Goal: Task Accomplishment & Management: Use online tool/utility

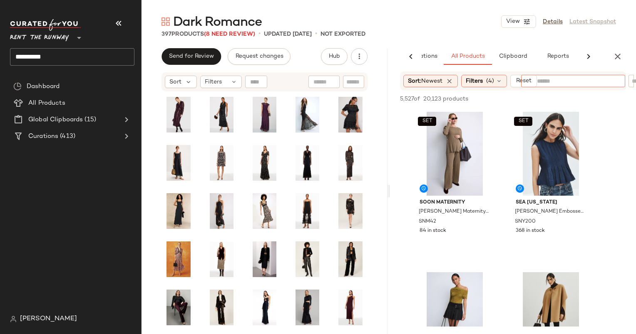
click at [574, 82] on input "text" at bounding box center [573, 81] width 72 height 9
type input "******"
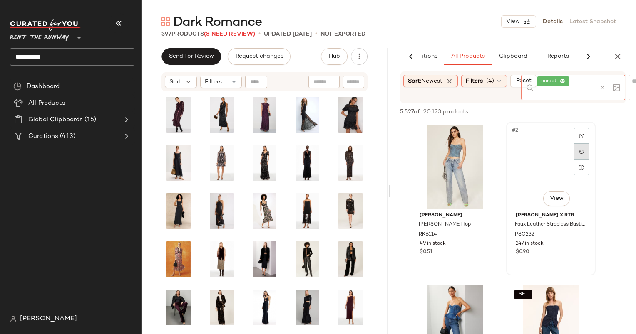
click at [585, 132] on div at bounding box center [581, 151] width 16 height 47
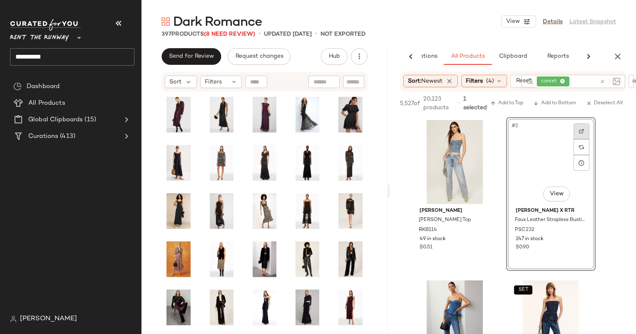
click at [583, 135] on div at bounding box center [581, 132] width 16 height 16
click at [547, 164] on div "#2 View" at bounding box center [551, 162] width 84 height 84
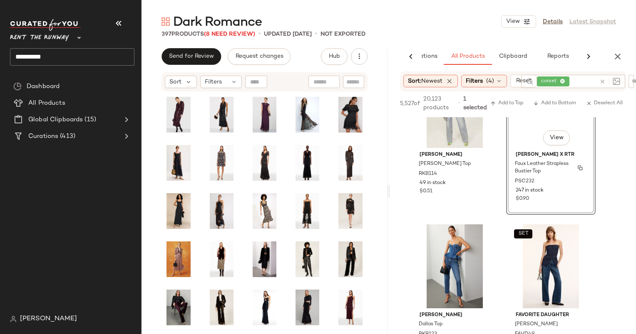
scroll to position [57, 0]
click at [551, 107] on button "Add to Bottom" at bounding box center [555, 104] width 50 height 10
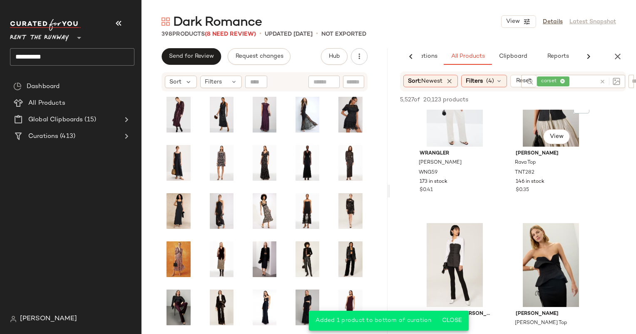
scroll to position [373, 0]
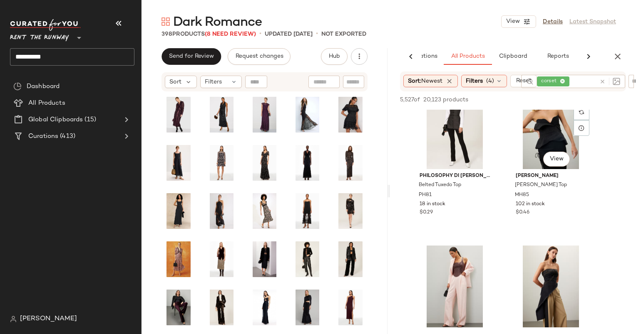
click at [537, 123] on div "#8 View" at bounding box center [551, 127] width 84 height 84
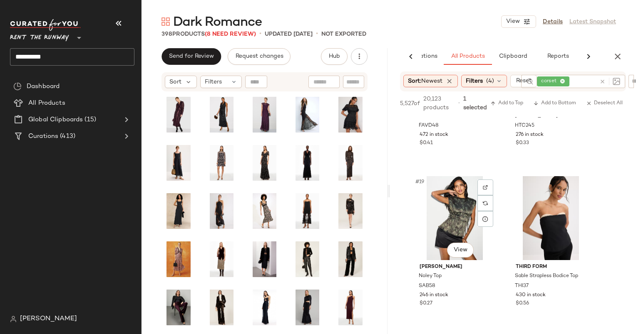
scroll to position [1389, 0]
click at [550, 101] on span "Add to Bottom" at bounding box center [554, 104] width 43 height 6
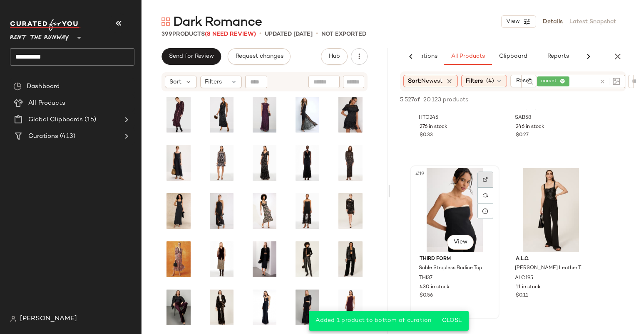
click at [485, 175] on div at bounding box center [485, 180] width 16 height 16
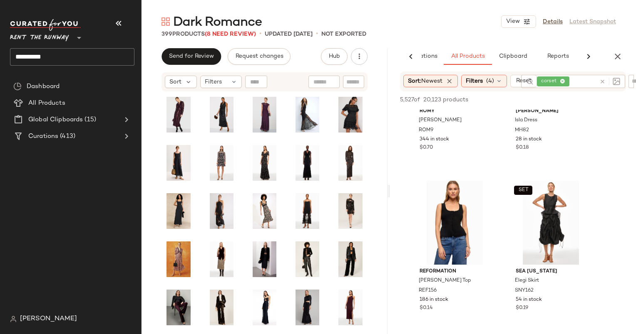
scroll to position [2377, 0]
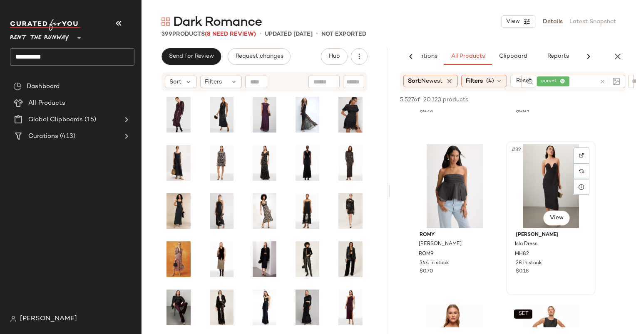
click at [537, 174] on div "#32 View" at bounding box center [551, 186] width 84 height 84
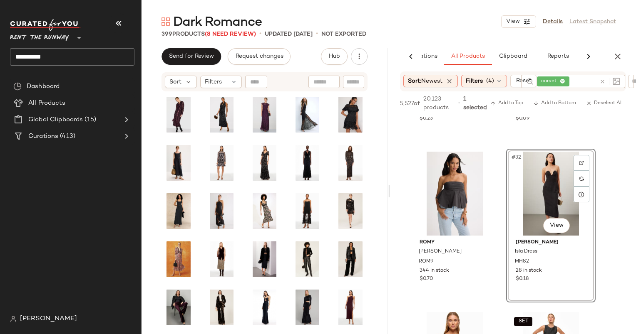
scroll to position [2543, 0]
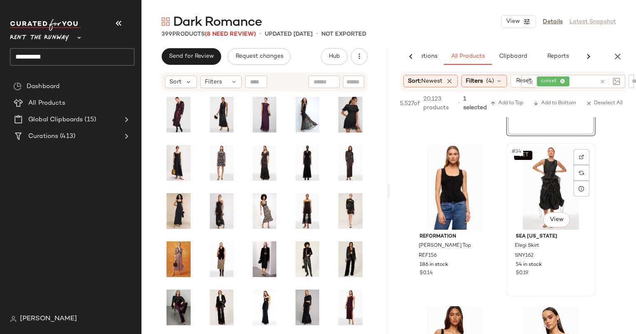
click at [549, 198] on div "SET #34 View" at bounding box center [551, 188] width 84 height 84
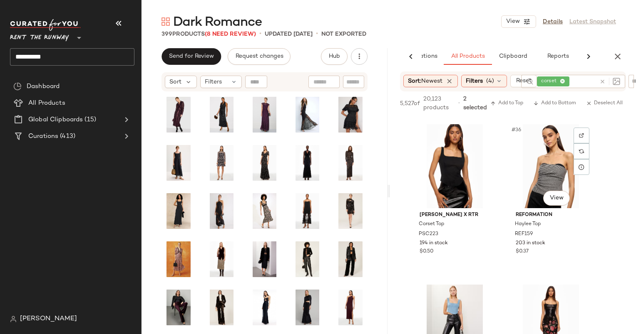
scroll to position [2740, 0]
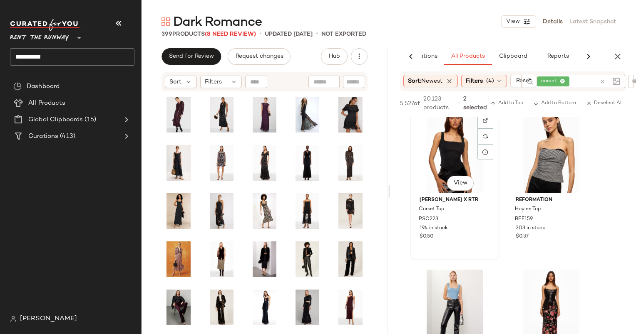
click at [449, 140] on div "#35 View" at bounding box center [455, 151] width 84 height 84
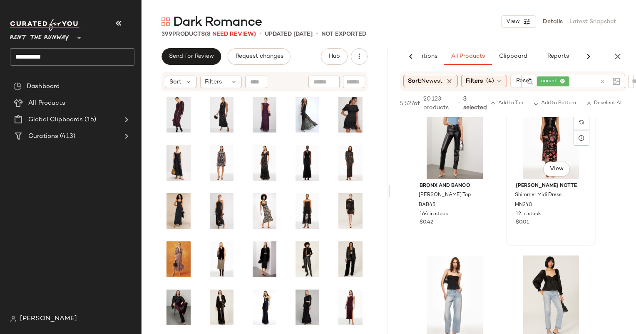
click at [530, 158] on div "#38 View" at bounding box center [551, 137] width 84 height 84
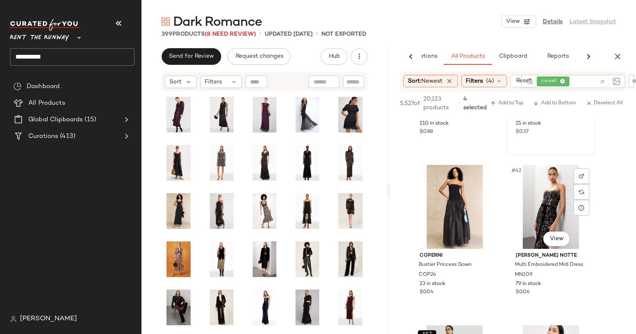
scroll to position [3216, 0]
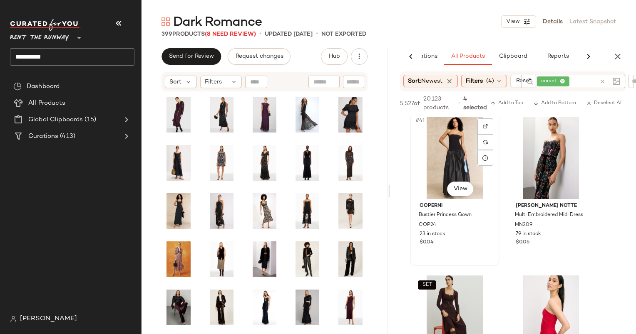
click at [425, 167] on div "#41 View" at bounding box center [455, 157] width 84 height 84
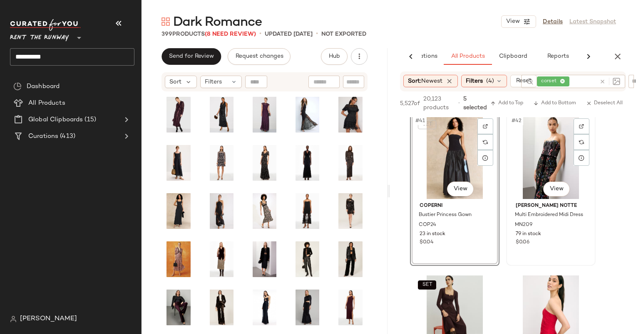
click at [531, 178] on div "#42 View" at bounding box center [551, 157] width 84 height 84
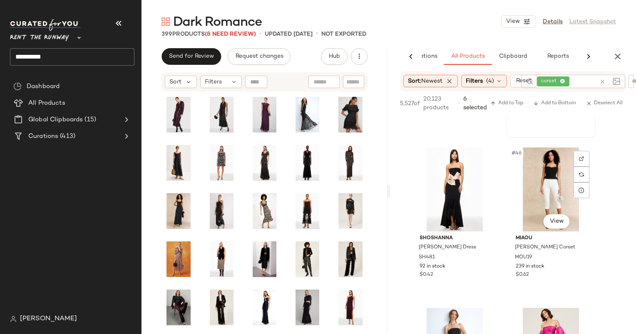
scroll to position [3332, 0]
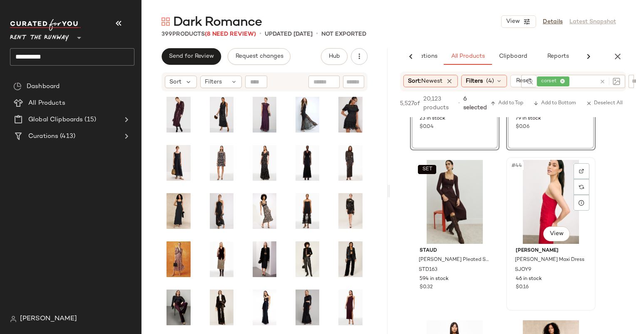
click at [537, 198] on div "#44 View" at bounding box center [551, 202] width 84 height 84
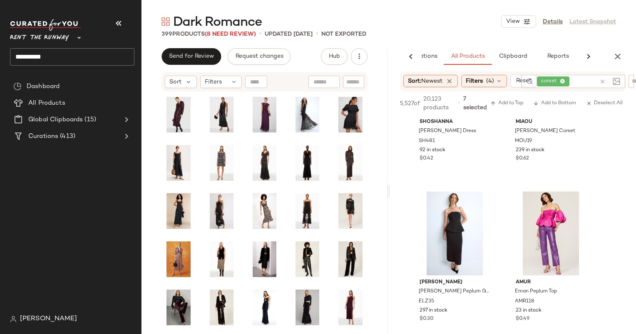
scroll to position [3622, 0]
click at [459, 233] on div "#47 View" at bounding box center [455, 233] width 84 height 84
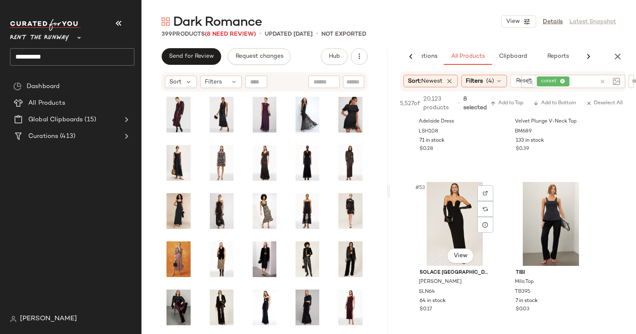
scroll to position [4150, 0]
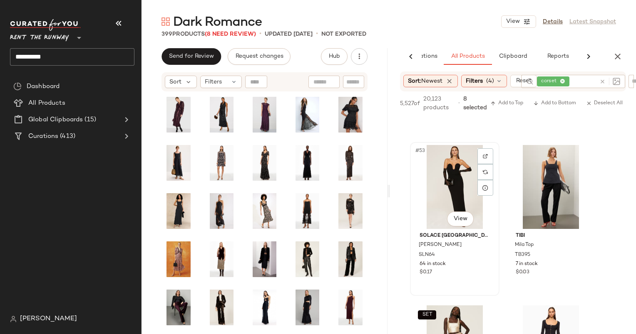
click at [443, 178] on div "#53 View" at bounding box center [455, 187] width 84 height 84
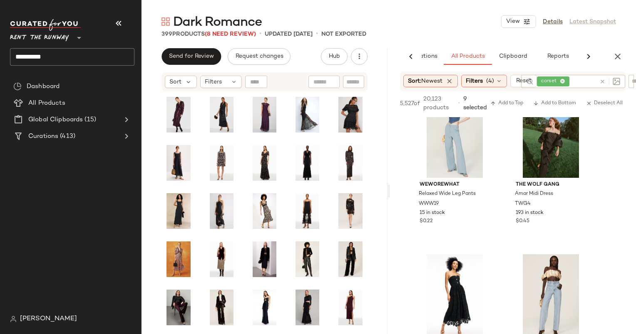
scroll to position [5165, 0]
click at [527, 165] on div "#66 View" at bounding box center [551, 136] width 84 height 84
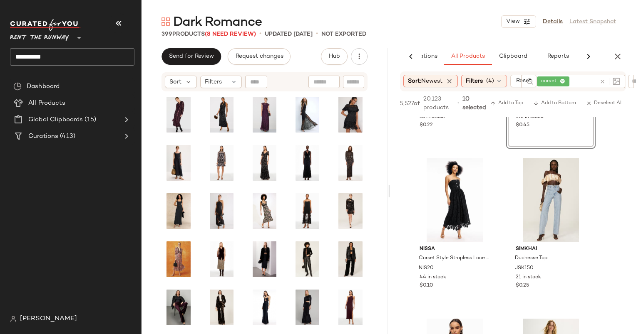
scroll to position [5261, 0]
click at [448, 217] on div "#67 View" at bounding box center [455, 200] width 84 height 84
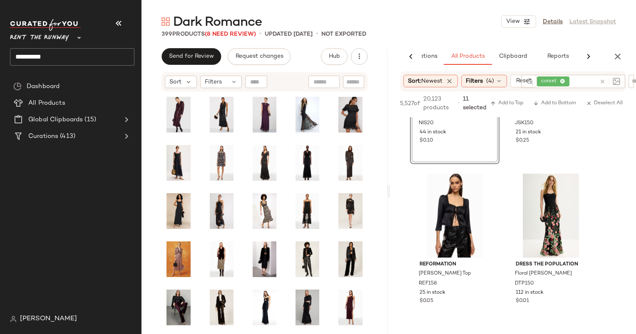
scroll to position [5447, 0]
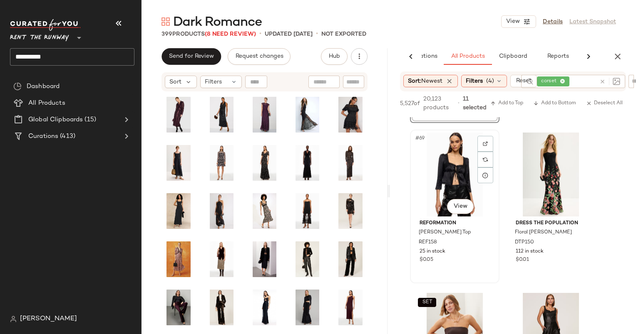
click at [460, 174] on div "#69 View" at bounding box center [455, 175] width 84 height 84
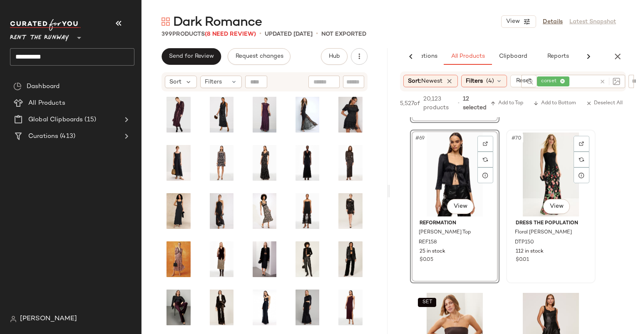
click at [541, 161] on div "#70 View" at bounding box center [551, 175] width 84 height 84
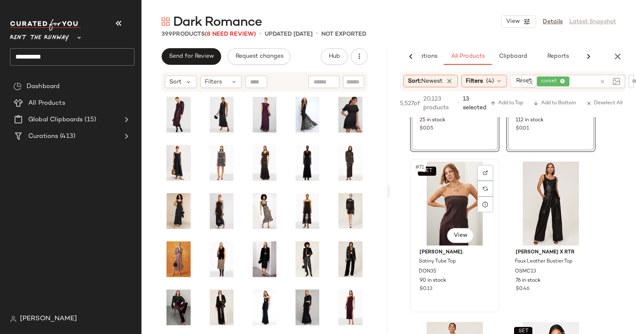
scroll to position [5624, 0]
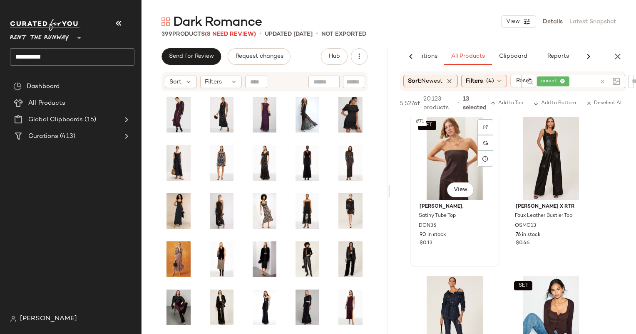
click at [459, 167] on div "SET #71 View" at bounding box center [455, 158] width 84 height 84
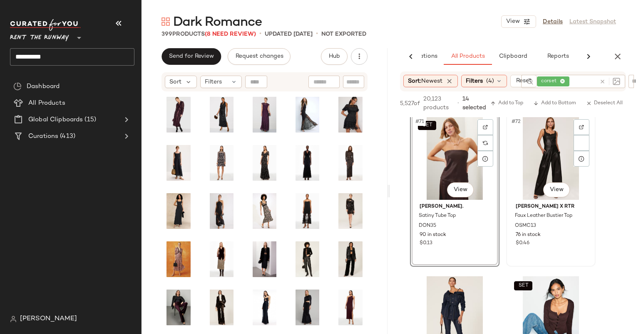
click at [540, 161] on div "#72 View" at bounding box center [551, 158] width 84 height 84
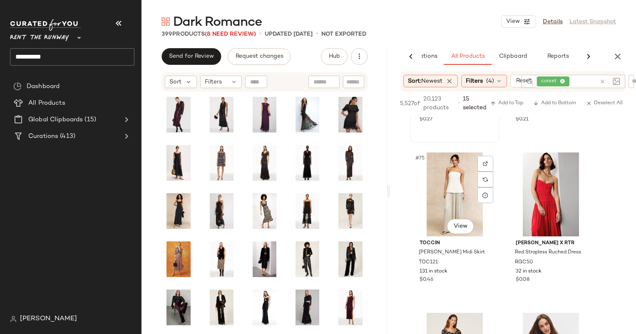
scroll to position [5909, 0]
click at [535, 207] on div "#76 View" at bounding box center [551, 195] width 84 height 84
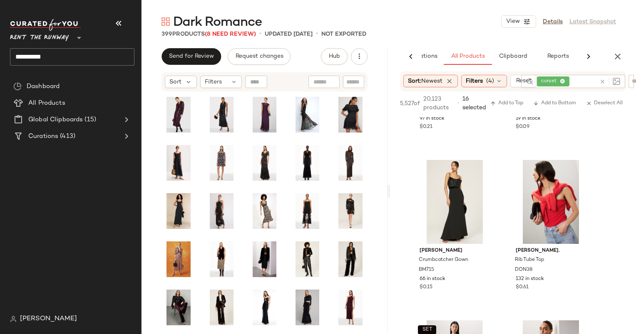
scroll to position [6383, 0]
click at [449, 209] on div "#81 View" at bounding box center [455, 202] width 84 height 84
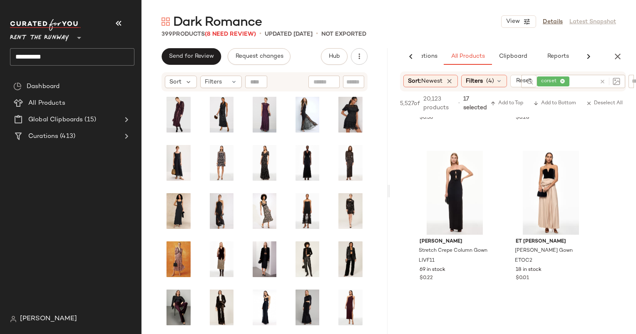
scroll to position [7530, 0]
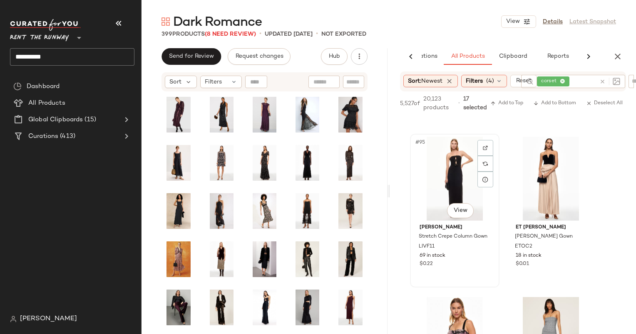
click at [450, 176] on div "#95 View" at bounding box center [455, 179] width 84 height 84
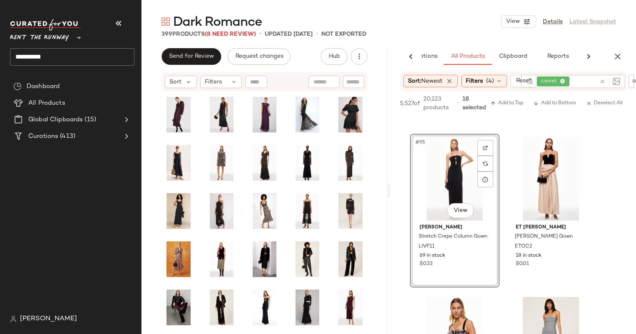
scroll to position [7659, 0]
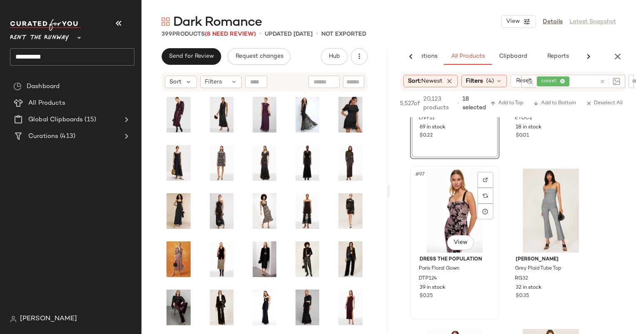
click at [461, 204] on div "#97 View" at bounding box center [455, 211] width 84 height 84
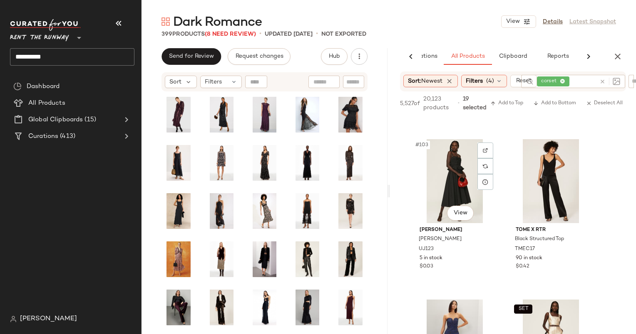
scroll to position [8171, 0]
click at [435, 174] on div "#103 View" at bounding box center [455, 181] width 84 height 84
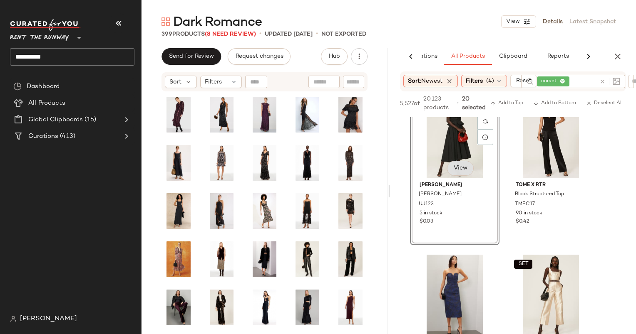
scroll to position [8194, 0]
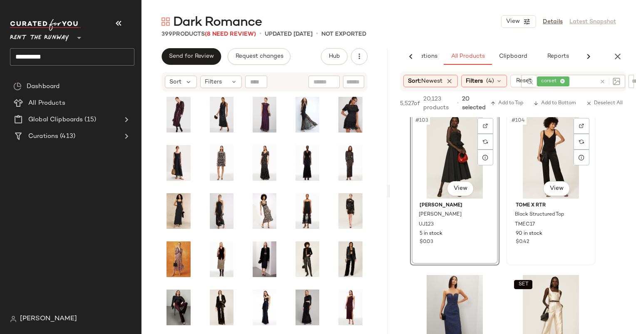
click at [534, 151] on div "#104 View" at bounding box center [551, 157] width 84 height 84
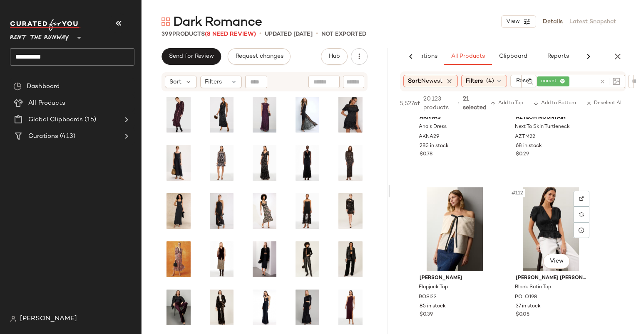
scroll to position [8765, 0]
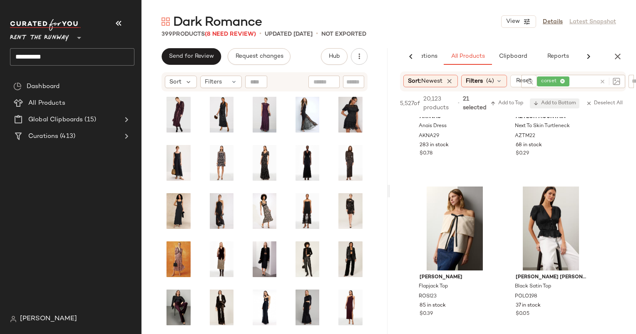
click at [548, 101] on span "Add to Bottom" at bounding box center [554, 104] width 43 height 6
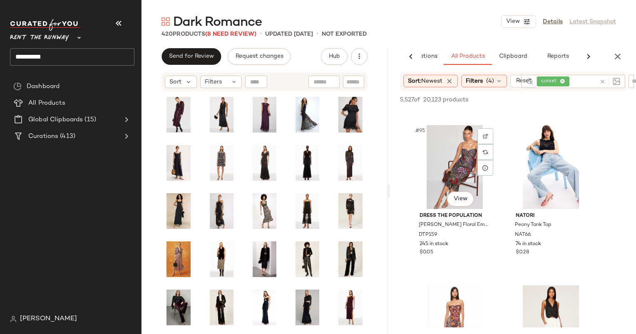
scroll to position [6940, 0]
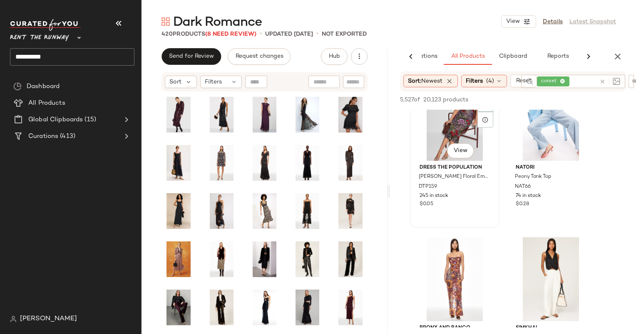
click at [456, 115] on div "#95 View" at bounding box center [455, 119] width 84 height 84
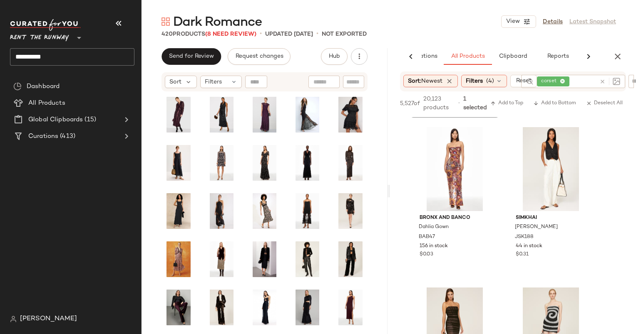
scroll to position [7078, 0]
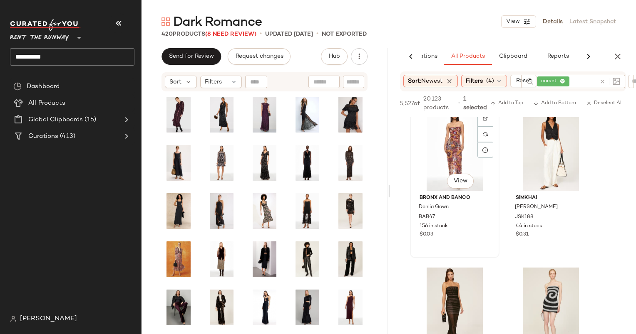
click at [460, 135] on div "#97 View" at bounding box center [455, 149] width 84 height 84
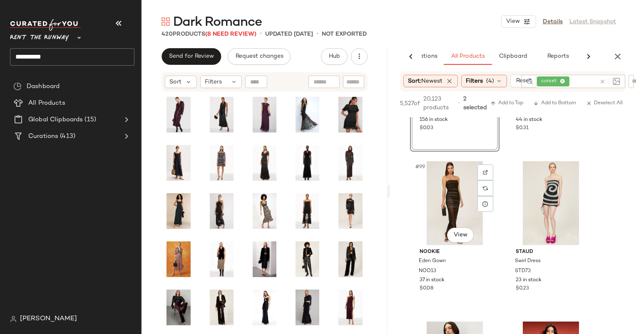
scroll to position [7228, 0]
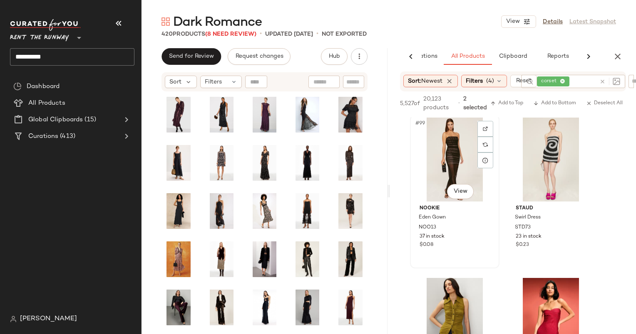
click at [441, 126] on div "#99 View" at bounding box center [455, 160] width 84 height 84
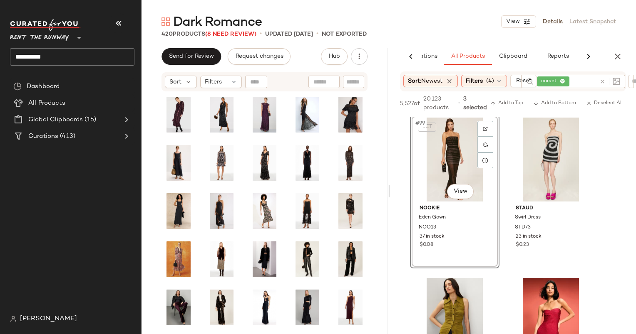
scroll to position [7392, 0]
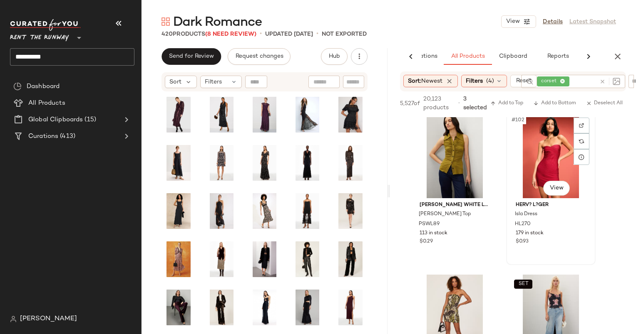
click at [537, 155] on div "#102 View" at bounding box center [551, 156] width 84 height 84
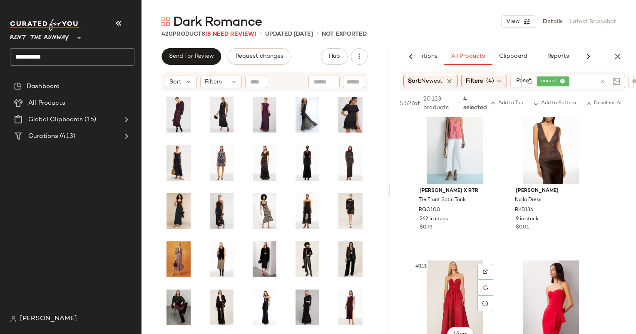
scroll to position [8049, 0]
click at [540, 161] on div "#110 View" at bounding box center [551, 141] width 84 height 84
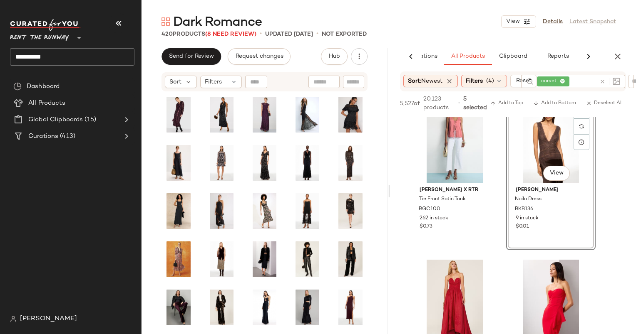
scroll to position [8177, 0]
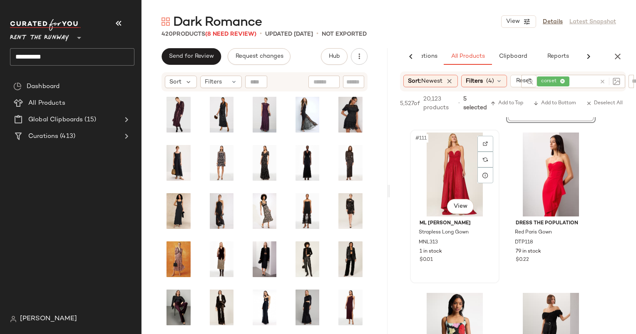
click at [435, 198] on div "#111 View" at bounding box center [455, 175] width 84 height 84
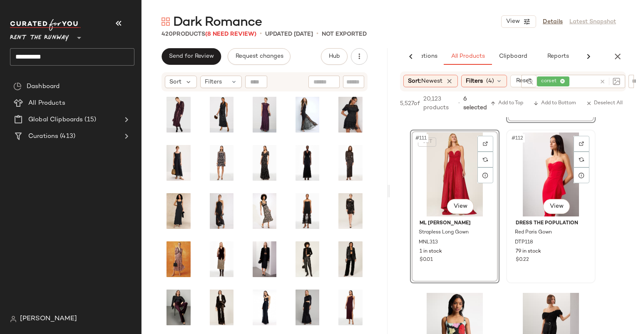
click at [536, 191] on div "#112 View" at bounding box center [551, 175] width 84 height 84
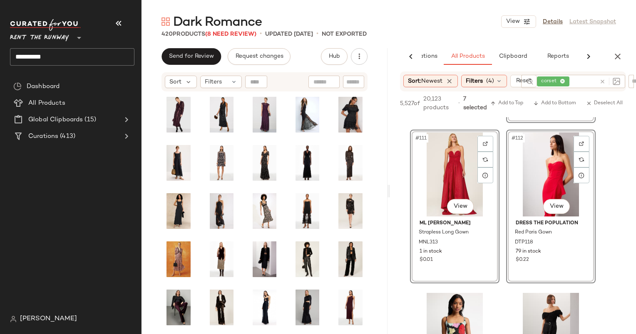
click at [536, 191] on div "#112 View" at bounding box center [551, 175] width 84 height 84
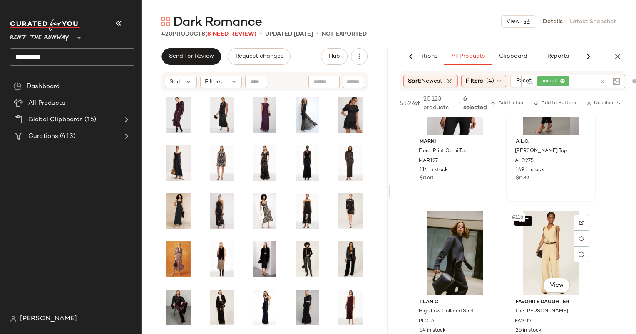
scroll to position [9061, 0]
click at [572, 180] on div "$0.89" at bounding box center [550, 178] width 70 height 7
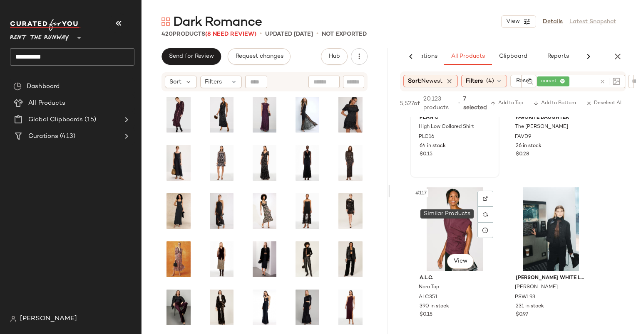
scroll to position [9246, 0]
click at [456, 216] on div "#117 View" at bounding box center [455, 229] width 84 height 84
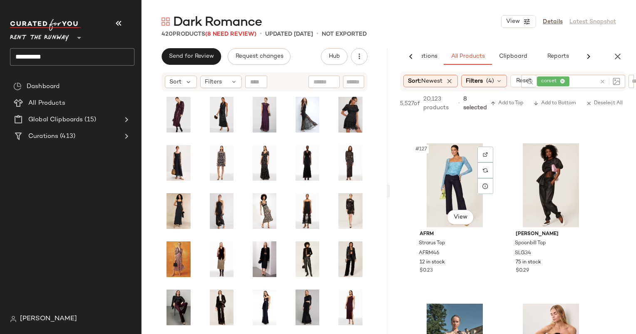
scroll to position [9955, 0]
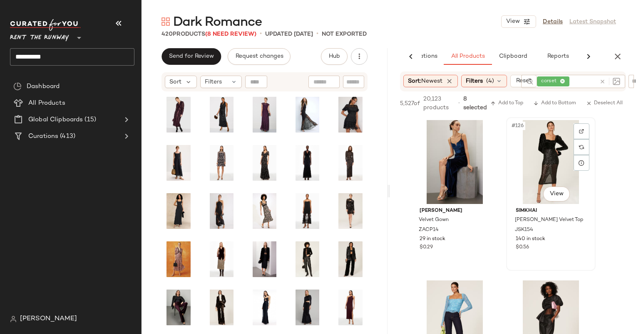
click at [528, 175] on div "#126 View" at bounding box center [551, 162] width 84 height 84
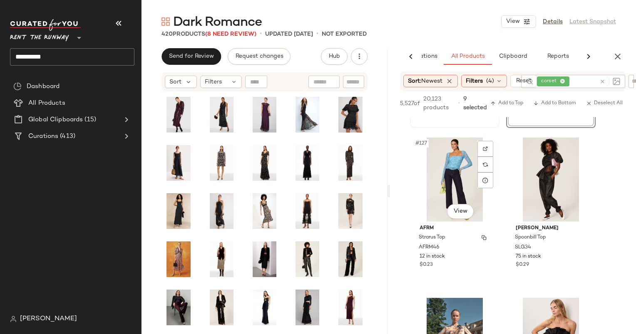
scroll to position [10103, 0]
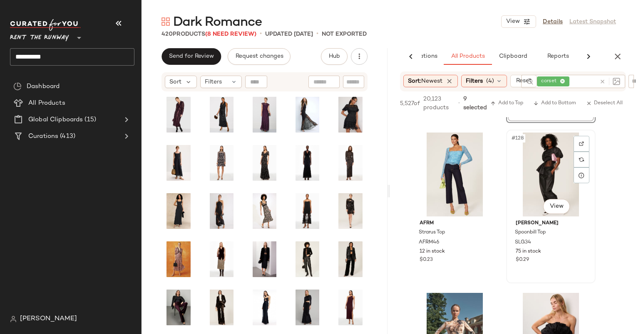
click at [535, 163] on div "#128 View" at bounding box center [551, 175] width 84 height 84
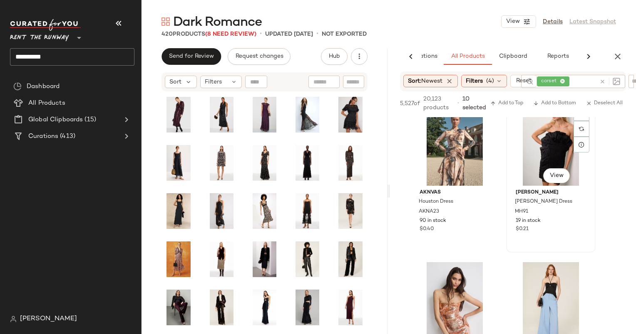
click at [536, 161] on div "#130 View" at bounding box center [551, 144] width 84 height 84
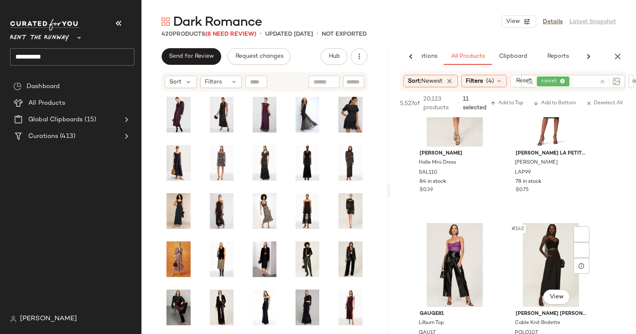
scroll to position [11141, 0]
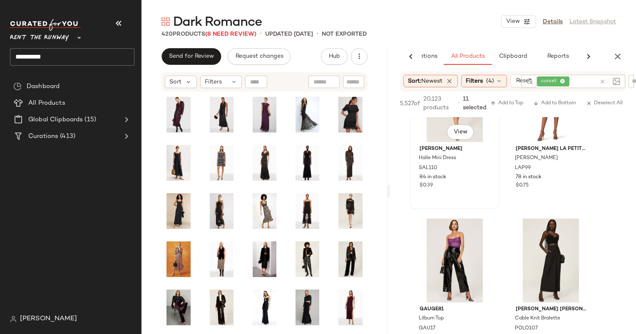
click at [465, 202] on div "#139 View SALONI Halle Mini Dress SAL110 84 in stock $0.39" at bounding box center [455, 132] width 88 height 152
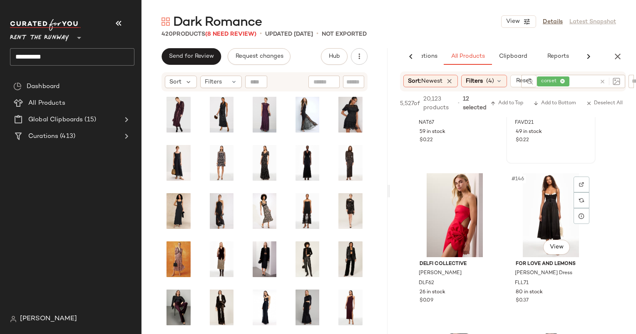
scroll to position [11549, 0]
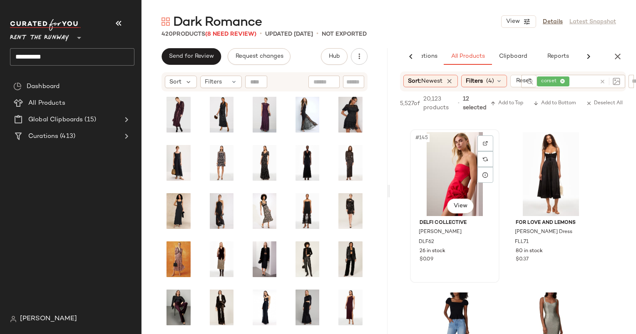
click at [459, 185] on div "#145 View" at bounding box center [455, 174] width 84 height 84
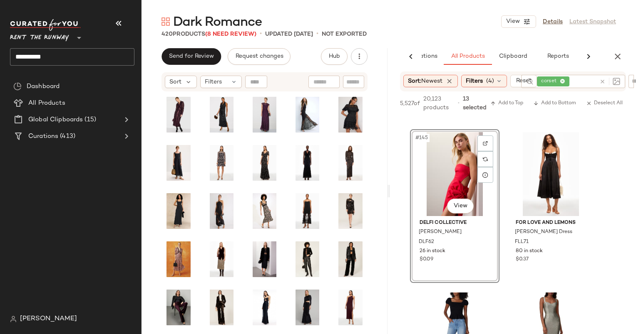
scroll to position [11647, 0]
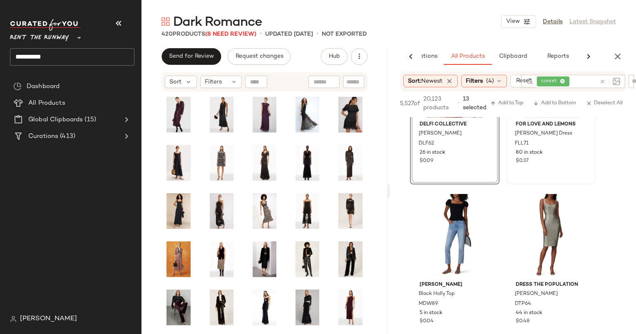
click at [561, 167] on div "#146 View For Love and Lemons Doris Midi Dress FLL71 80 in stock $0.37" at bounding box center [551, 108] width 88 height 152
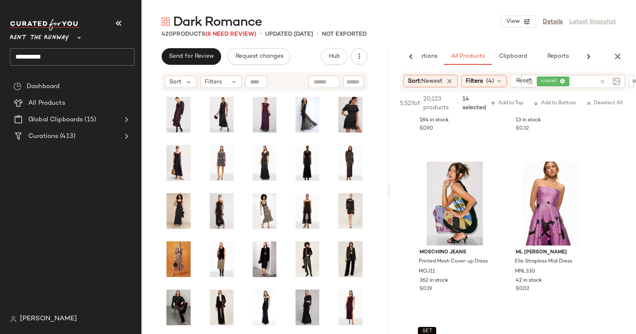
scroll to position [12484, 0]
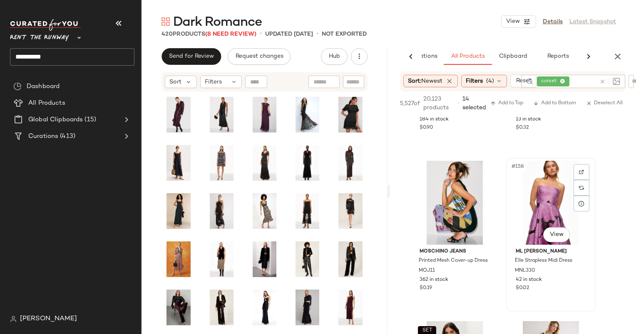
click at [543, 193] on div "#158 View" at bounding box center [551, 203] width 84 height 84
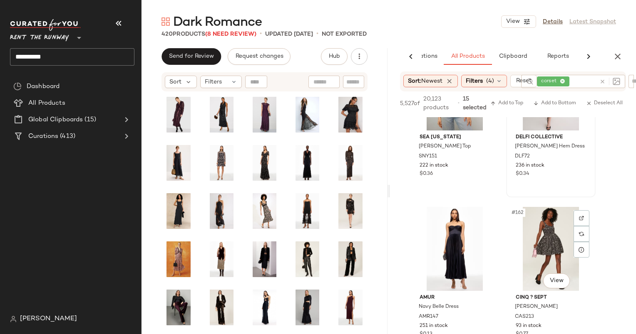
scroll to position [12682, 0]
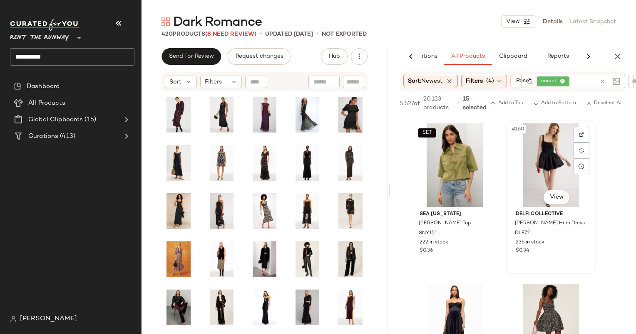
click at [534, 184] on div "#160 View" at bounding box center [551, 166] width 84 height 84
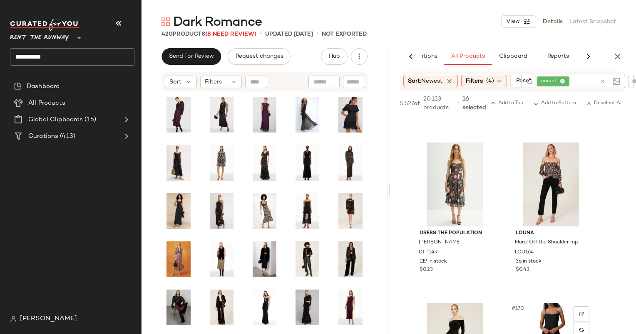
scroll to position [13306, 0]
click at [452, 176] on div "#167 View" at bounding box center [455, 184] width 84 height 84
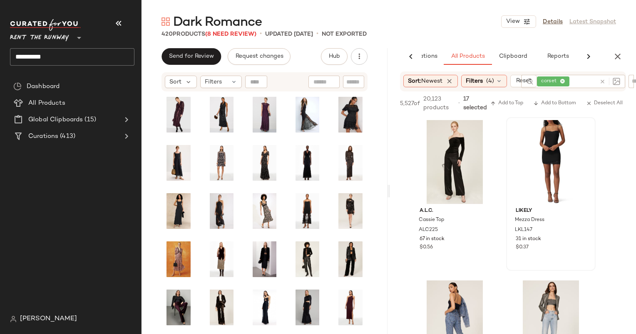
scroll to position [13491, 0]
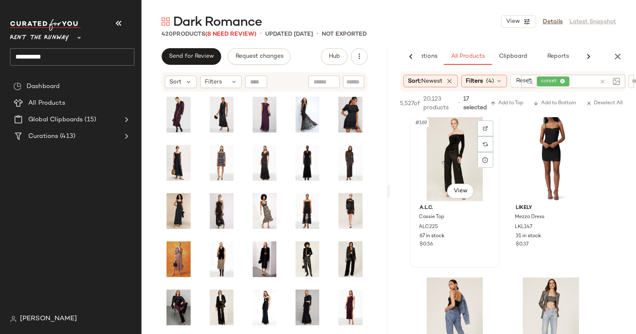
click at [456, 151] on div "#169 View" at bounding box center [455, 159] width 84 height 84
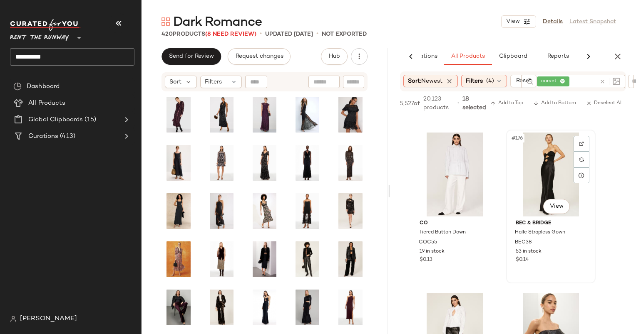
click at [540, 168] on div "#176 View" at bounding box center [551, 175] width 84 height 84
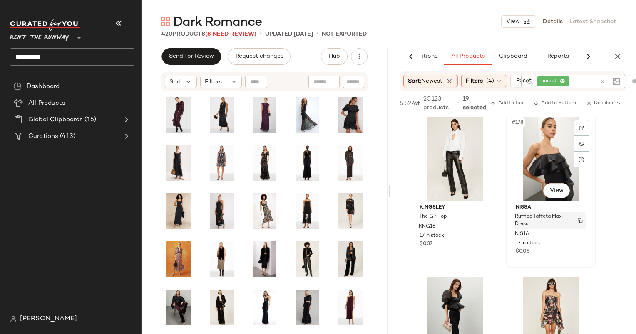
scroll to position [14133, 0]
click at [541, 159] on div "#178 View" at bounding box center [551, 159] width 84 height 84
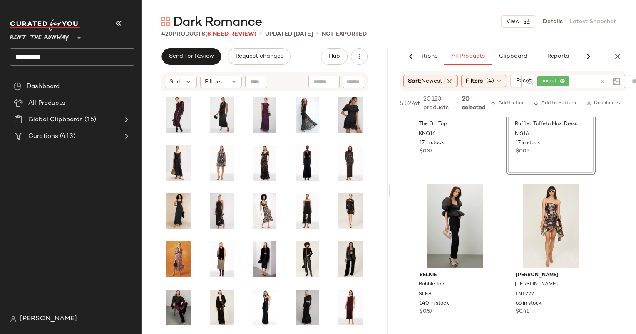
scroll to position [14229, 0]
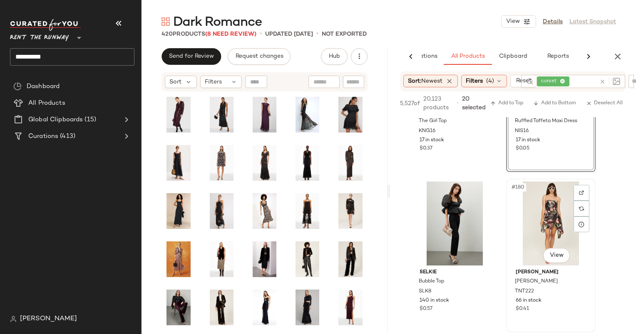
click at [550, 197] on div "#180 View" at bounding box center [551, 224] width 84 height 84
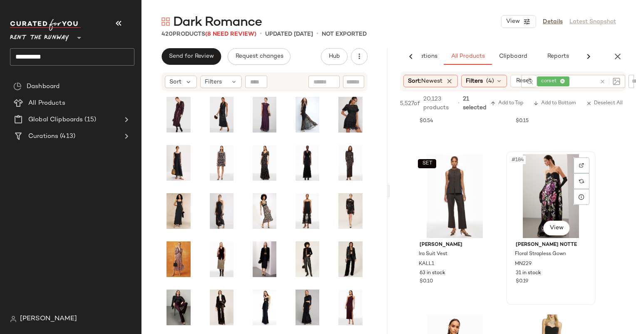
click at [540, 185] on div "#184 View" at bounding box center [551, 196] width 84 height 84
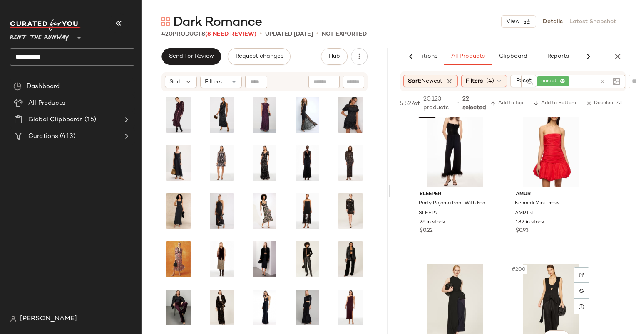
scroll to position [15744, 0]
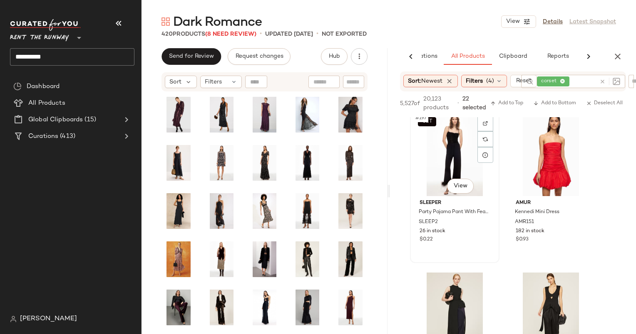
click at [443, 167] on div "SET #197 View" at bounding box center [455, 154] width 84 height 84
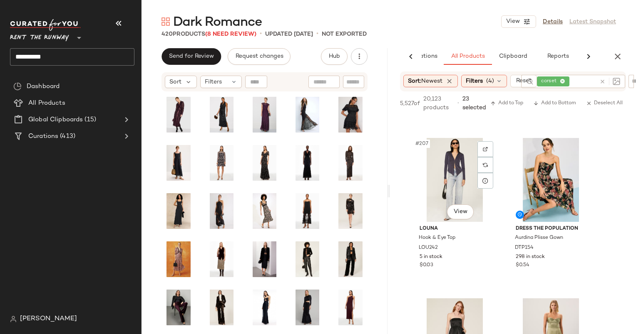
scroll to position [16540, 0]
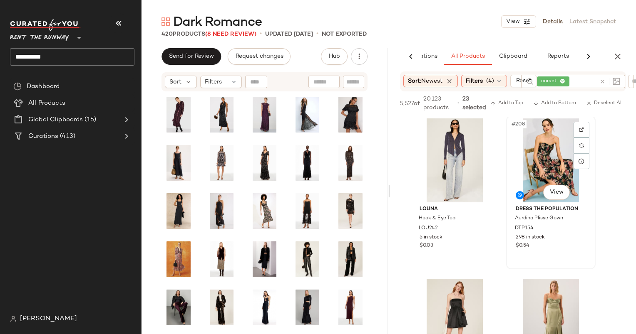
click at [536, 173] on div "#208 View" at bounding box center [551, 161] width 84 height 84
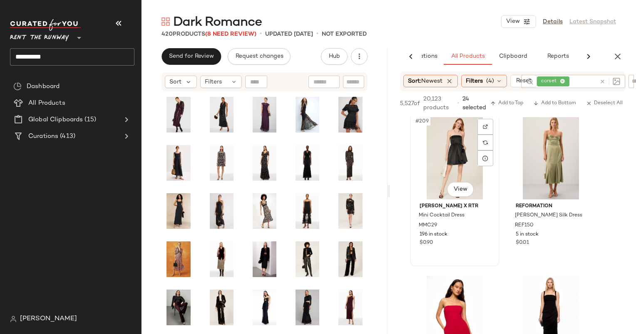
click at [451, 141] on div "#209 View" at bounding box center [455, 158] width 84 height 84
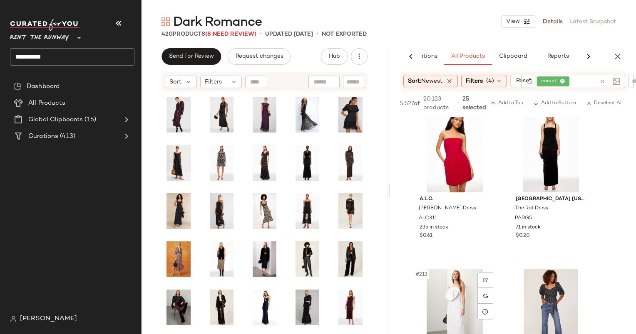
scroll to position [16872, 0]
click at [443, 151] on div "#211 View" at bounding box center [455, 150] width 84 height 84
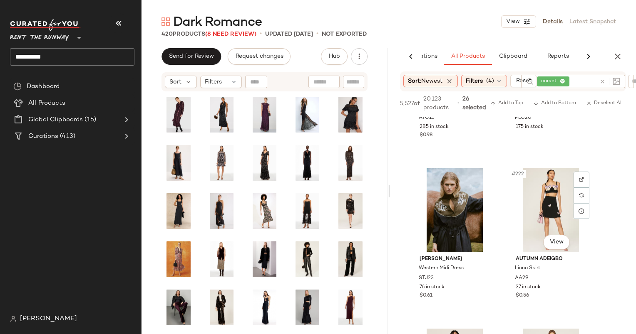
scroll to position [17631, 0]
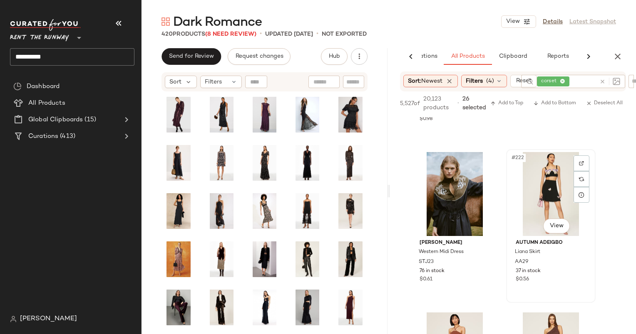
click at [537, 193] on div "#222 View" at bounding box center [551, 194] width 84 height 84
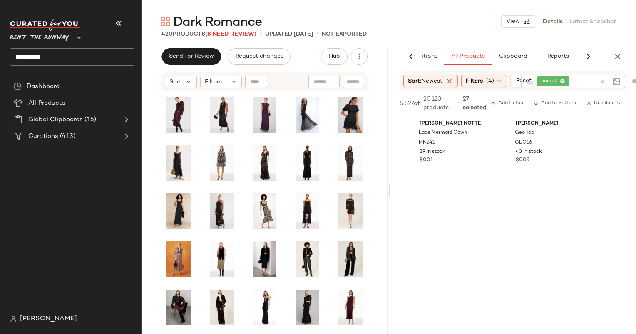
scroll to position [18419, 0]
click at [554, 106] on span "Add to Bottom" at bounding box center [554, 104] width 43 height 6
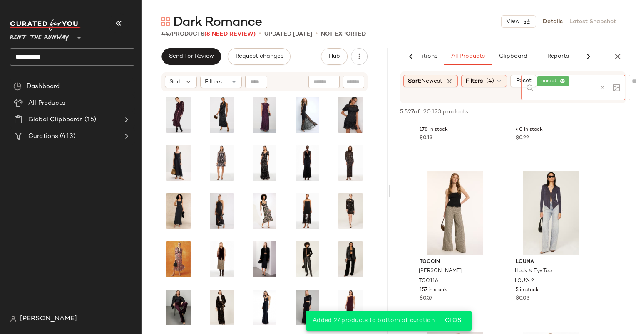
click at [604, 81] on div at bounding box center [608, 87] width 24 height 25
click at [599, 90] on icon at bounding box center [602, 87] width 6 height 6
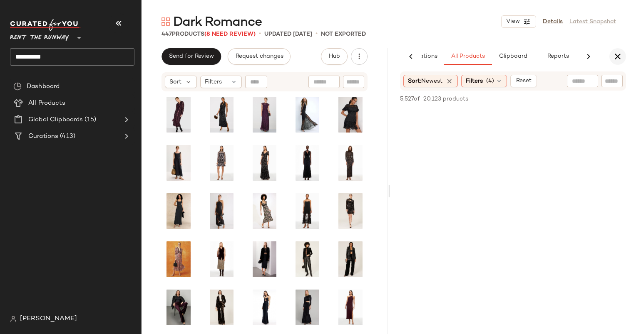
click at [621, 52] on icon "button" at bounding box center [617, 57] width 10 height 10
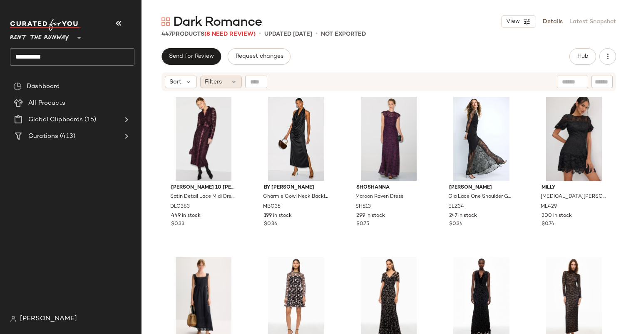
click at [228, 82] on div "Filters" at bounding box center [221, 82] width 42 height 12
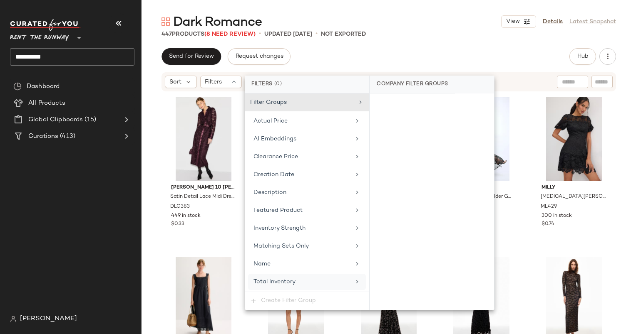
click at [305, 281] on div "Total Inventory" at bounding box center [301, 282] width 97 height 9
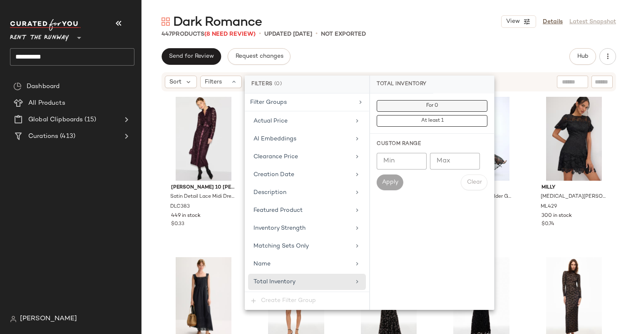
click at [418, 105] on button "For 0" at bounding box center [431, 106] width 111 height 12
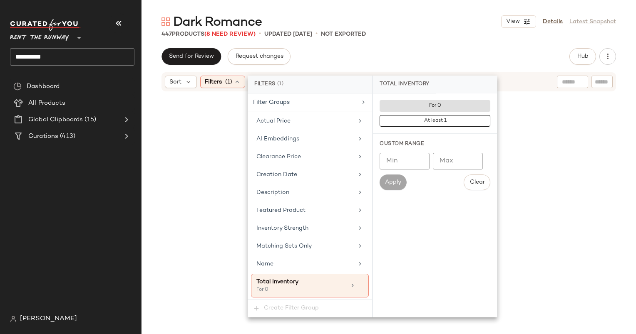
click at [432, 62] on div "Send for Review Request changes Hub Send for Review External Review Internal Re…" at bounding box center [388, 56] width 454 height 17
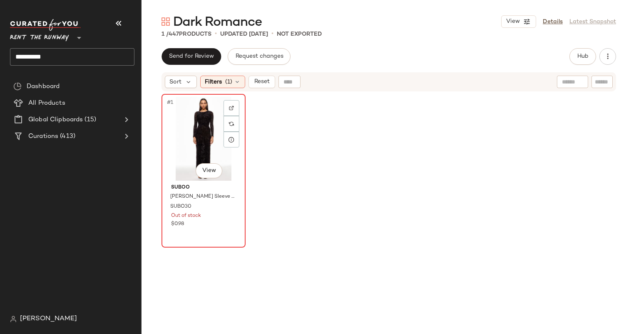
click at [208, 125] on div "#1 View" at bounding box center [203, 139] width 78 height 84
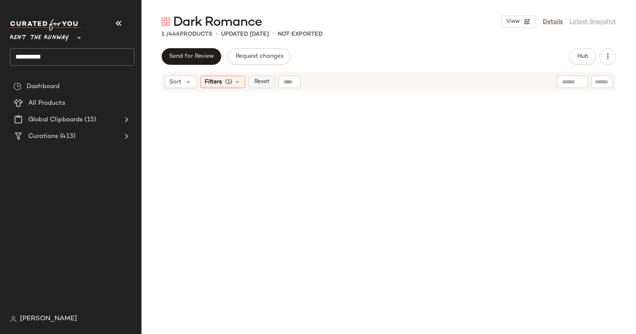
click at [263, 81] on span "Reset" at bounding box center [261, 82] width 16 height 7
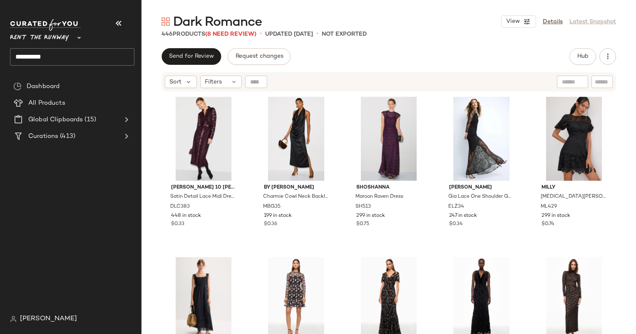
click at [439, 68] on div "Send for Review Request changes Hub Send for Review External Review Internal Re…" at bounding box center [388, 191] width 494 height 286
click at [576, 52] on button "Hub" at bounding box center [582, 56] width 27 height 17
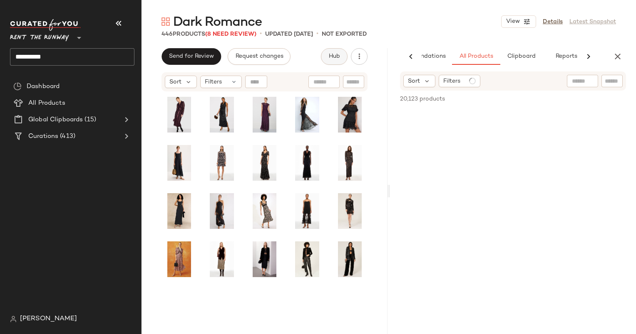
scroll to position [0, 43]
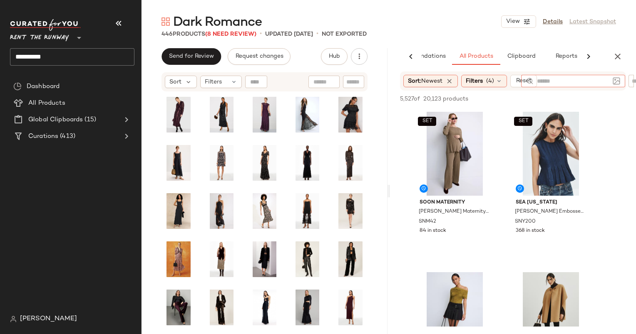
click at [578, 81] on input "text" at bounding box center [573, 81] width 72 height 9
type input "**********"
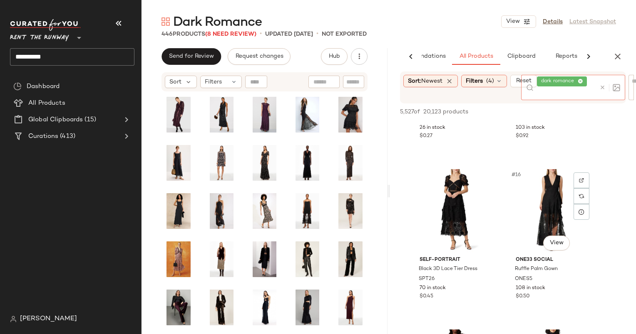
scroll to position [924, 0]
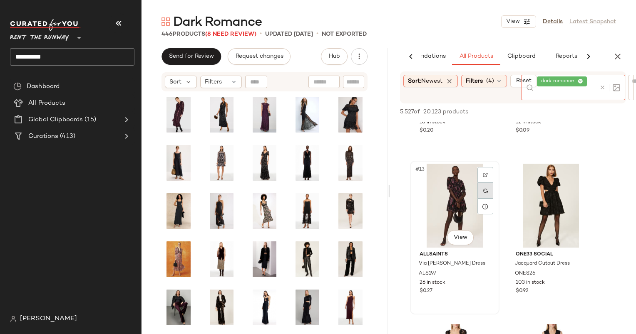
click at [483, 174] on div at bounding box center [485, 190] width 16 height 47
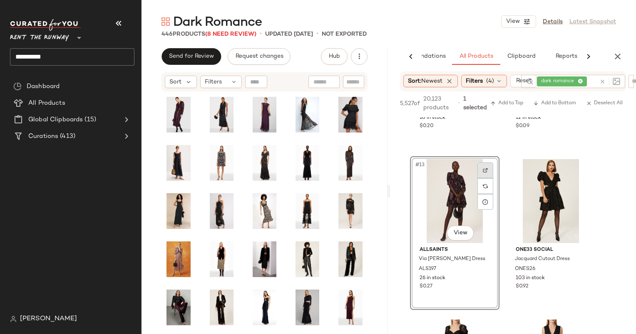
click at [492, 167] on div at bounding box center [485, 171] width 16 height 16
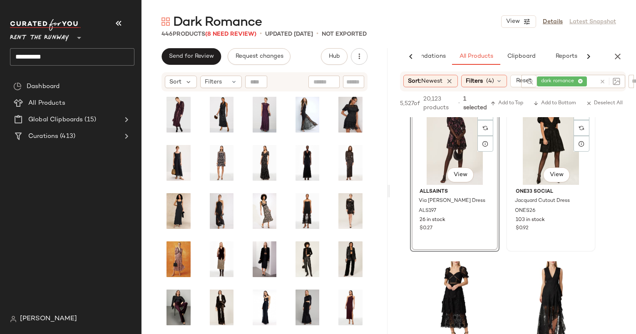
click at [536, 154] on div "#14 View" at bounding box center [551, 143] width 84 height 84
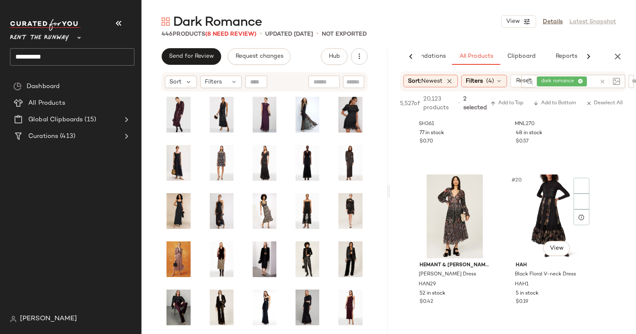
scroll to position [1454, 0]
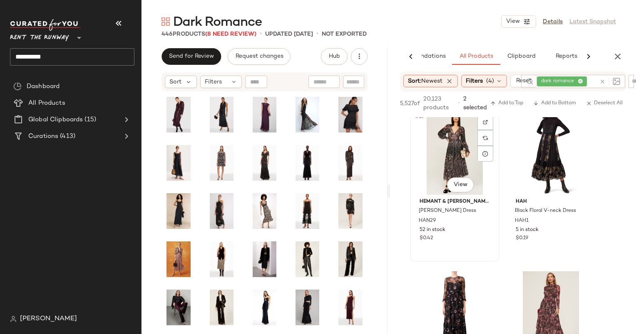
click at [449, 153] on div "#19 View" at bounding box center [455, 153] width 84 height 84
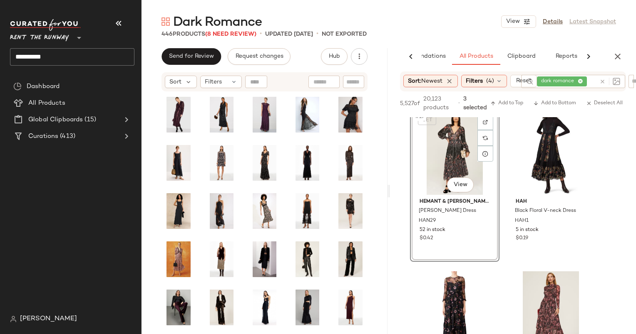
scroll to position [1609, 0]
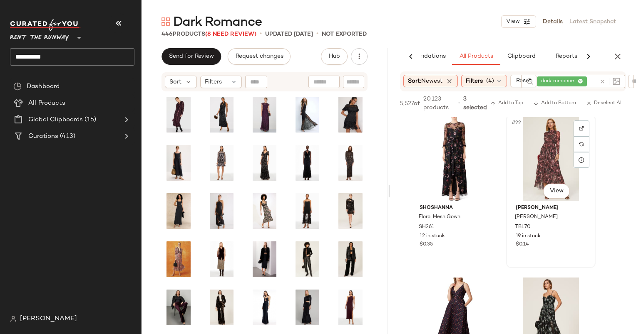
click at [551, 171] on div "#22 View" at bounding box center [551, 159] width 84 height 84
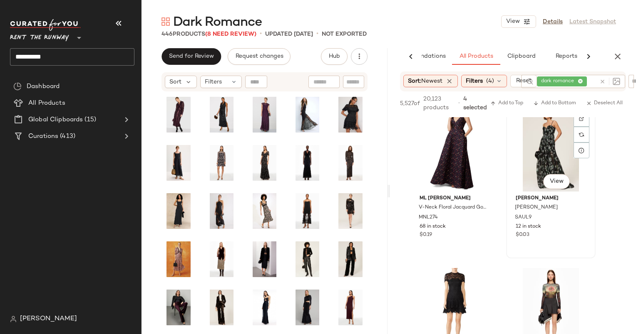
click at [542, 133] on div "#24 View" at bounding box center [551, 150] width 84 height 84
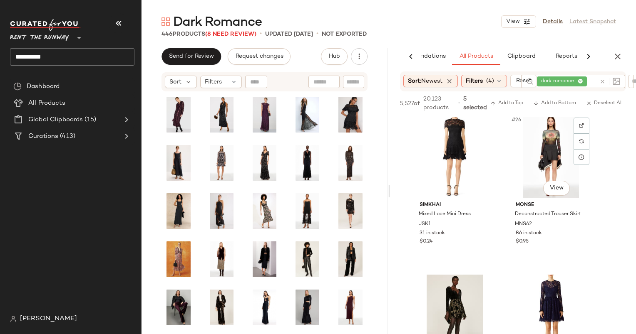
scroll to position [2071, 0]
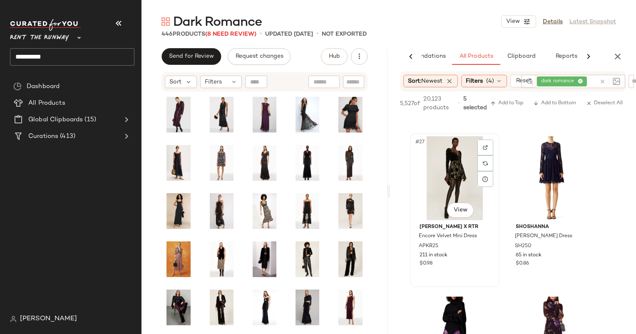
click at [461, 187] on div "#27 View" at bounding box center [455, 178] width 84 height 84
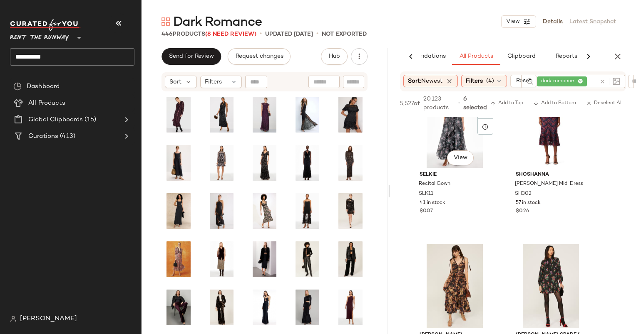
scroll to position [2605, 0]
click at [433, 138] on div "#33 View" at bounding box center [455, 126] width 84 height 84
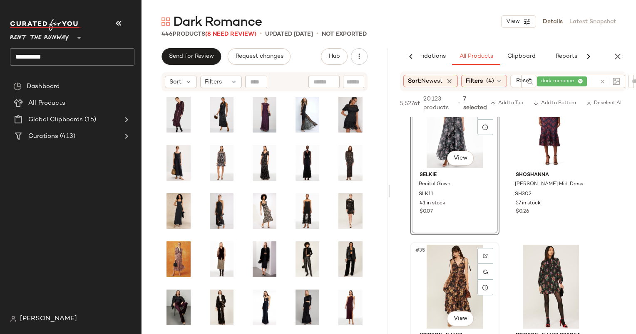
scroll to position [2703, 0]
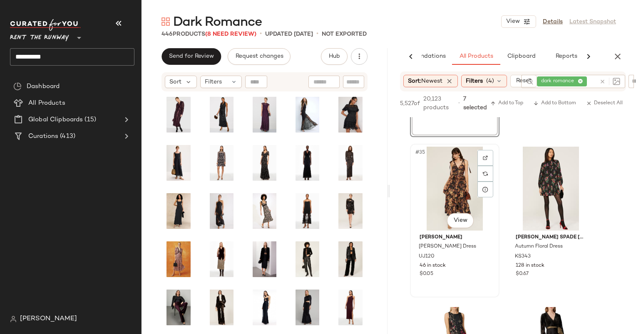
click at [462, 186] on div "#35 View" at bounding box center [455, 189] width 84 height 84
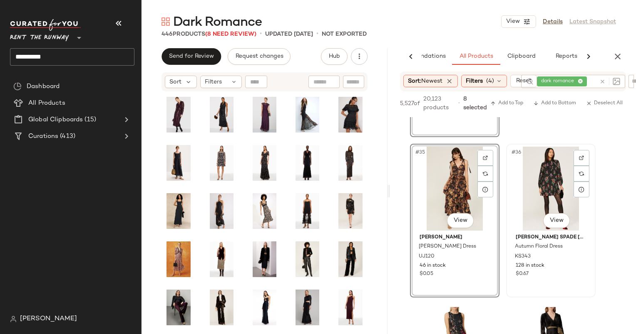
click at [543, 184] on div "#36 View" at bounding box center [551, 189] width 84 height 84
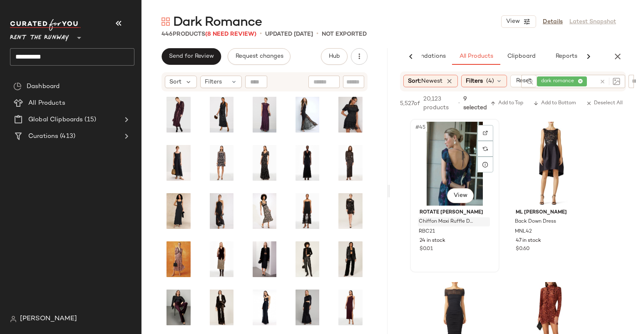
scroll to position [3531, 0]
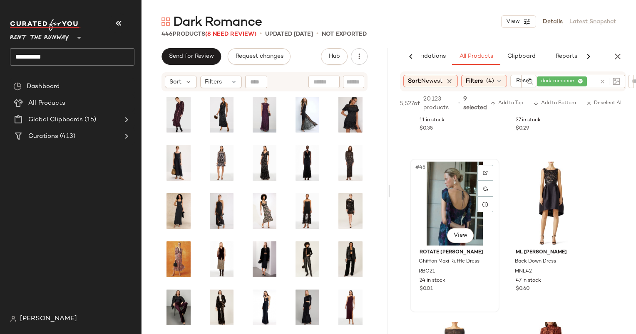
click at [451, 201] on div "#45 View" at bounding box center [455, 204] width 84 height 84
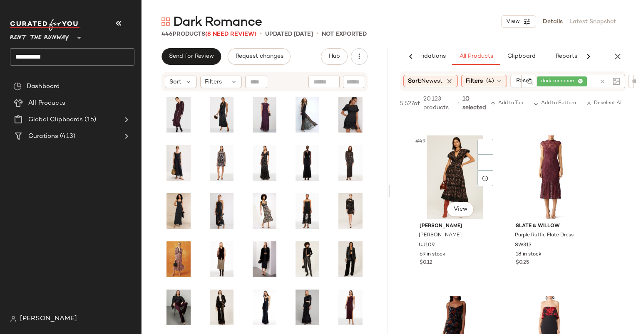
scroll to position [3868, 0]
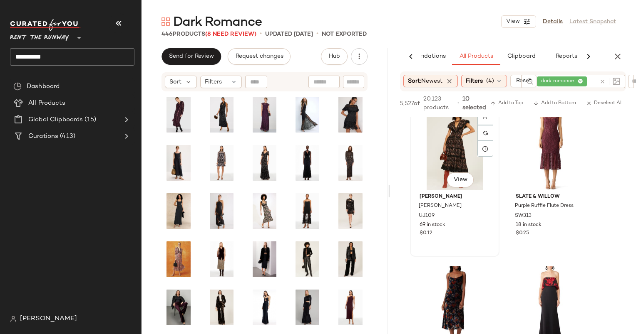
click at [442, 156] on div "#49 View" at bounding box center [455, 148] width 84 height 84
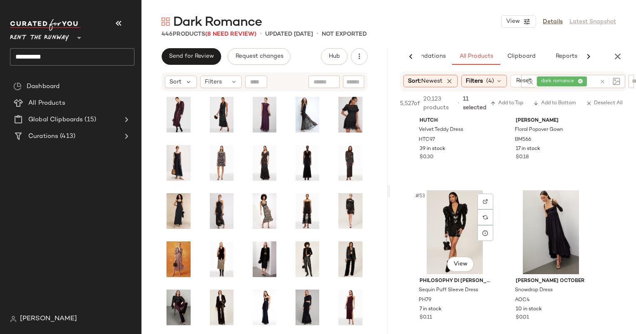
scroll to position [4121, 0]
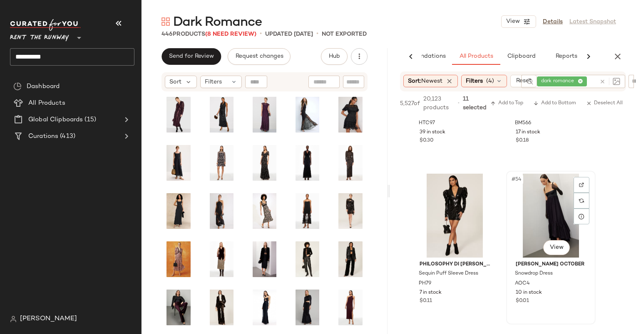
click at [529, 235] on div "#54 View" at bounding box center [551, 216] width 84 height 84
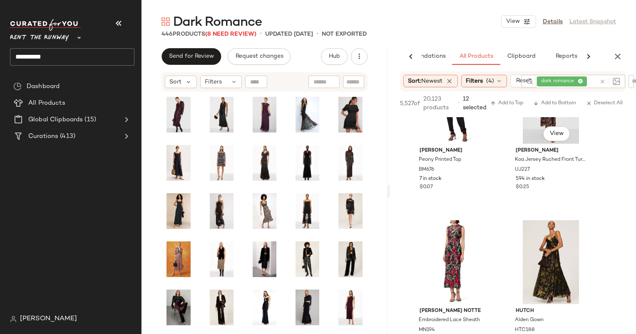
scroll to position [4716, 0]
click at [521, 134] on div "#60 View" at bounding box center [551, 103] width 84 height 84
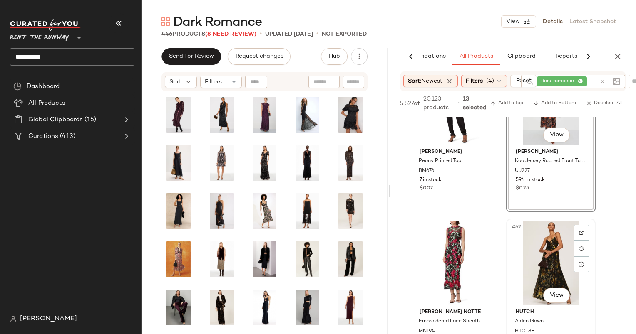
click at [541, 246] on div "#62 View" at bounding box center [551, 264] width 84 height 84
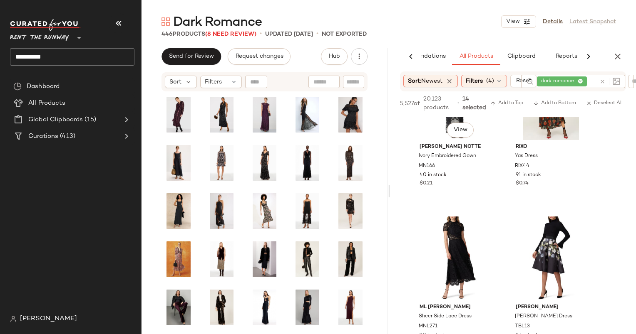
scroll to position [5450, 0]
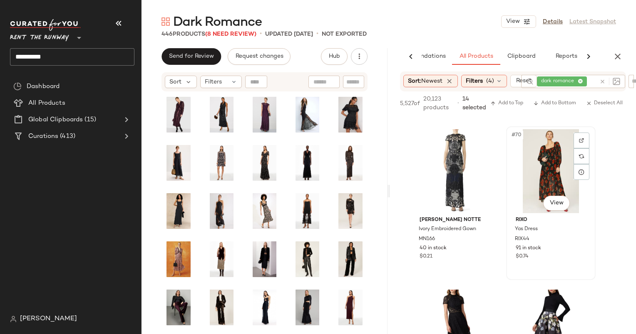
click at [539, 166] on div "#70 View" at bounding box center [551, 171] width 84 height 84
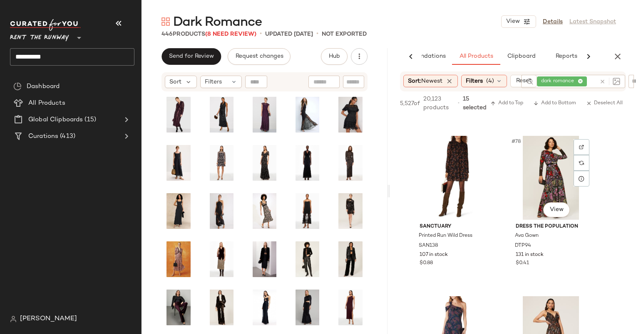
click at [539, 166] on div "#78 View" at bounding box center [551, 178] width 84 height 84
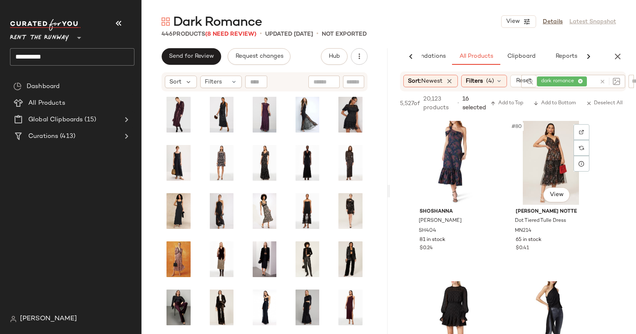
click at [539, 166] on div "#80 View" at bounding box center [551, 163] width 84 height 84
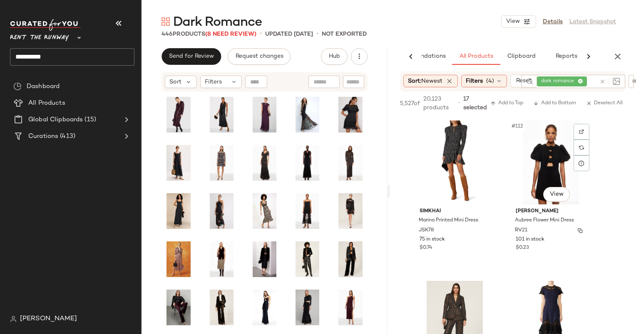
scroll to position [7414, 0]
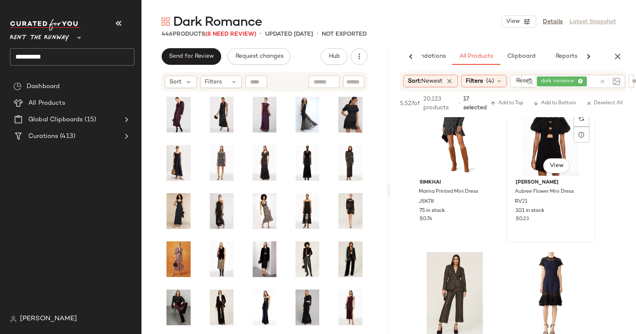
click at [532, 146] on div "#112 View" at bounding box center [551, 134] width 84 height 84
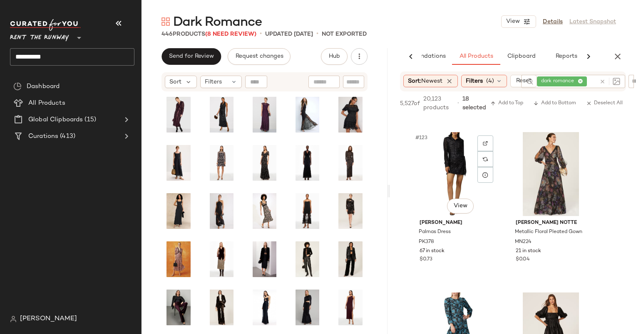
scroll to position [8338, 0]
click at [540, 185] on div "#124 View" at bounding box center [551, 174] width 84 height 84
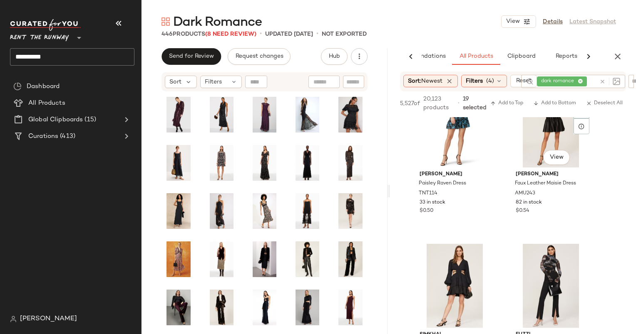
scroll to position [8546, 0]
click at [534, 146] on div "#126 View" at bounding box center [551, 126] width 84 height 84
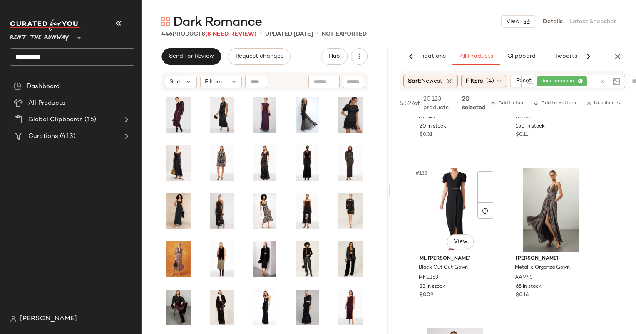
scroll to position [8980, 0]
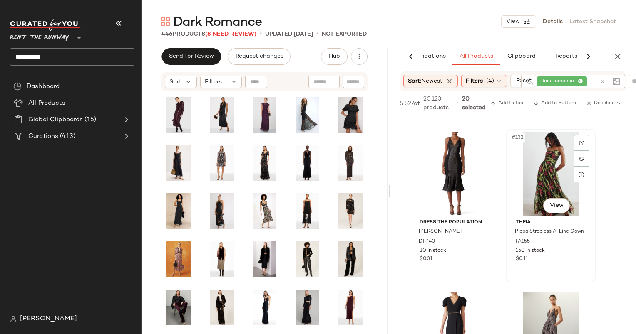
click at [530, 178] on div "#132 View" at bounding box center [551, 174] width 84 height 84
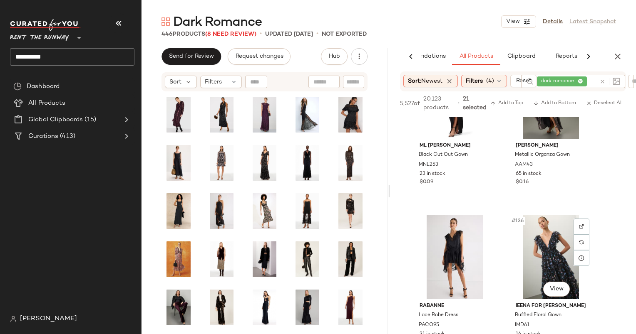
scroll to position [9214, 0]
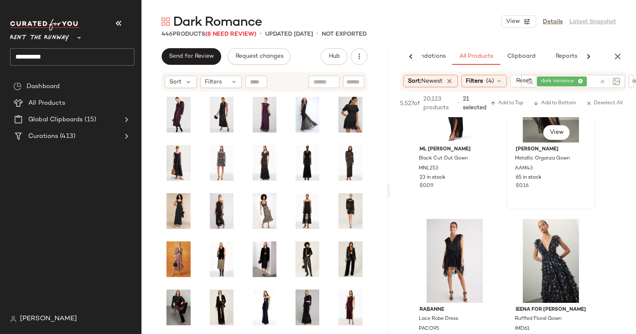
click at [523, 136] on div "#134 View" at bounding box center [551, 101] width 84 height 84
click at [456, 243] on div "#135 View" at bounding box center [455, 261] width 84 height 84
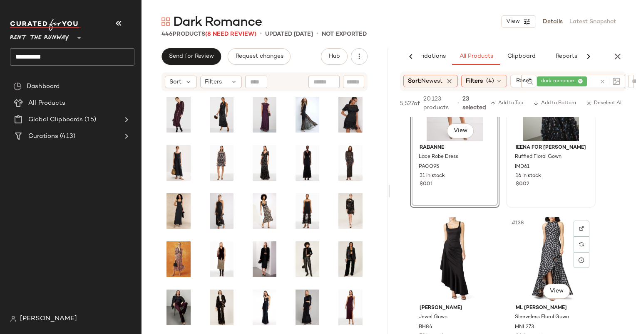
scroll to position [9385, 0]
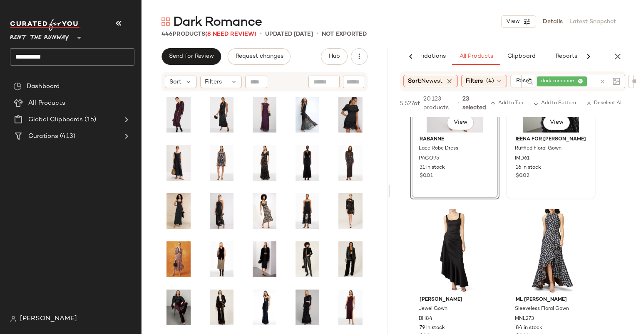
click at [519, 133] on div "Ieena for Mac Duggal Ruffled Floral Gown IMD61 16 in stock $0.02" at bounding box center [551, 157] width 84 height 48
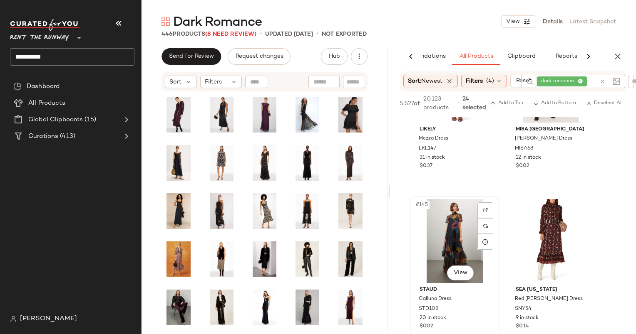
scroll to position [10068, 0]
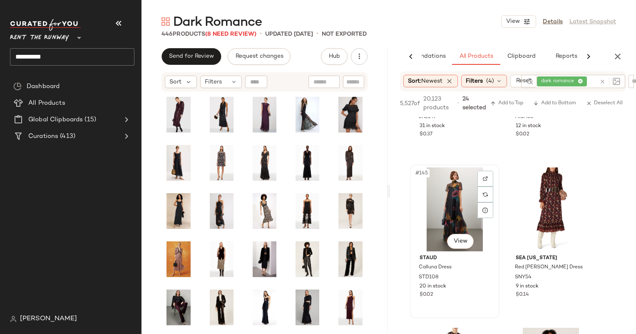
click at [455, 206] on div "#145 View" at bounding box center [455, 210] width 84 height 84
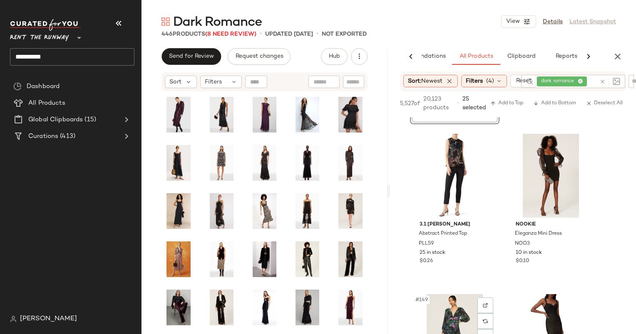
scroll to position [10262, 0]
click at [533, 156] on div "#148 View" at bounding box center [551, 176] width 84 height 84
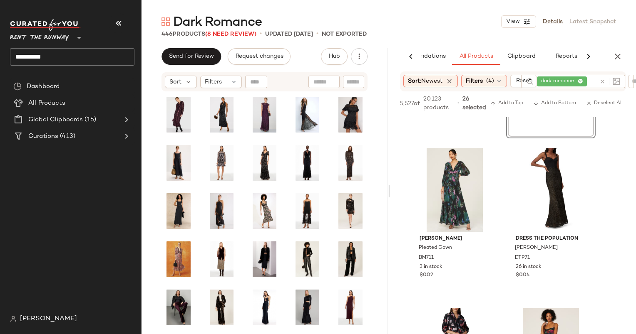
scroll to position [10466, 0]
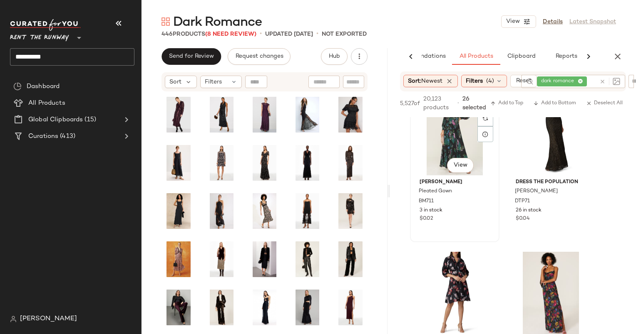
click at [445, 137] on div "#149 View" at bounding box center [455, 134] width 84 height 84
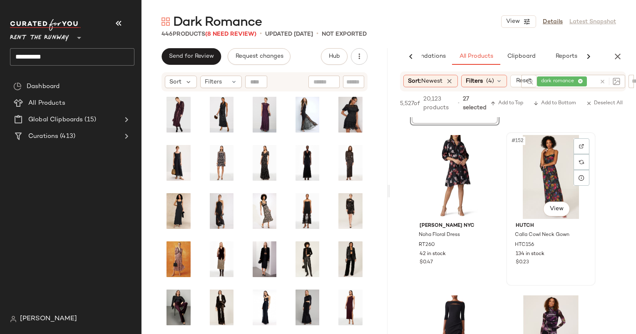
click at [531, 175] on div "#152 View" at bounding box center [551, 177] width 84 height 84
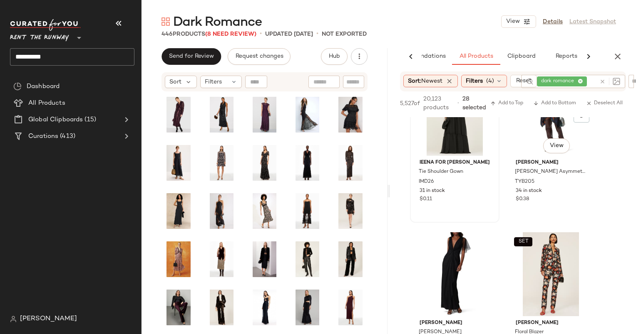
scroll to position [10967, 0]
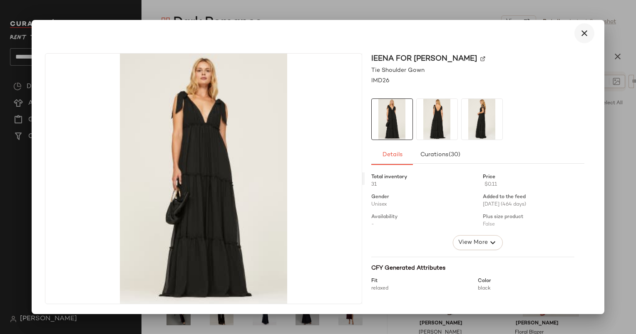
click at [582, 30] on icon "button" at bounding box center [584, 33] width 10 height 10
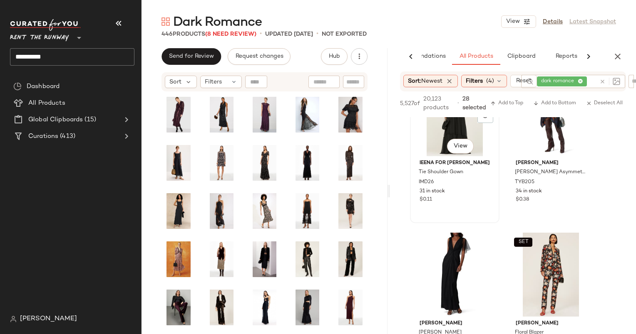
click at [478, 197] on div "$0.11" at bounding box center [454, 199] width 70 height 7
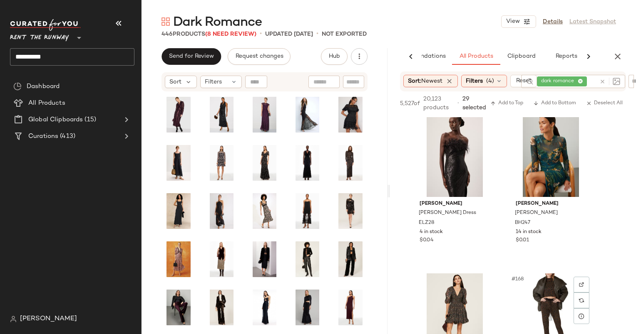
scroll to position [11726, 0]
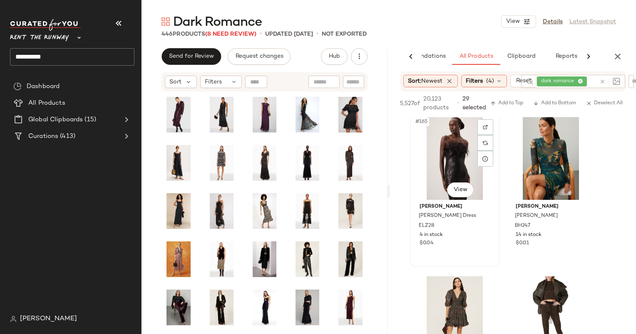
click at [441, 156] on div "#165 View" at bounding box center [455, 158] width 84 height 84
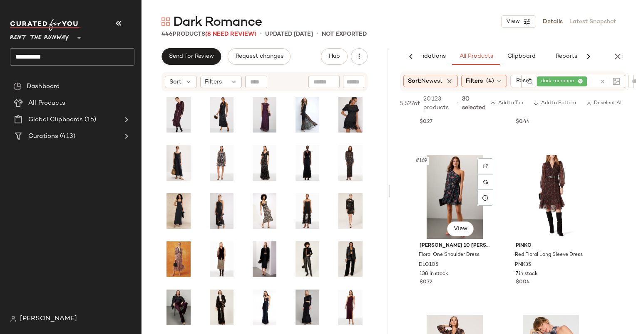
scroll to position [12012, 0]
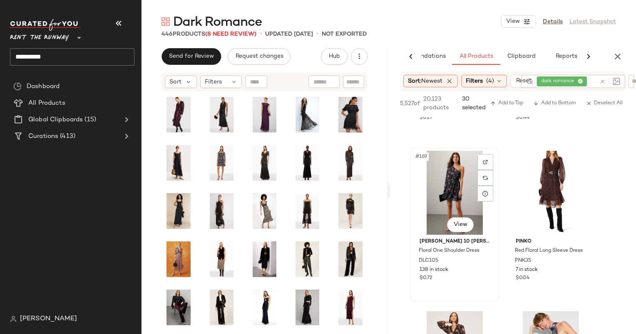
click at [454, 176] on div "#169 View" at bounding box center [455, 193] width 84 height 84
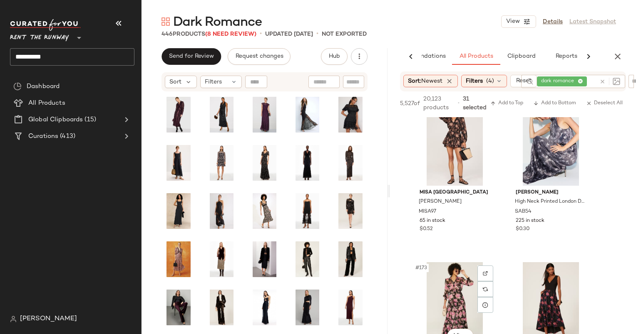
scroll to position [12227, 0]
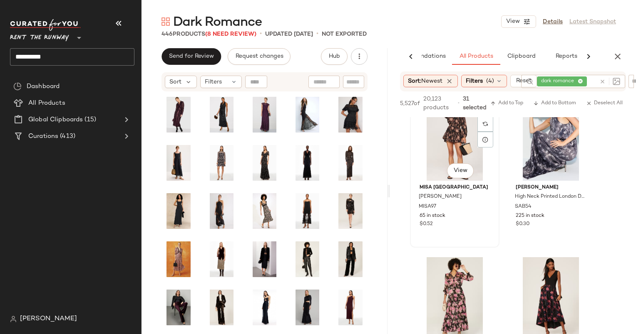
click at [456, 142] on div "#171 View" at bounding box center [455, 139] width 84 height 84
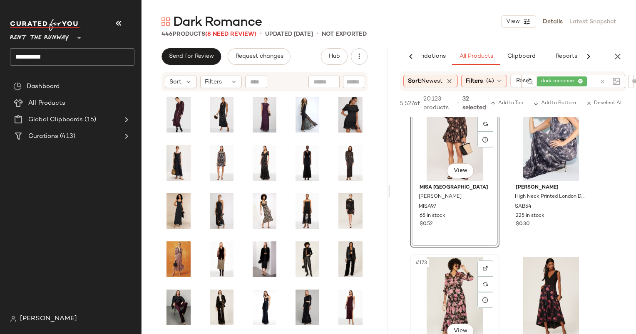
click at [461, 285] on div "#173 View" at bounding box center [455, 299] width 84 height 84
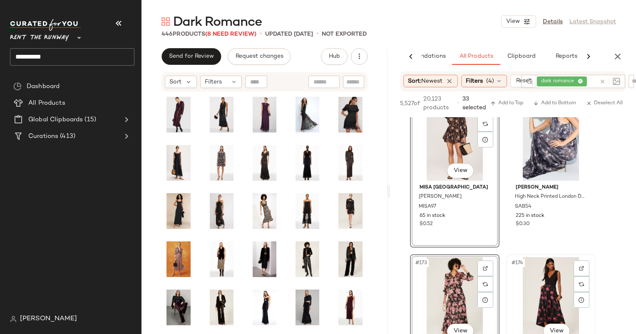
click at [536, 298] on div "#174 View" at bounding box center [551, 299] width 84 height 84
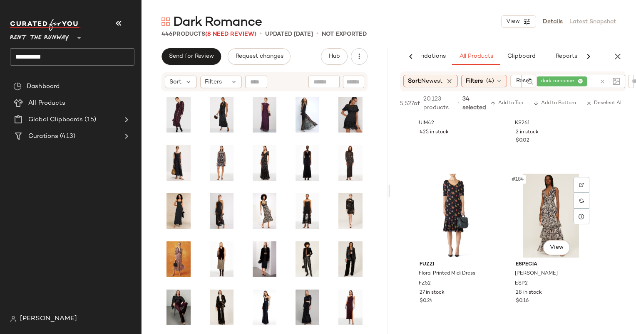
scroll to position [12979, 0]
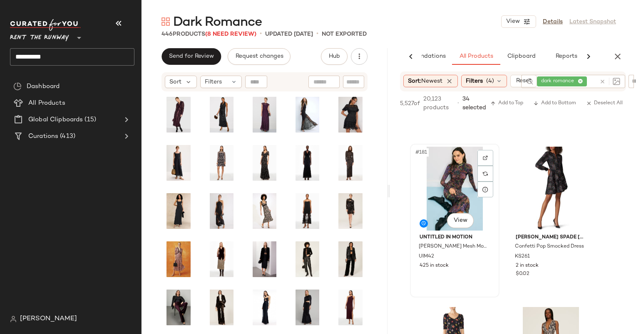
click at [441, 176] on div "#181 View" at bounding box center [455, 189] width 84 height 84
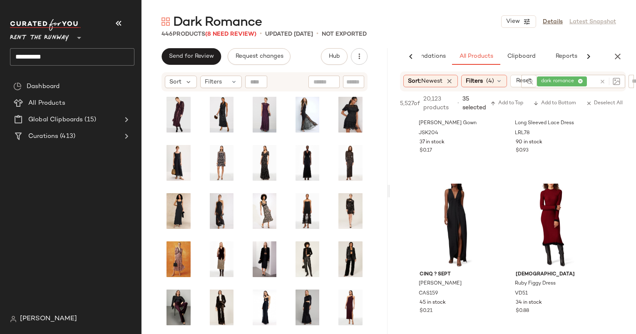
scroll to position [13663, 0]
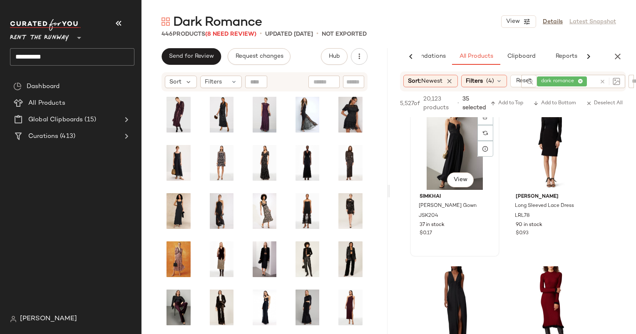
click at [444, 147] on div "#189 View" at bounding box center [455, 148] width 84 height 84
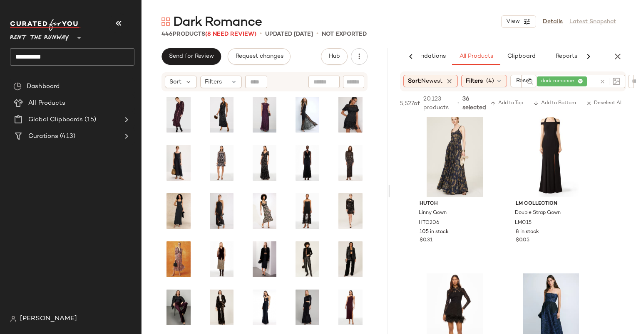
scroll to position [14056, 0]
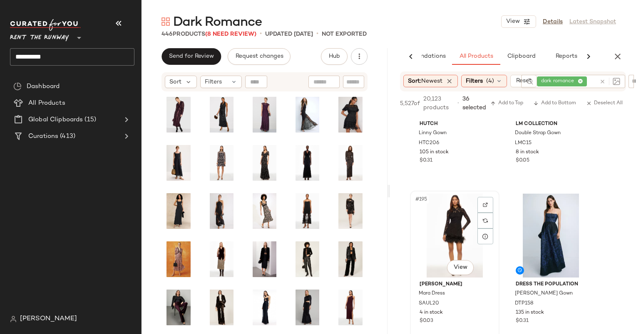
click at [454, 230] on div "#195 View" at bounding box center [455, 236] width 84 height 84
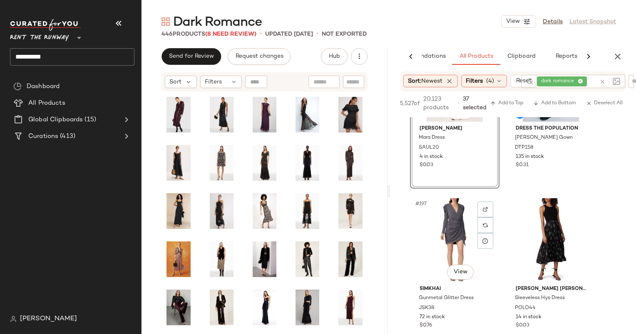
scroll to position [14143, 0]
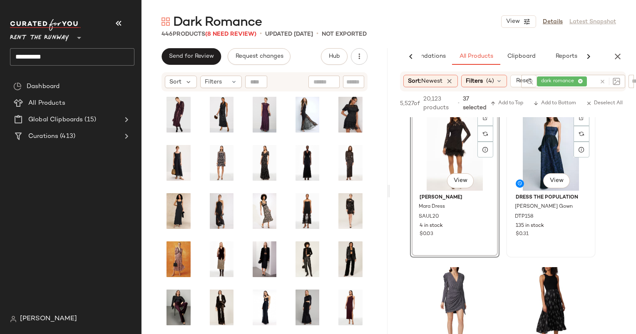
click at [534, 149] on div "#196 View" at bounding box center [551, 149] width 84 height 84
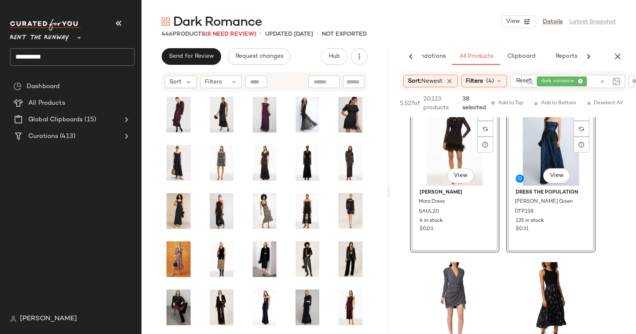
click at [534, 149] on div "#196 View" at bounding box center [551, 144] width 84 height 84
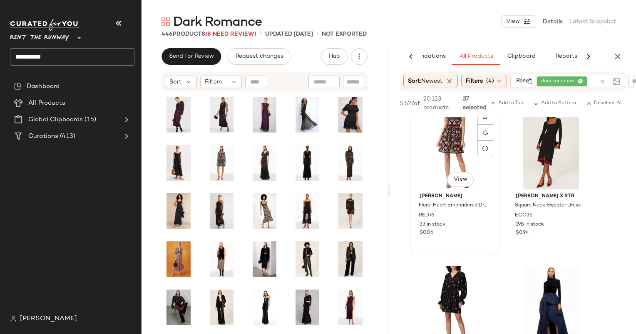
scroll to position [14825, 0]
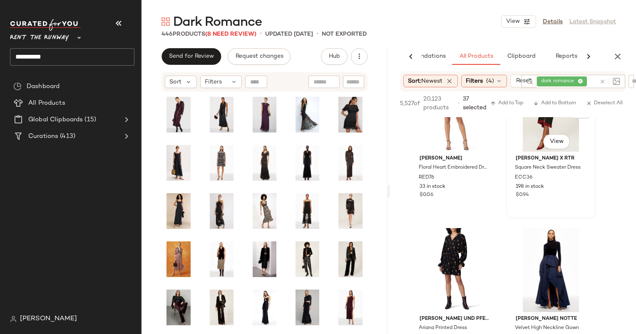
click at [523, 146] on div "#204 View" at bounding box center [551, 110] width 84 height 84
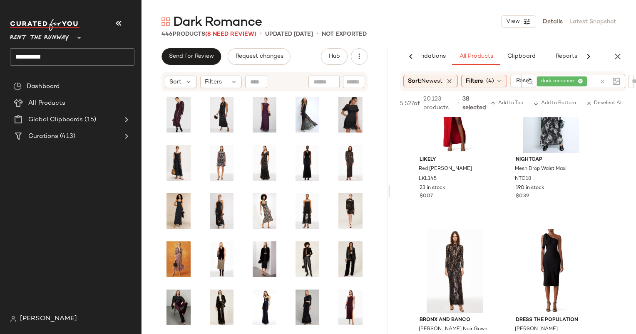
scroll to position [17071, 0]
click at [533, 134] on div "#214 View" at bounding box center [551, 111] width 84 height 84
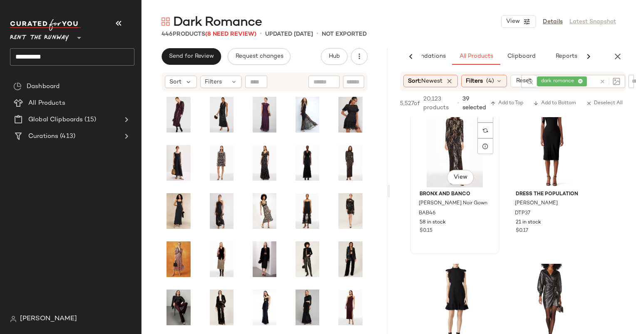
click at [438, 158] on div "#215 View" at bounding box center [455, 146] width 84 height 84
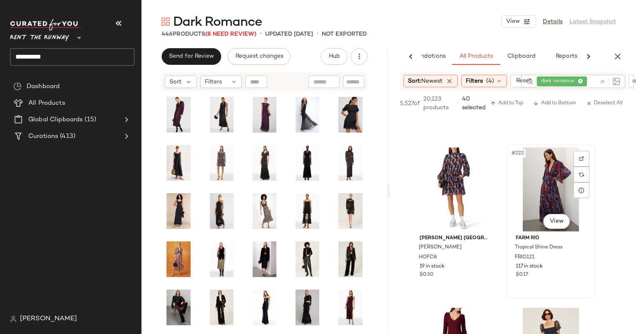
click at [532, 178] on div "#222 View" at bounding box center [551, 190] width 84 height 84
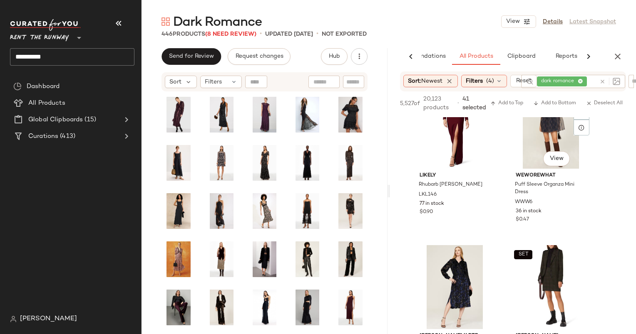
scroll to position [17861, 0]
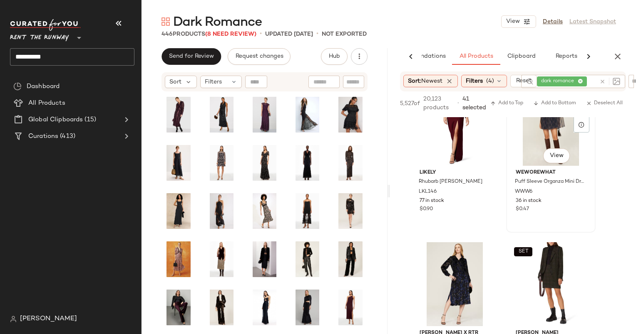
click at [521, 138] on div "#224 View" at bounding box center [551, 124] width 84 height 84
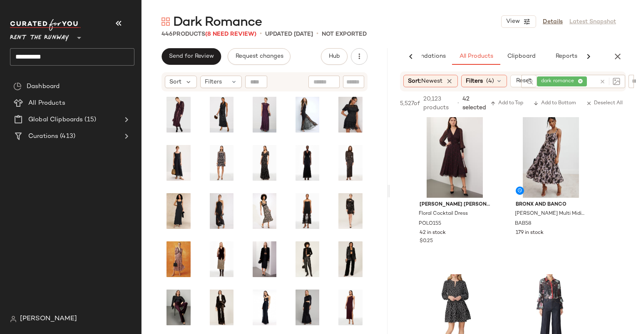
scroll to position [19278, 0]
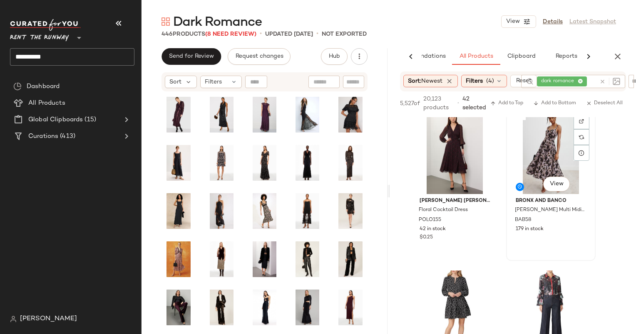
click at [557, 136] on div "#242 View" at bounding box center [551, 152] width 84 height 84
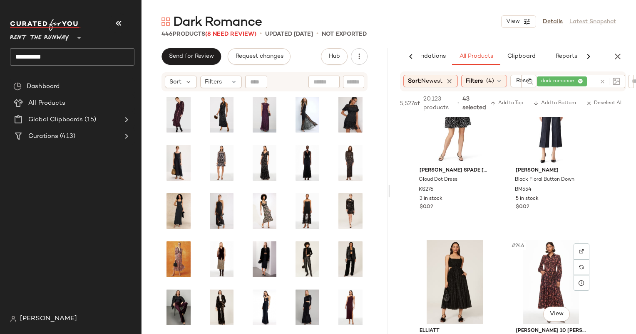
scroll to position [19566, 0]
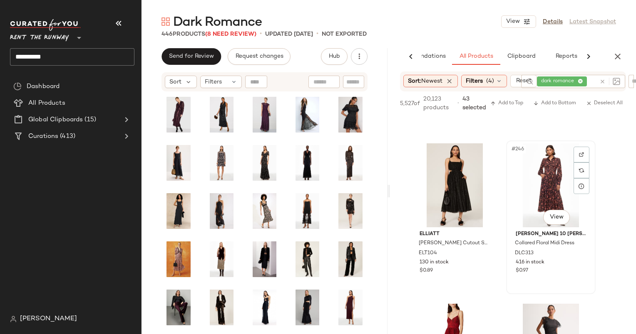
click at [537, 186] on div "#246 View" at bounding box center [551, 186] width 84 height 84
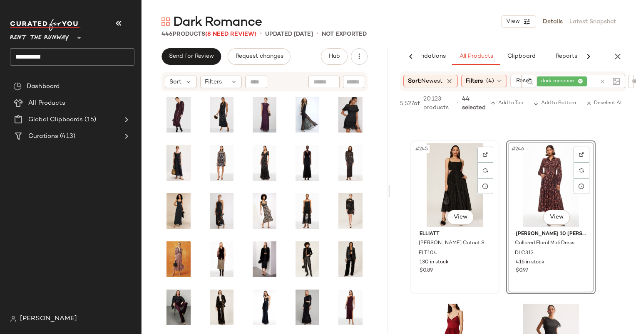
click at [458, 178] on div "#245 View" at bounding box center [455, 186] width 84 height 84
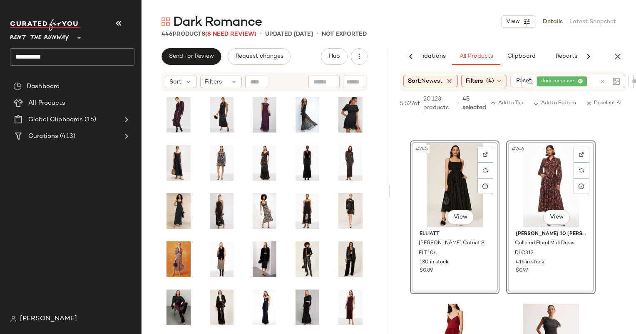
click at [557, 169] on div "#246 View" at bounding box center [551, 186] width 84 height 84
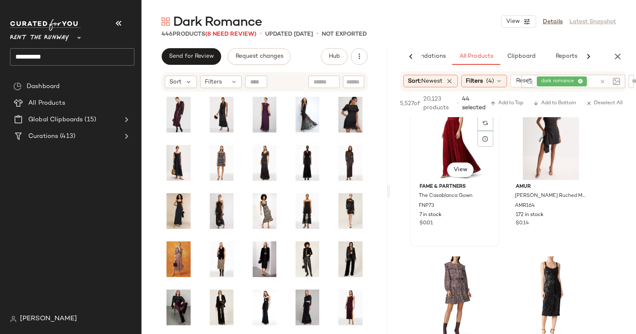
scroll to position [19775, 0]
click at [534, 145] on div "#248 View" at bounding box center [551, 138] width 84 height 84
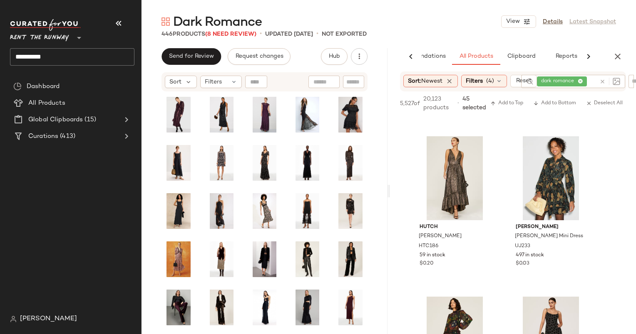
scroll to position [21015, 0]
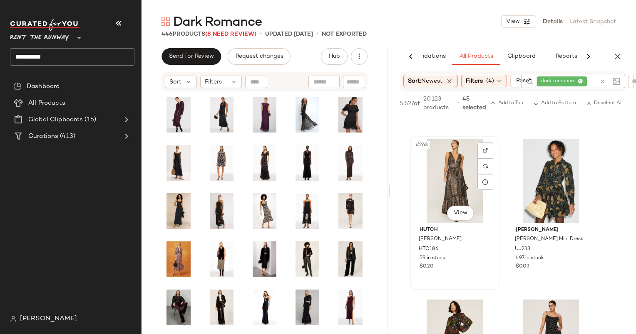
click at [449, 159] on div "#263 View" at bounding box center [455, 181] width 84 height 84
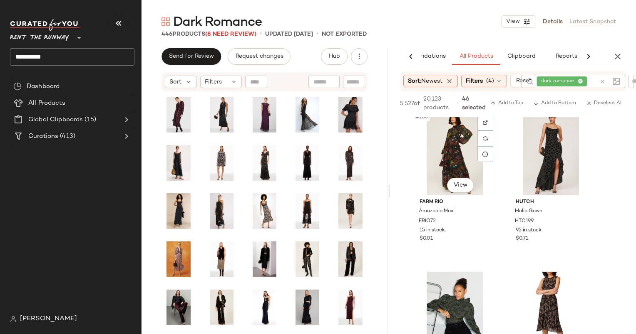
scroll to position [21203, 0]
click at [456, 153] on div "#265 View" at bounding box center [455, 154] width 84 height 84
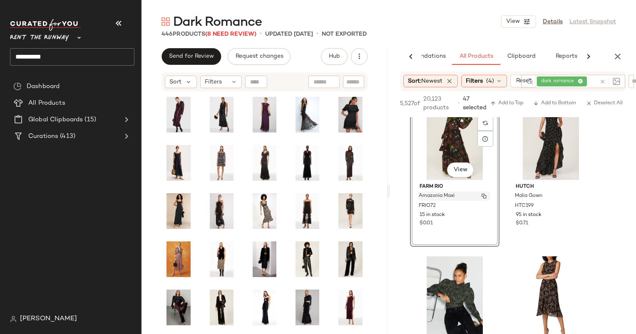
scroll to position [21220, 0]
click at [528, 149] on div "#266 View" at bounding box center [551, 138] width 84 height 84
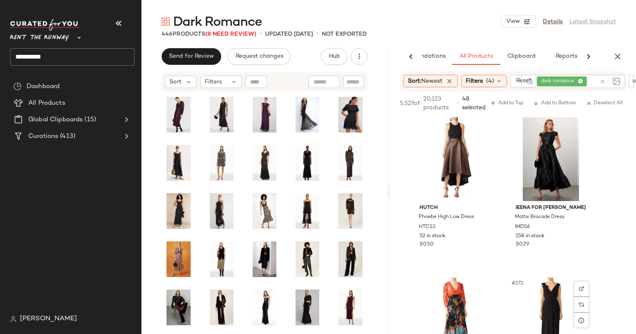
scroll to position [21520, 0]
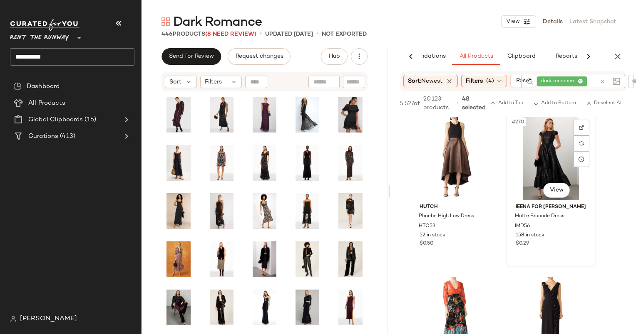
click at [533, 165] on div "#270 View" at bounding box center [551, 158] width 84 height 84
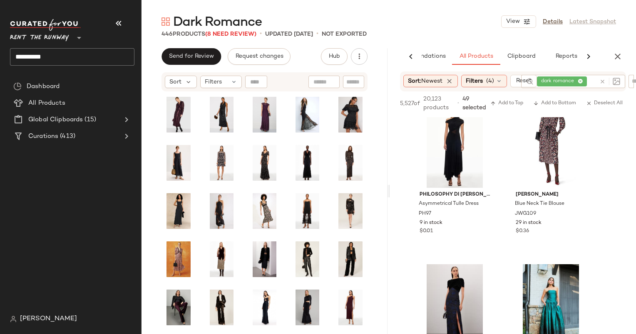
scroll to position [22006, 0]
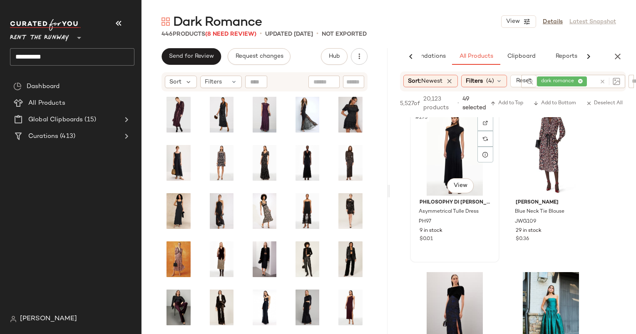
click at [453, 158] on div "#275 View" at bounding box center [455, 154] width 84 height 84
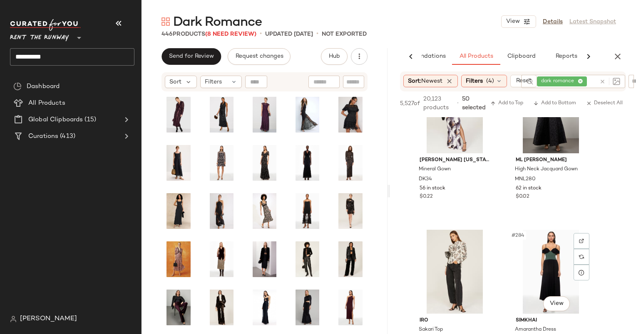
scroll to position [22487, 0]
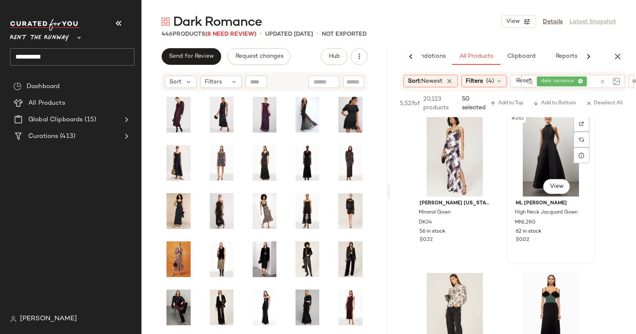
click at [530, 161] on div "#282 View" at bounding box center [551, 155] width 84 height 84
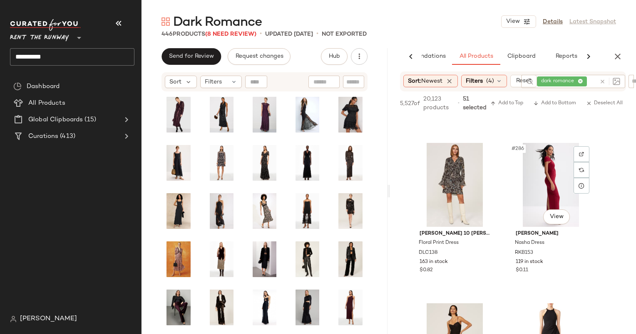
scroll to position [22779, 0]
click at [534, 163] on div "#286 View" at bounding box center [551, 184] width 84 height 84
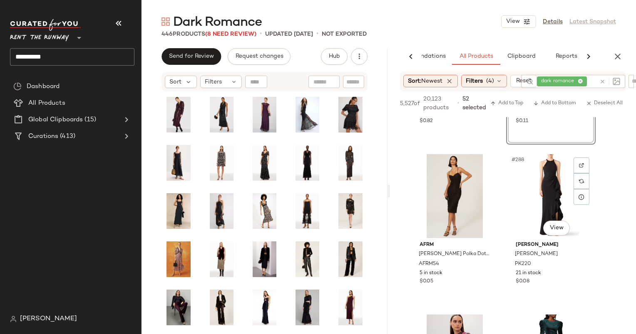
scroll to position [22984, 0]
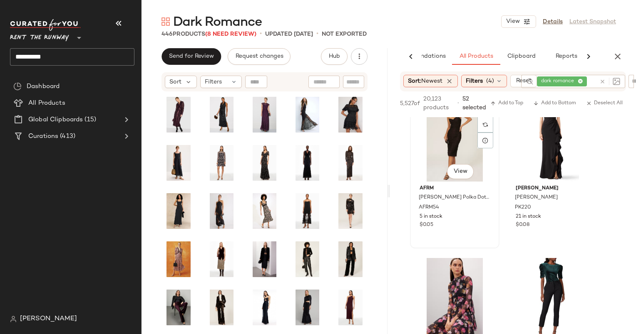
click at [449, 147] on div "#287 View" at bounding box center [455, 140] width 84 height 84
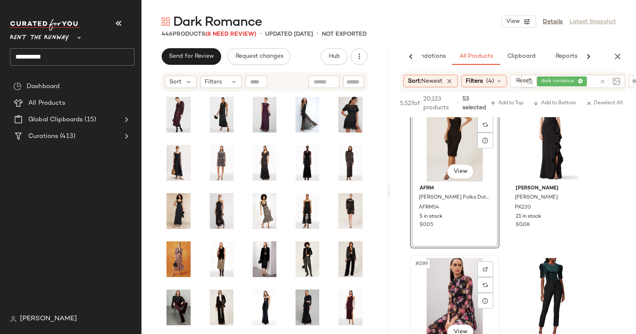
click at [461, 275] on div "#289 View" at bounding box center [455, 300] width 84 height 84
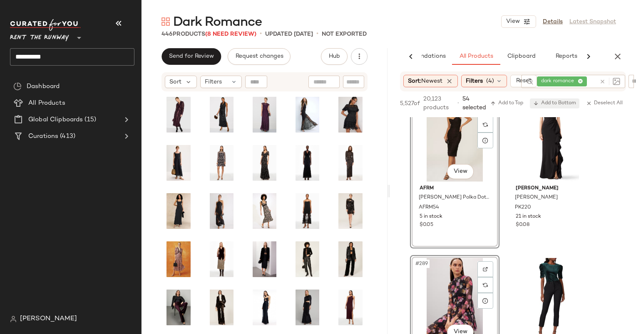
click at [543, 104] on span "Add to Bottom" at bounding box center [554, 104] width 43 height 6
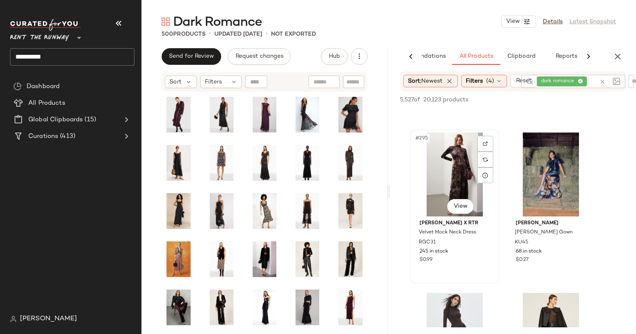
scroll to position [23598, 0]
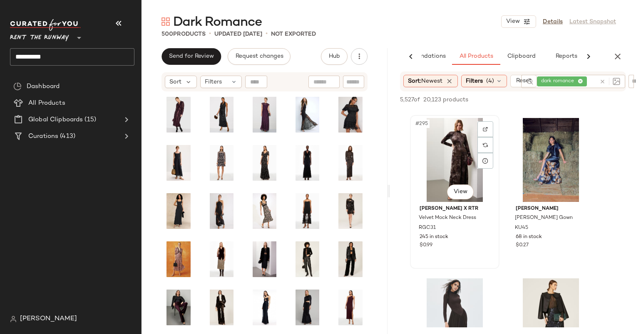
click at [464, 156] on div "#295 View" at bounding box center [455, 160] width 84 height 84
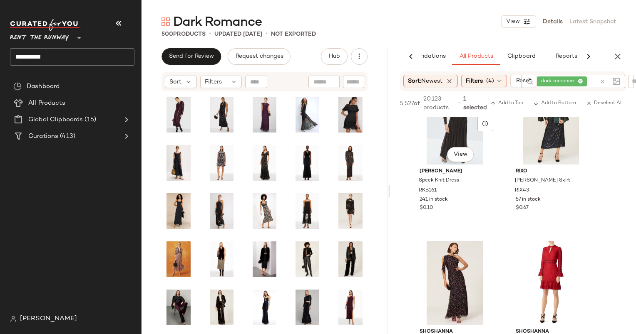
scroll to position [23777, 0]
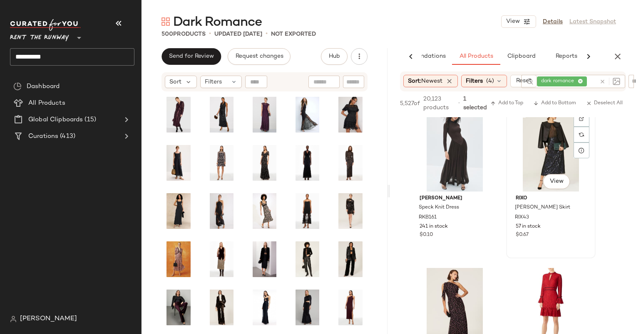
click at [552, 133] on div "#298 View" at bounding box center [551, 150] width 84 height 84
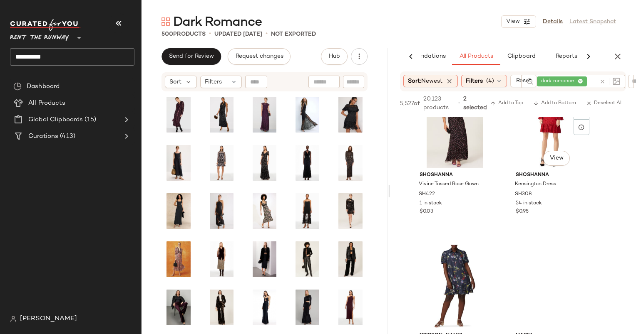
scroll to position [23961, 0]
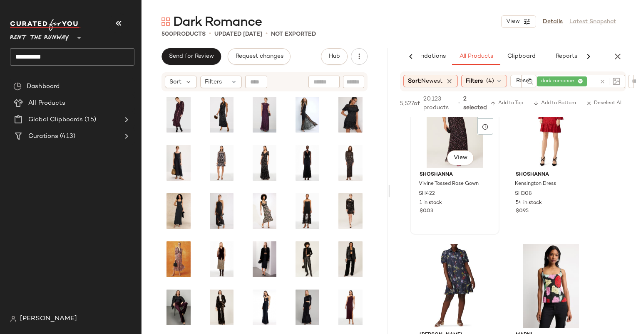
click at [468, 128] on div "#299 View" at bounding box center [455, 126] width 84 height 84
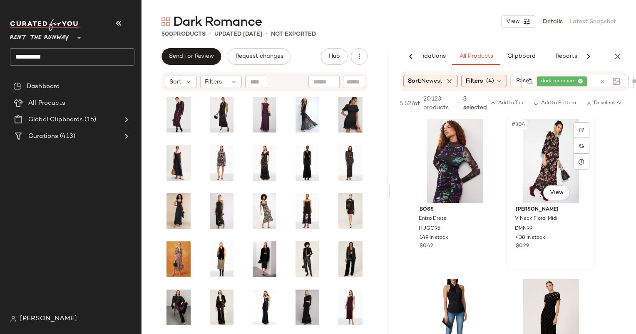
click at [529, 165] on div "#304 View" at bounding box center [551, 161] width 84 height 84
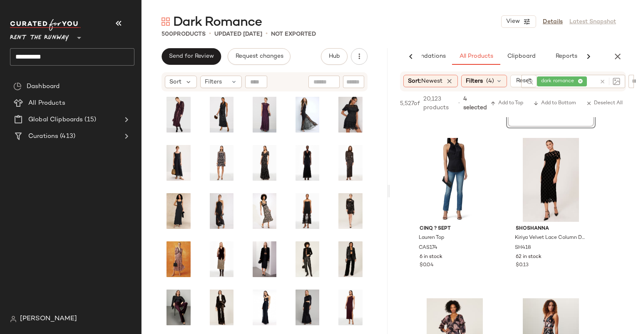
scroll to position [24518, 0]
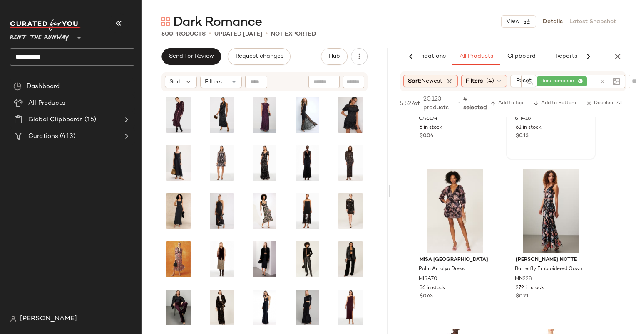
click at [547, 136] on div "$0.13" at bounding box center [550, 136] width 70 height 7
click at [459, 192] on div "#307 View" at bounding box center [455, 211] width 84 height 84
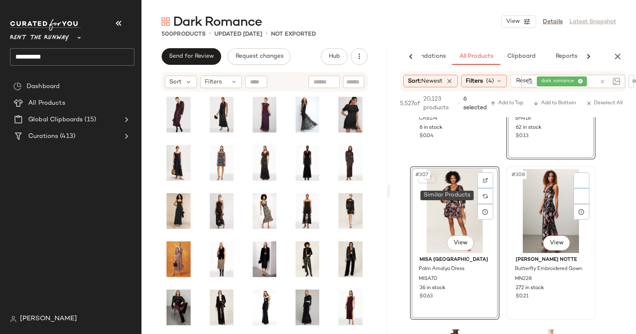
click at [540, 200] on div "#308 View" at bounding box center [551, 211] width 84 height 84
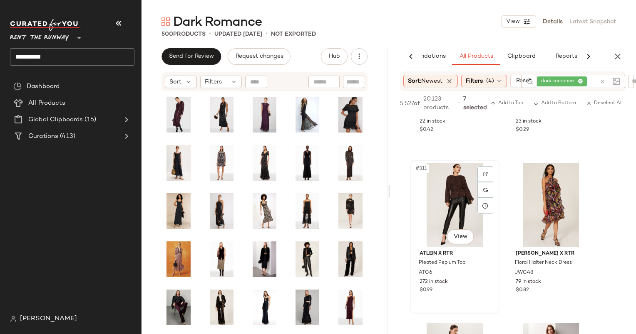
scroll to position [24901, 0]
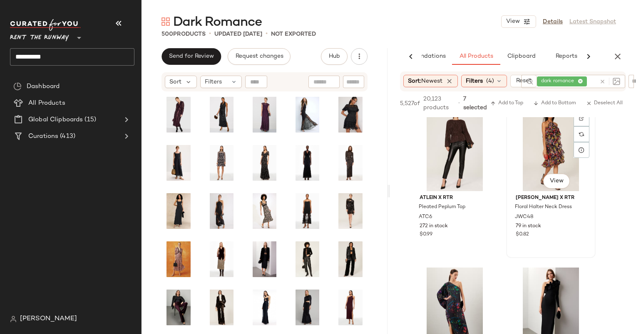
click at [552, 135] on div "#312 View" at bounding box center [551, 149] width 84 height 84
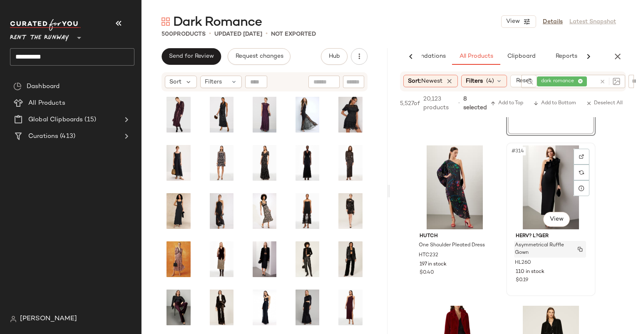
scroll to position [25060, 0]
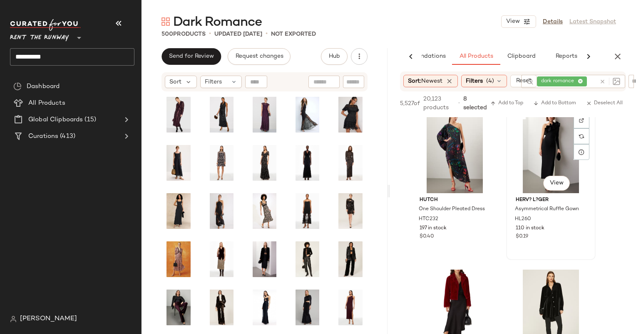
click at [539, 160] on div "#314 View" at bounding box center [551, 151] width 84 height 84
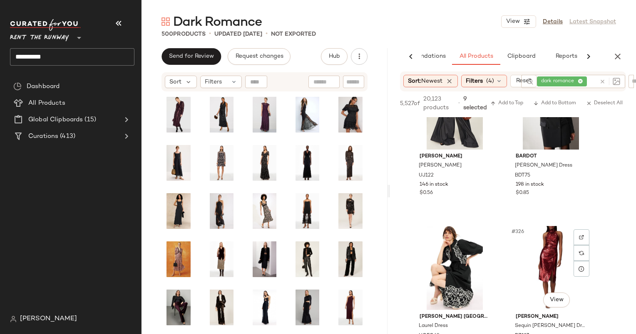
scroll to position [25906, 0]
click at [526, 136] on div "#324 View" at bounding box center [551, 108] width 84 height 84
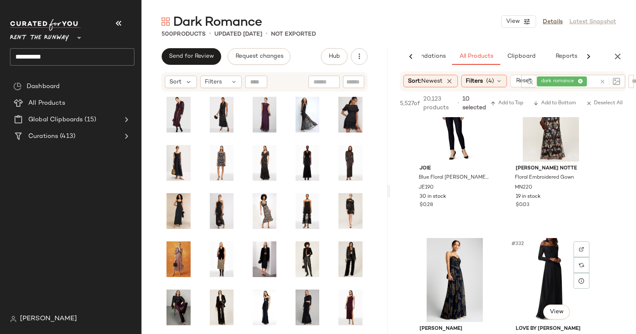
scroll to position [26355, 0]
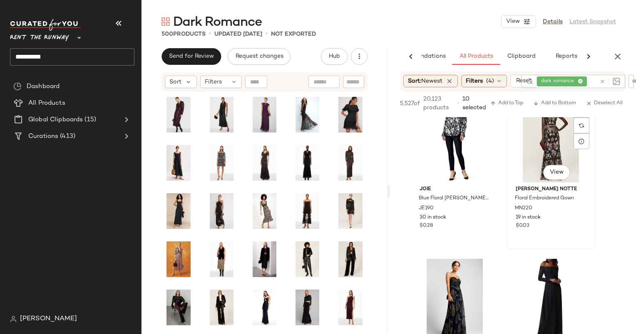
click at [520, 131] on div "#330 View" at bounding box center [551, 141] width 84 height 84
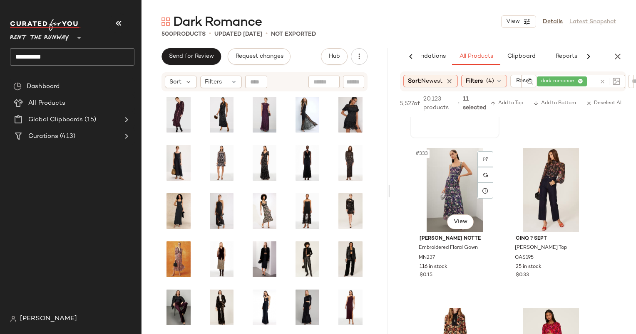
scroll to position [26667, 0]
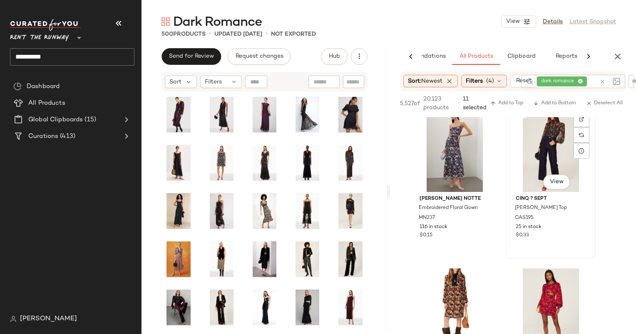
click at [535, 140] on div "#334 View" at bounding box center [551, 150] width 84 height 84
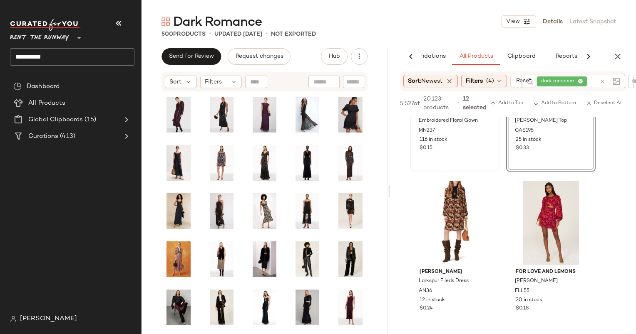
scroll to position [26778, 0]
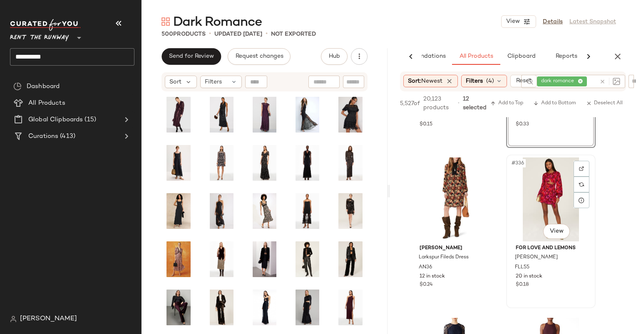
click at [531, 204] on div "#336 View" at bounding box center [551, 200] width 84 height 84
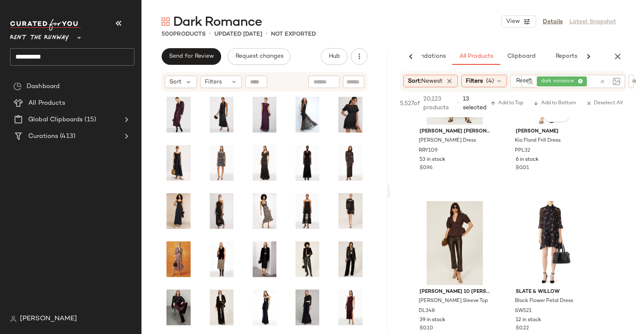
scroll to position [27303, 0]
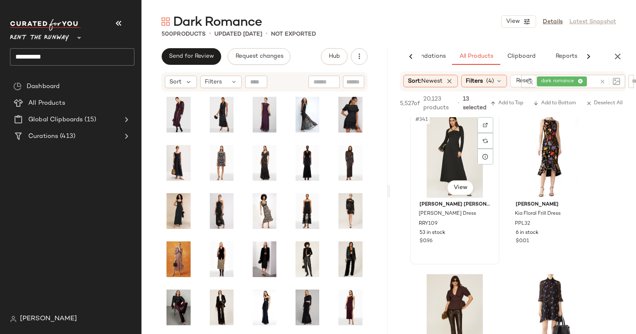
click at [436, 146] on div "#341 View" at bounding box center [455, 156] width 84 height 84
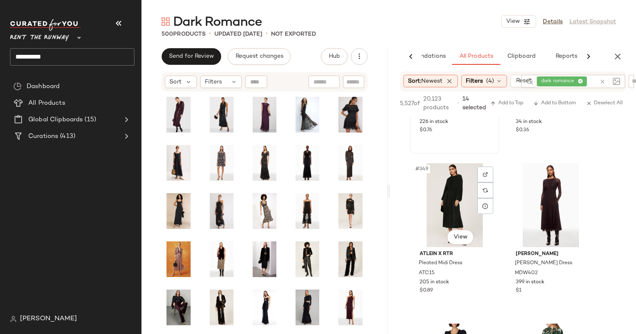
scroll to position [27896, 0]
click at [532, 210] on div "#350 View" at bounding box center [551, 205] width 84 height 84
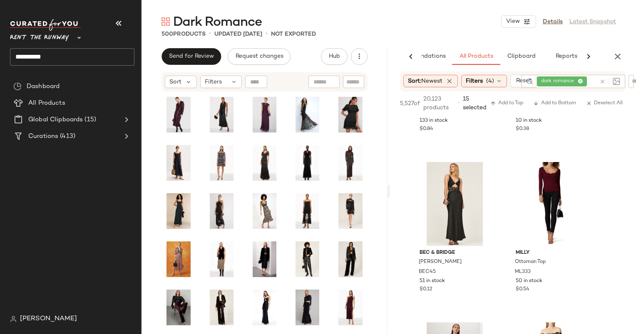
scroll to position [28736, 0]
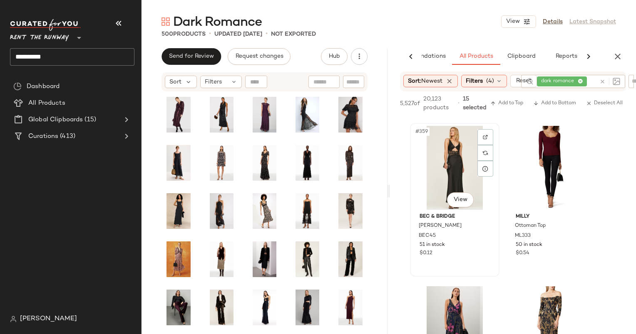
click at [467, 177] on div "#359 View" at bounding box center [455, 168] width 84 height 84
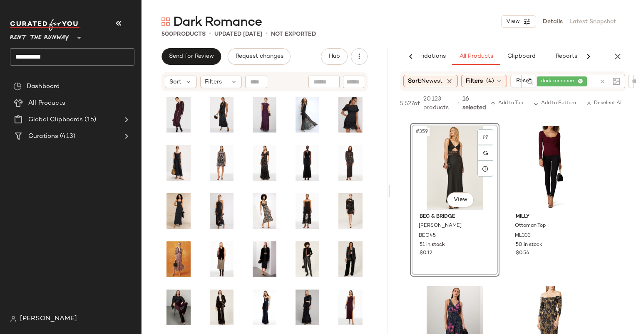
scroll to position [28891, 0]
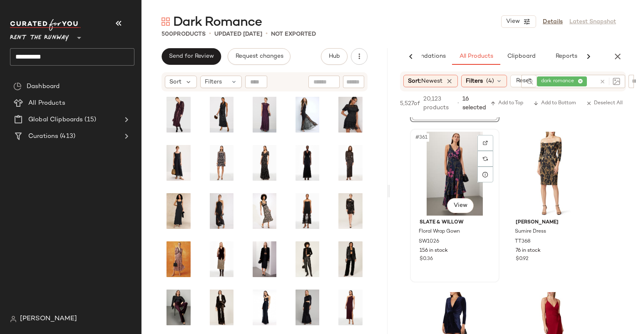
click at [453, 160] on div "#361 View" at bounding box center [455, 174] width 84 height 84
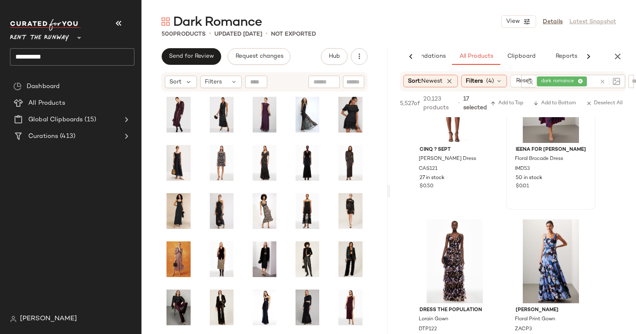
scroll to position [29585, 0]
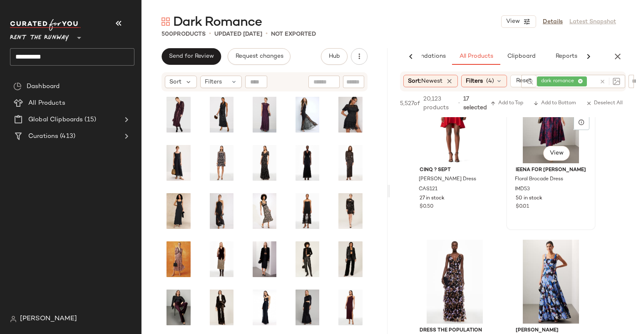
click at [525, 139] on div "#370 View" at bounding box center [551, 121] width 84 height 84
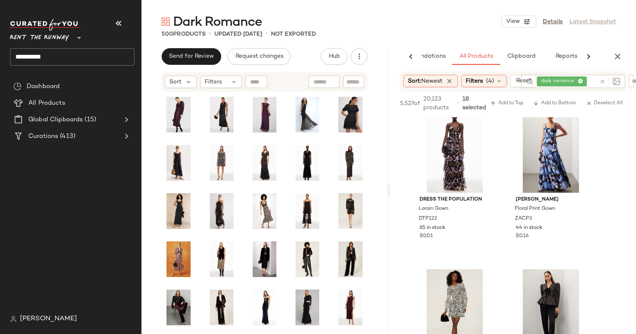
scroll to position [29721, 0]
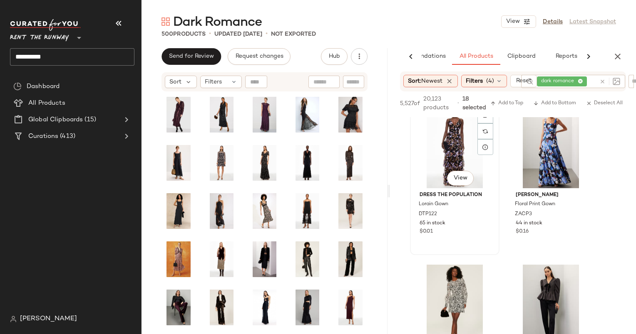
click at [468, 154] on div "#371 View" at bounding box center [455, 146] width 84 height 84
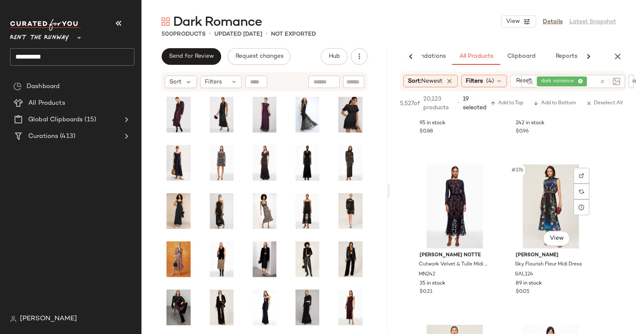
scroll to position [30025, 0]
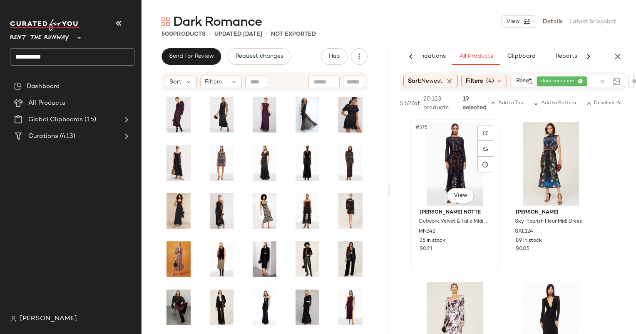
click at [461, 170] on div "#375 View" at bounding box center [455, 164] width 84 height 84
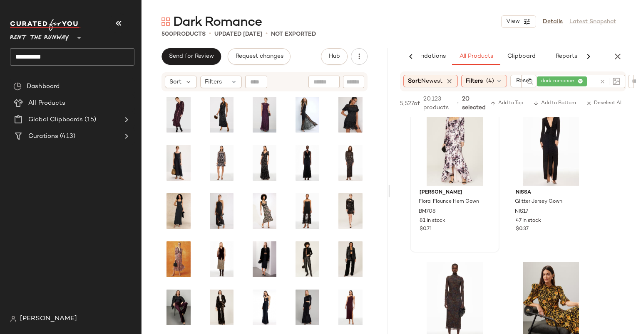
scroll to position [30202, 0]
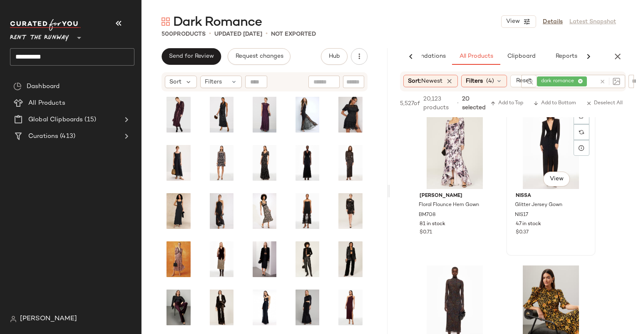
click at [523, 169] on div "#603 View" at bounding box center [551, 147] width 84 height 84
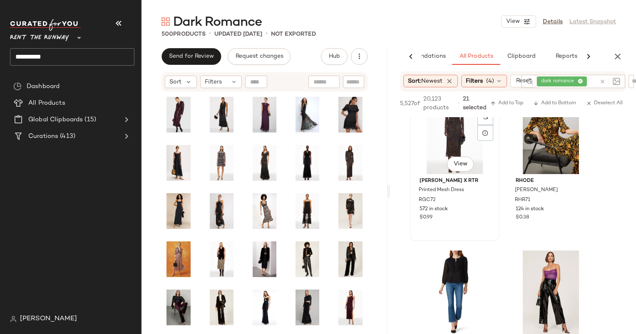
scroll to position [30329, 0]
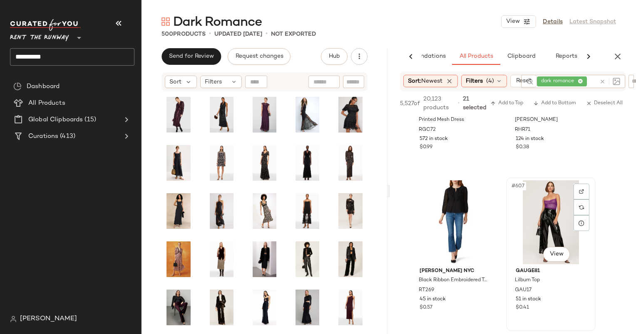
click at [534, 205] on div "#607 View" at bounding box center [551, 223] width 84 height 84
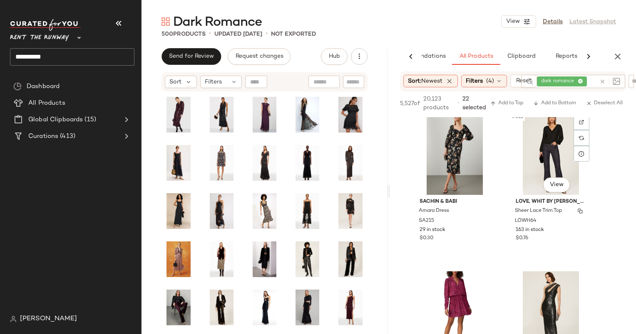
scroll to position [30844, 0]
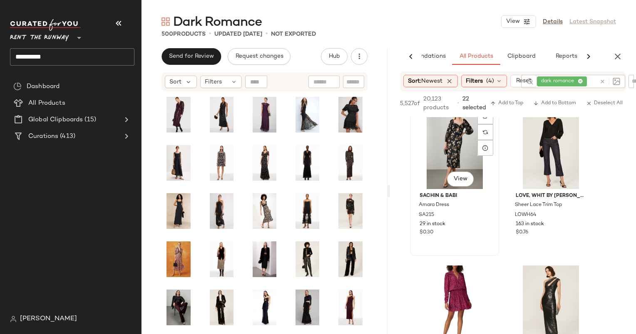
click at [456, 132] on div "#610 View" at bounding box center [455, 147] width 84 height 84
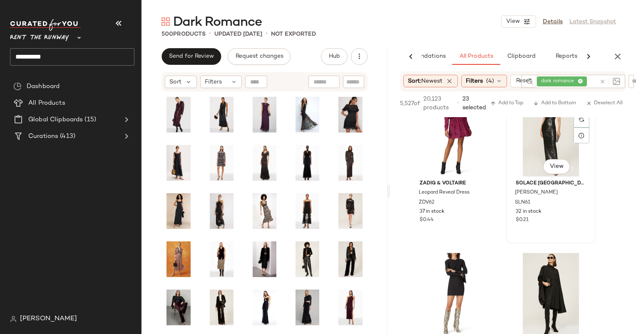
scroll to position [31016, 0]
click at [527, 158] on div "#613 View" at bounding box center [551, 136] width 84 height 84
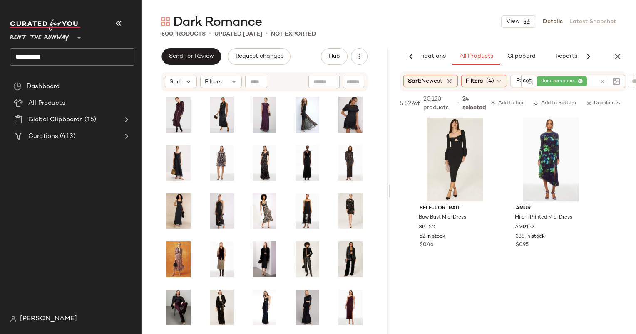
scroll to position [31503, 0]
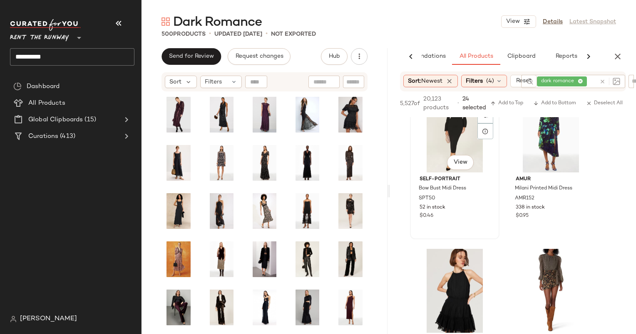
click at [433, 146] on div "#618 View" at bounding box center [455, 131] width 84 height 84
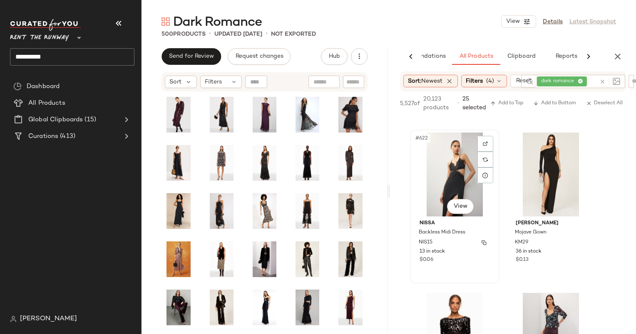
scroll to position [31780, 0]
click at [441, 151] on div "#622 View" at bounding box center [455, 175] width 84 height 84
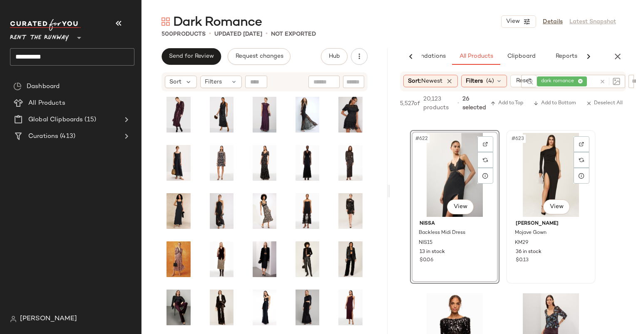
click at [533, 163] on div "#623 View" at bounding box center [551, 175] width 84 height 84
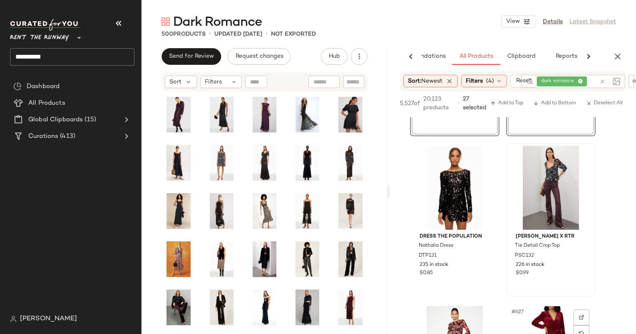
scroll to position [32094, 0]
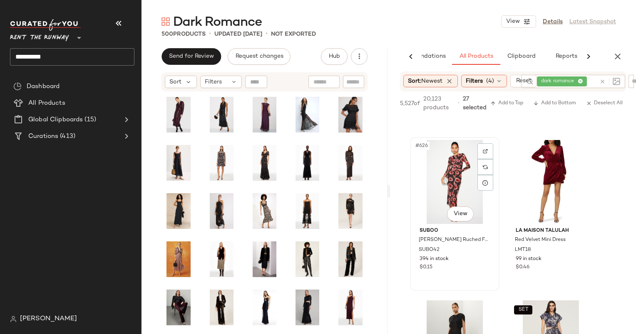
click at [447, 165] on div "#626 View" at bounding box center [455, 182] width 84 height 84
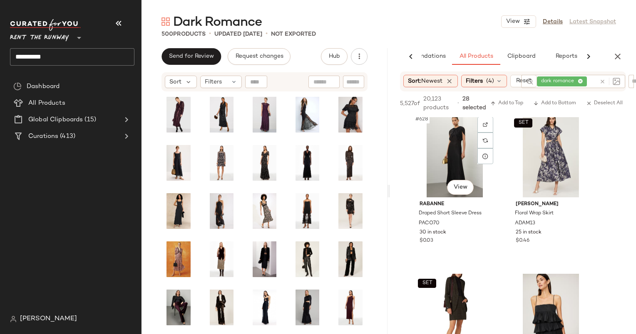
scroll to position [32280, 0]
click at [450, 150] on div "#628 View" at bounding box center [455, 156] width 84 height 84
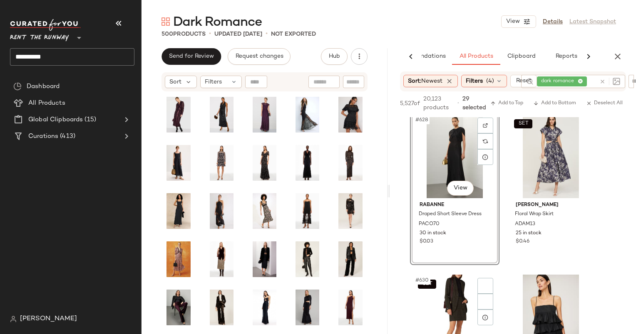
scroll to position [32442, 0]
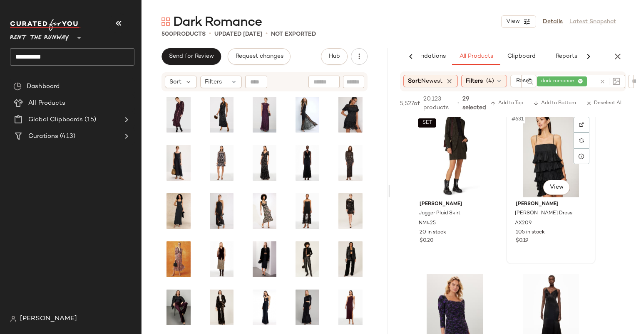
click at [537, 161] on div "#631 View" at bounding box center [551, 156] width 84 height 84
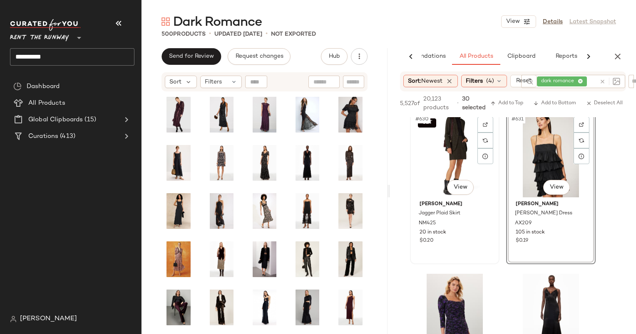
scroll to position [32595, 0]
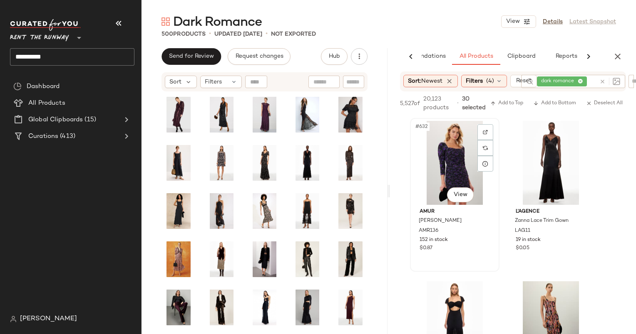
click at [448, 160] on div "#632 View" at bounding box center [455, 163] width 84 height 84
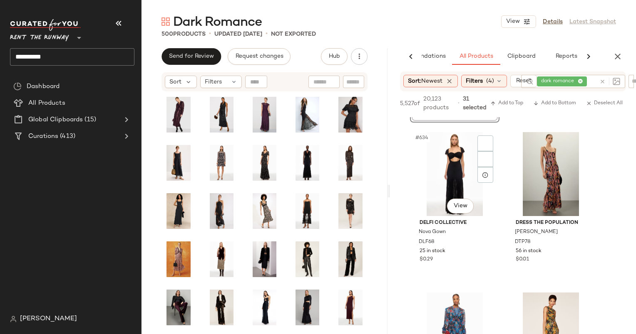
scroll to position [32744, 0]
click at [458, 159] on div "#634 View" at bounding box center [455, 174] width 84 height 84
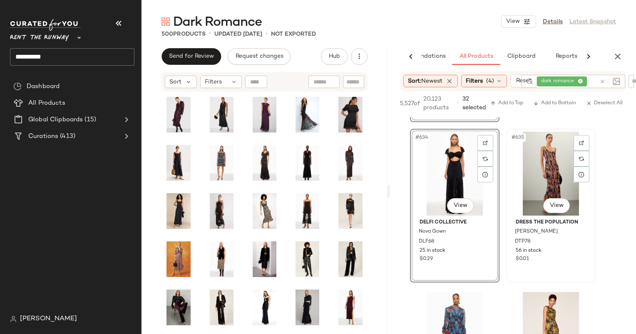
click at [533, 176] on div "#635 View" at bounding box center [551, 174] width 84 height 84
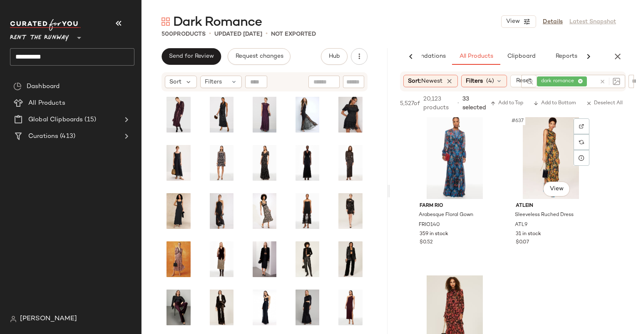
scroll to position [32922, 0]
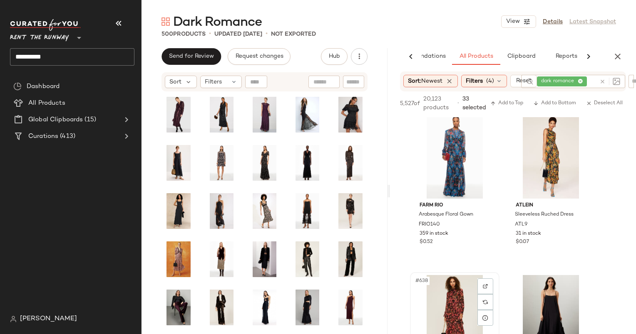
click at [446, 295] on div "#638 View" at bounding box center [455, 317] width 84 height 84
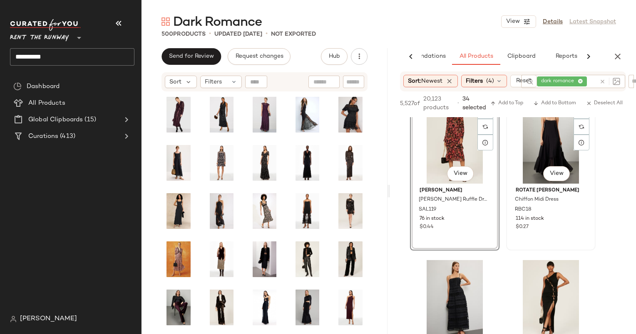
click at [527, 156] on div "#639 View" at bounding box center [551, 142] width 84 height 84
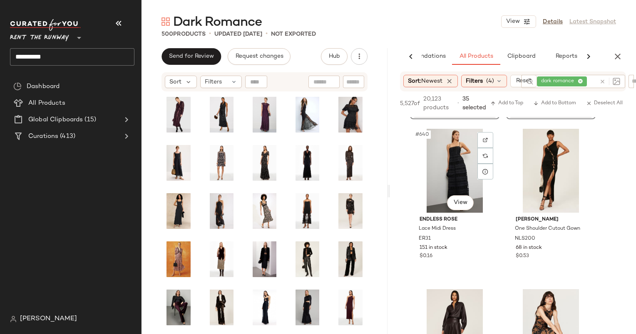
scroll to position [33229, 0]
click at [449, 168] on div "#640 View" at bounding box center [455, 171] width 84 height 84
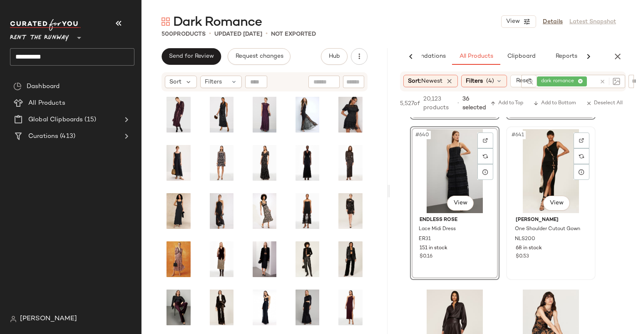
click at [533, 168] on div "#641 View" at bounding box center [551, 171] width 84 height 84
click at [550, 161] on div "#641 View" at bounding box center [551, 171] width 84 height 84
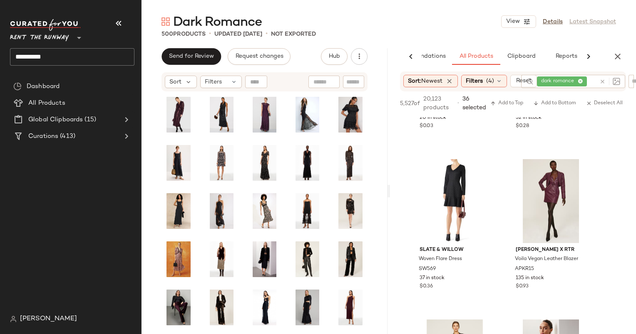
scroll to position [33840, 0]
click at [567, 184] on div "#649 View" at bounding box center [551, 202] width 84 height 84
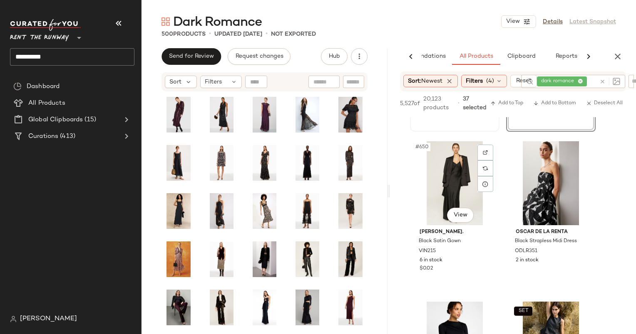
scroll to position [34042, 0]
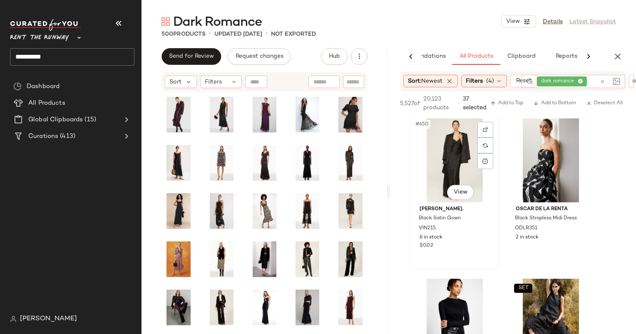
click at [447, 168] on div "#650 View" at bounding box center [455, 161] width 84 height 84
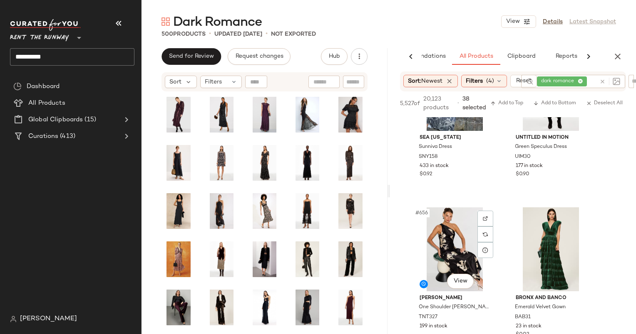
scroll to position [34498, 0]
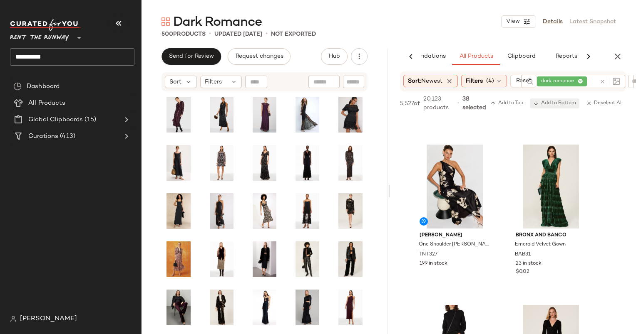
click at [552, 102] on span "Add to Bottom" at bounding box center [554, 104] width 43 height 6
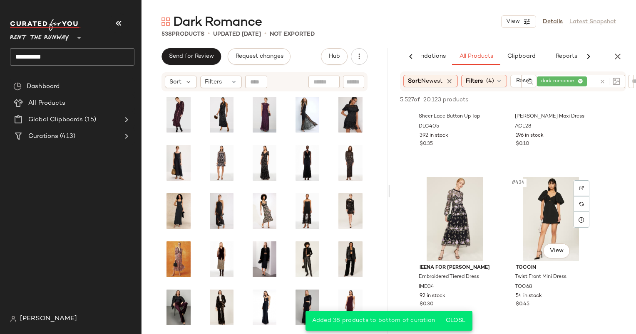
scroll to position [34467, 0]
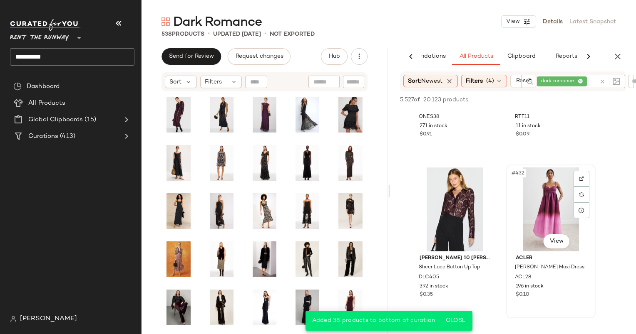
click at [537, 210] on div "#432 View" at bounding box center [551, 210] width 84 height 84
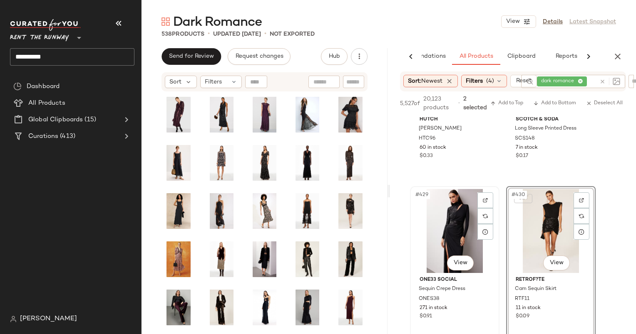
click at [444, 228] on div "#429 View" at bounding box center [455, 231] width 84 height 84
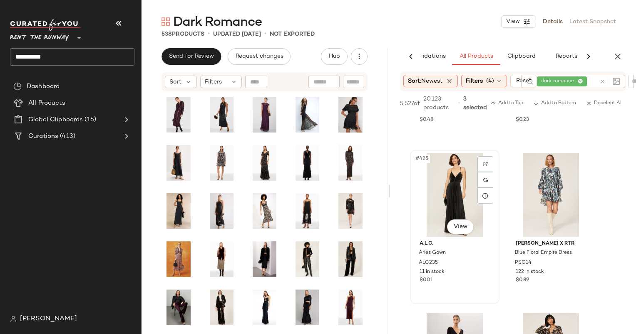
click at [453, 210] on div "#425 View" at bounding box center [455, 195] width 84 height 84
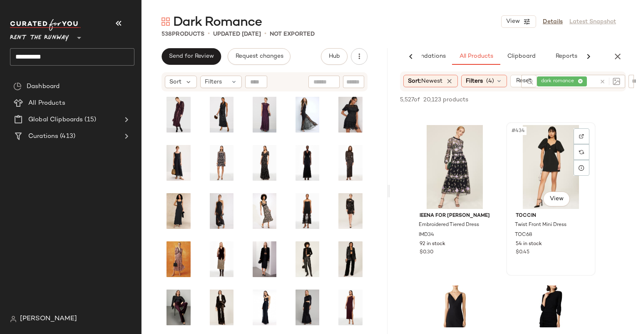
click at [531, 175] on div "#434 View" at bounding box center [551, 167] width 84 height 84
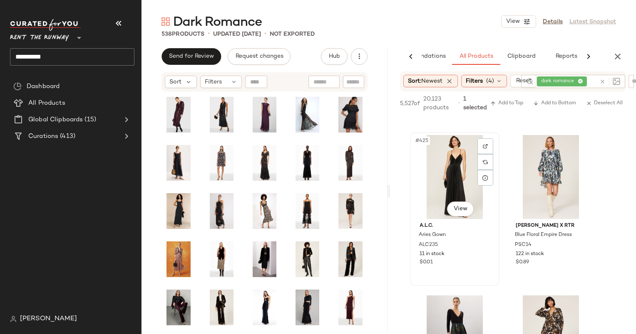
click at [457, 163] on div "#425 View" at bounding box center [455, 177] width 84 height 84
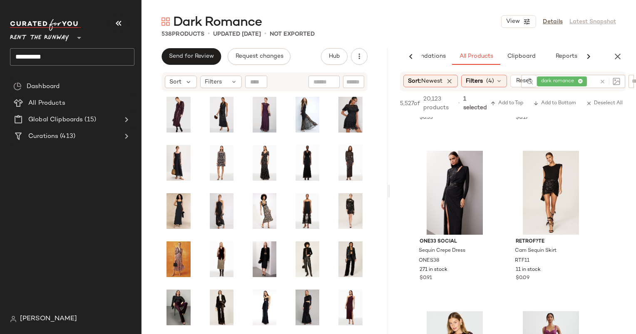
scroll to position [8012, 0]
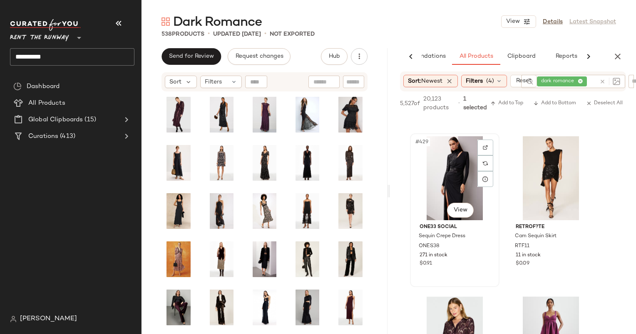
click at [461, 160] on div "#429 View" at bounding box center [455, 178] width 84 height 84
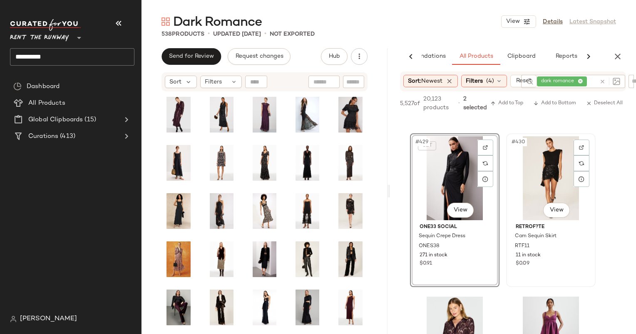
click at [537, 181] on div "#430 View" at bounding box center [551, 178] width 84 height 84
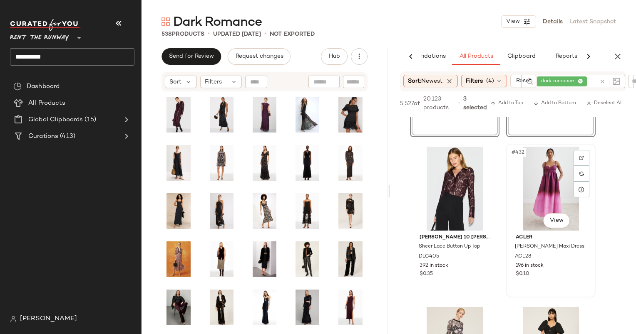
click at [545, 173] on div "#432 View" at bounding box center [551, 189] width 84 height 84
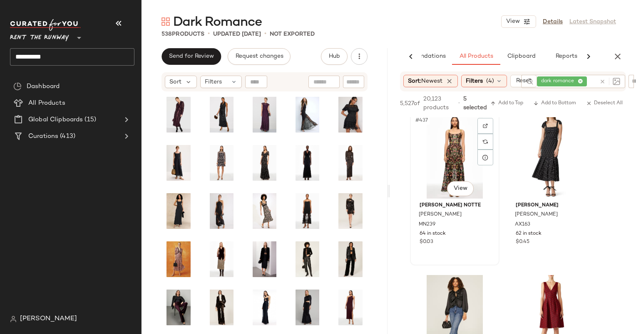
click at [448, 162] on div "#437 View" at bounding box center [455, 157] width 84 height 84
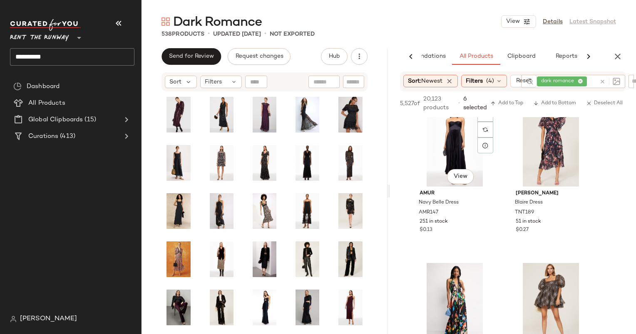
scroll to position [35343, 0]
click at [530, 145] on div "#442 View" at bounding box center [551, 144] width 84 height 84
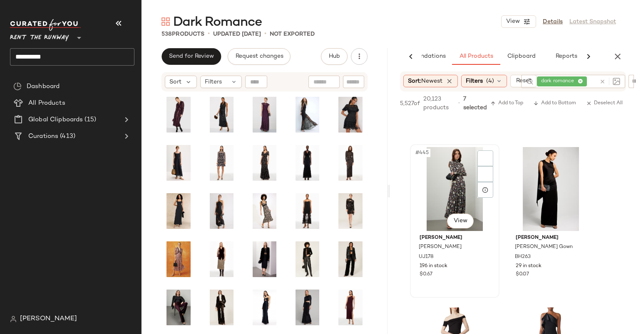
scroll to position [35619, 0]
click at [541, 207] on div "#446 View" at bounding box center [551, 190] width 84 height 84
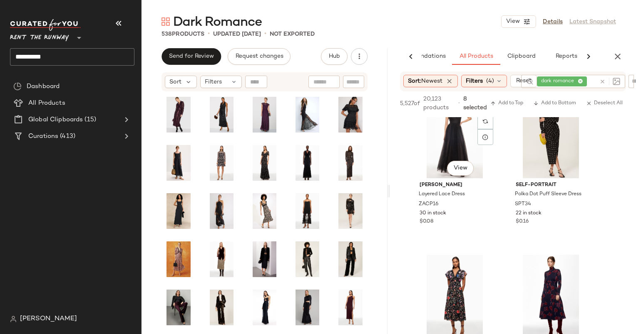
scroll to position [36154, 0]
click at [431, 146] on div "#451 View" at bounding box center [455, 136] width 84 height 84
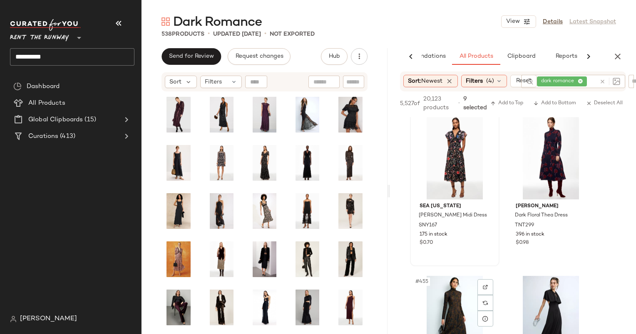
scroll to position [36293, 0]
click at [524, 196] on div "#454 View" at bounding box center [551, 158] width 84 height 84
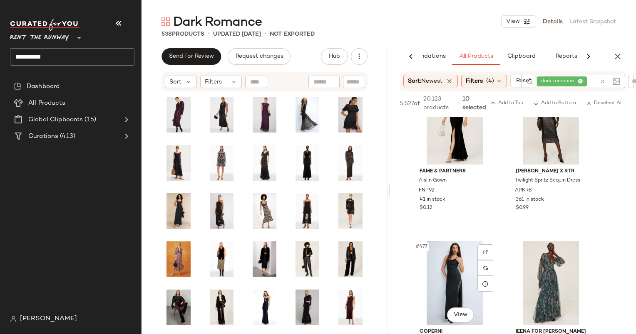
scroll to position [38061, 0]
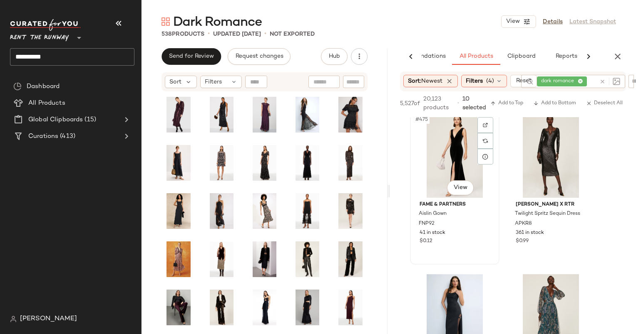
click at [452, 148] on div "#475 View" at bounding box center [455, 156] width 84 height 84
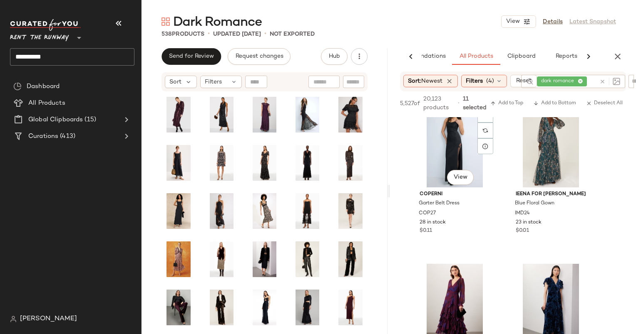
scroll to position [38232, 0]
click at [444, 145] on div "#477 View" at bounding box center [455, 146] width 84 height 84
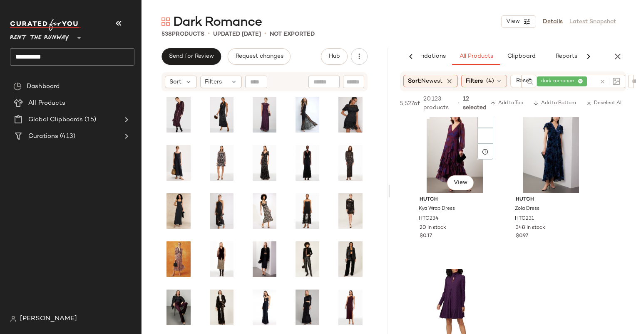
scroll to position [38388, 0]
click at [459, 145] on div "#479 View" at bounding box center [455, 151] width 84 height 84
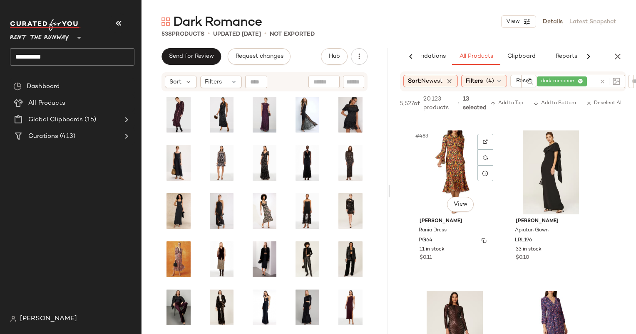
scroll to position [38747, 0]
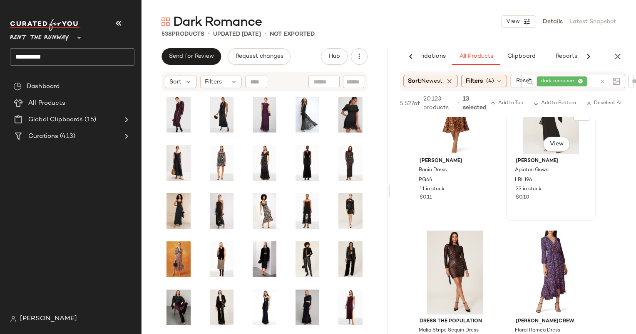
click at [522, 136] on div "#484 View" at bounding box center [551, 112] width 84 height 84
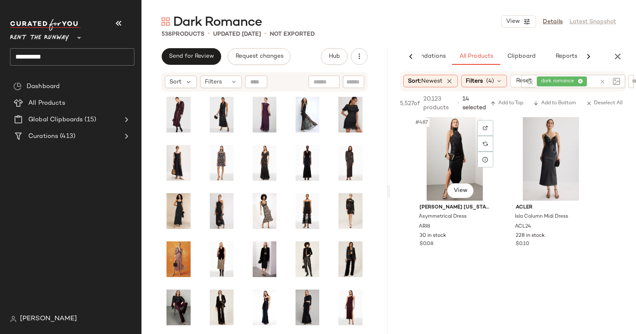
scroll to position [39030, 0]
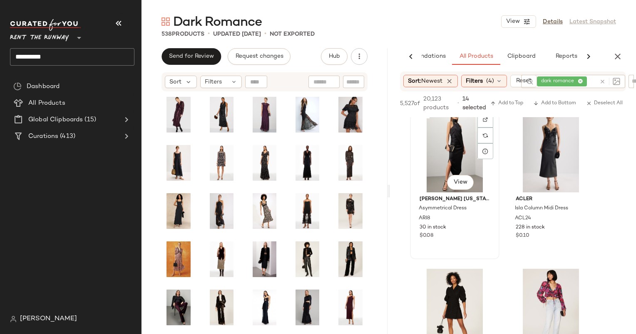
click at [444, 133] on div "#487 View" at bounding box center [455, 151] width 84 height 84
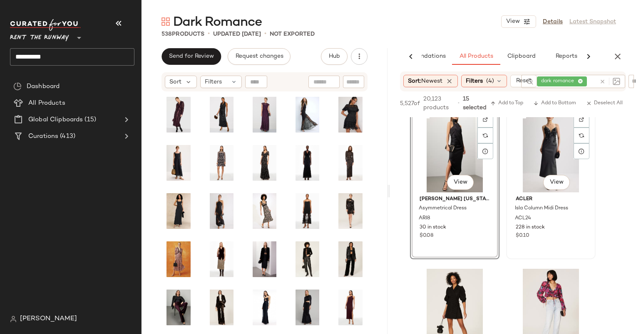
click at [522, 145] on div "#488 View" at bounding box center [551, 151] width 84 height 84
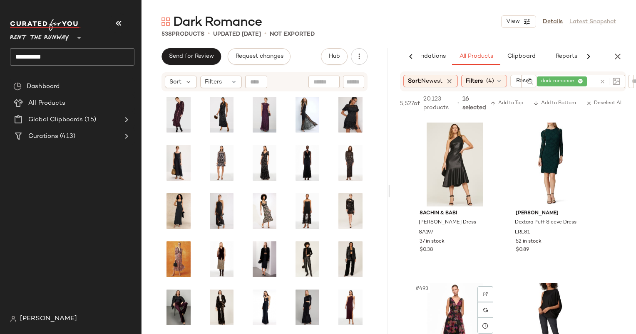
scroll to position [39331, 0]
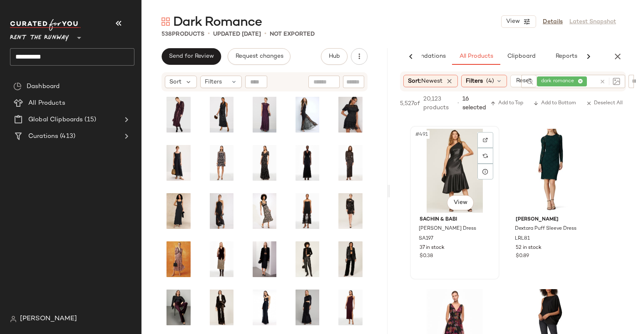
click at [443, 157] on div "#491 View" at bounding box center [455, 171] width 84 height 84
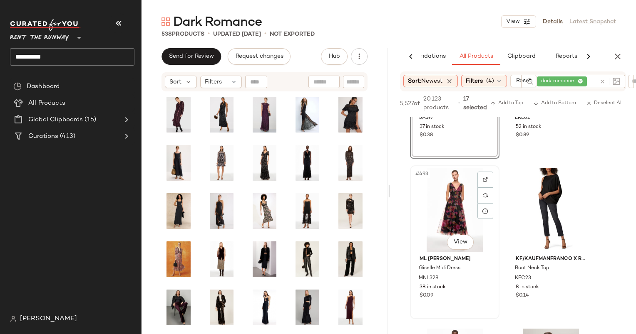
click at [454, 207] on div "#493 View" at bounding box center [455, 210] width 84 height 84
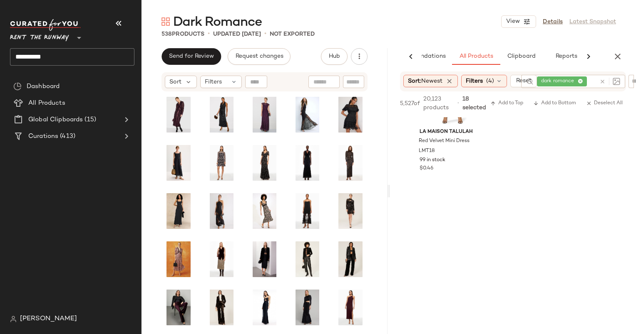
scroll to position [40928, 0]
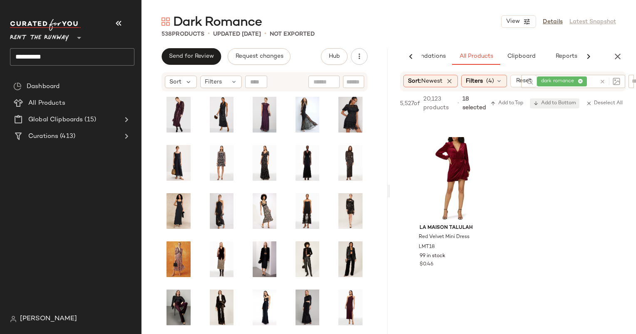
click at [548, 104] on span "Add to Bottom" at bounding box center [554, 104] width 43 height 6
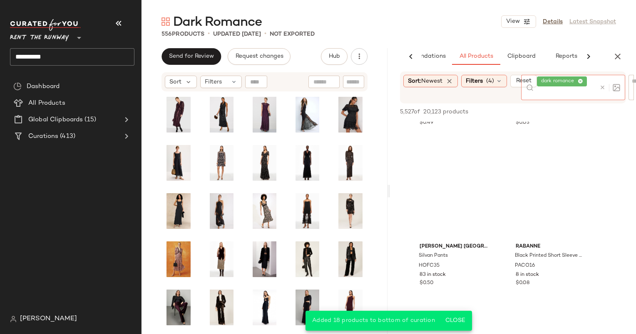
click at [604, 82] on div at bounding box center [608, 87] width 24 height 25
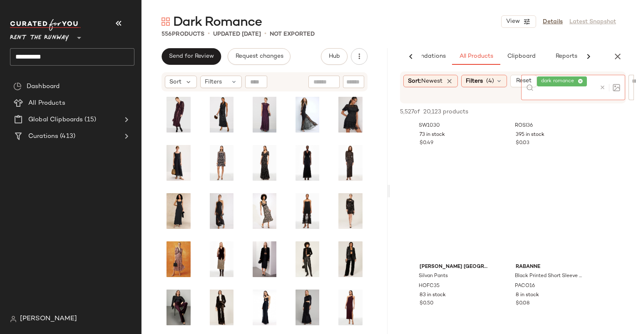
click at [604, 87] on icon at bounding box center [602, 87] width 6 height 6
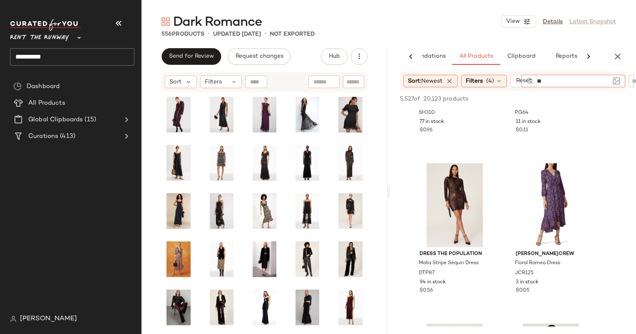
scroll to position [21625, 0]
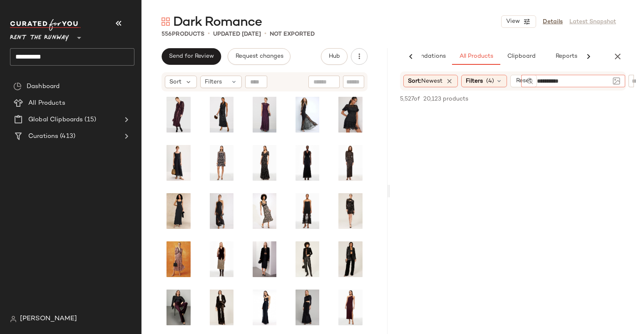
type input "**********"
click at [626, 58] on div "AI Recommendations All Products Clipboard Reports" at bounding box center [513, 56] width 246 height 17
click at [619, 56] on icon "button" at bounding box center [617, 57] width 10 height 10
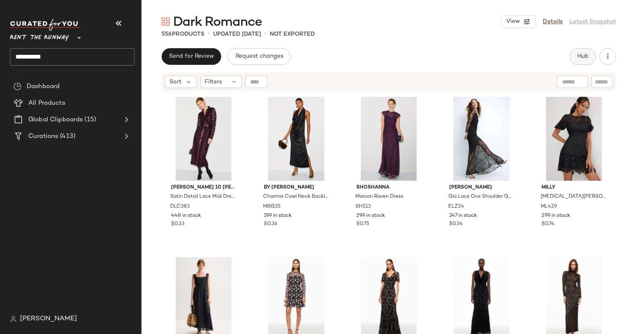
click at [582, 56] on span "Hub" at bounding box center [583, 56] width 12 height 7
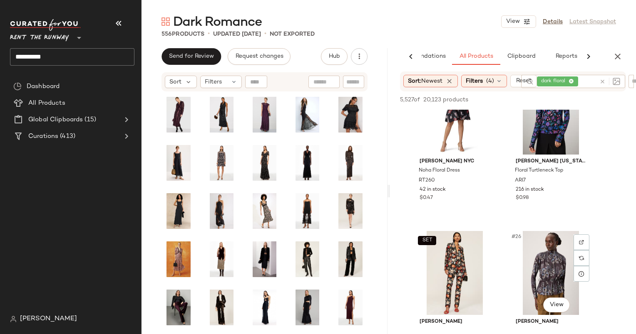
scroll to position [1809, 0]
click at [369, 38] on div "Dark Romance View Details Latest Snapshot 556 Products • updated Oct 1st • Not …" at bounding box center [388, 173] width 494 height 321
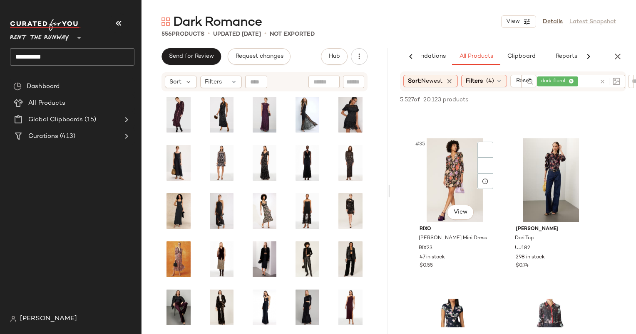
scroll to position [2731, 0]
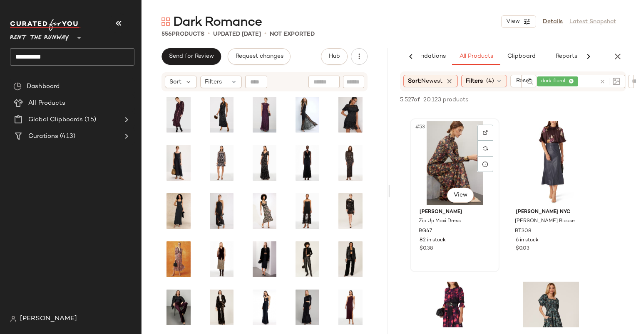
click at [451, 156] on div "#53 View" at bounding box center [455, 163] width 84 height 84
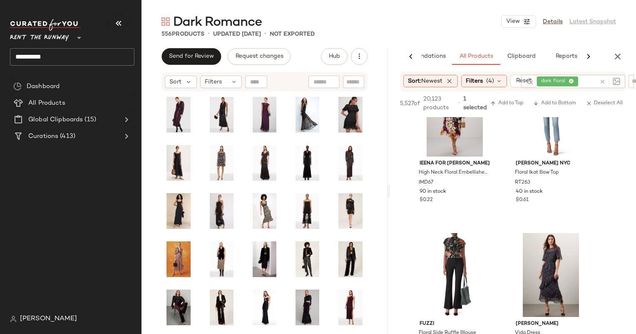
scroll to position [6874, 0]
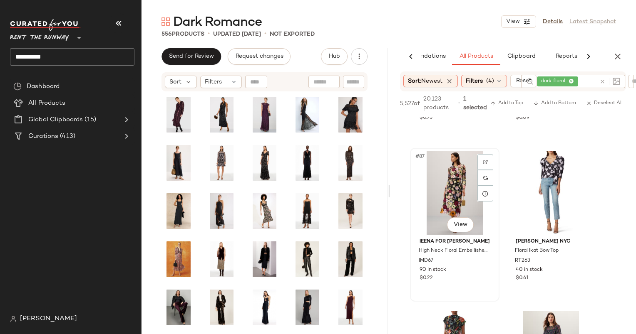
click at [438, 183] on div "#87 View" at bounding box center [455, 193] width 84 height 84
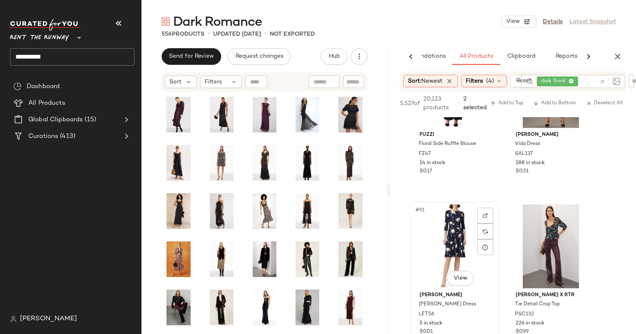
scroll to position [7081, 0]
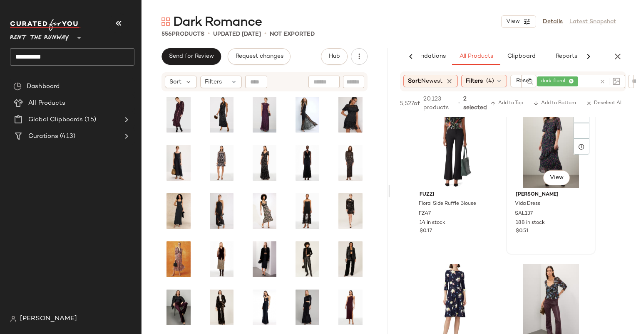
click at [550, 137] on div "#90 View" at bounding box center [551, 146] width 84 height 84
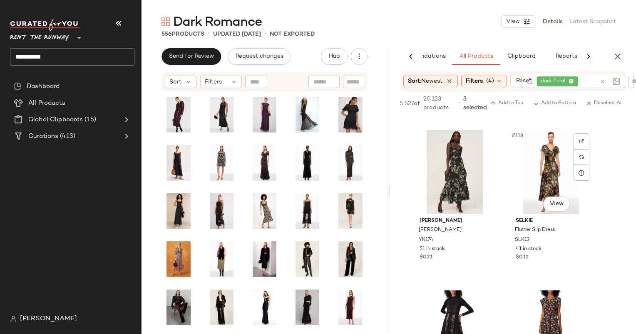
scroll to position [9117, 0]
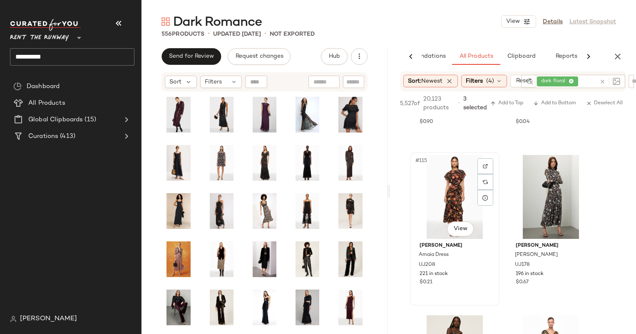
click at [449, 197] on div "#115 View" at bounding box center [455, 197] width 84 height 84
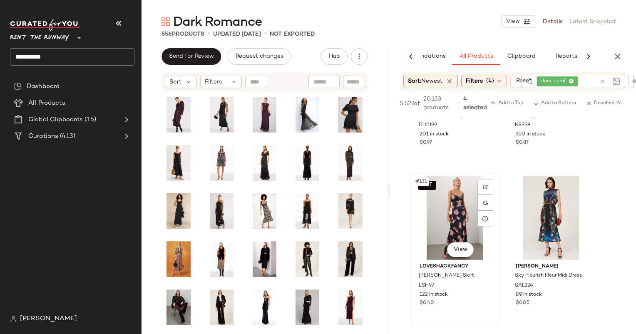
scroll to position [10285, 0]
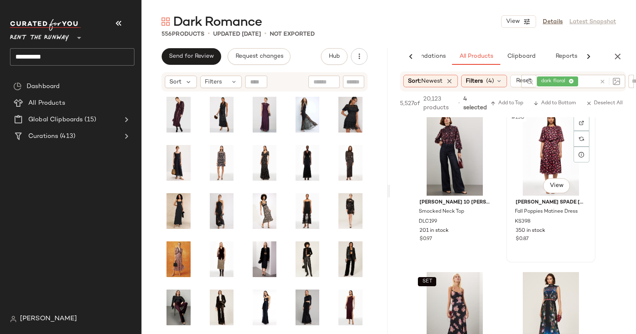
click at [524, 146] on div "#130 View" at bounding box center [551, 154] width 84 height 84
click at [524, 146] on div "SET #130 View" at bounding box center [551, 154] width 84 height 84
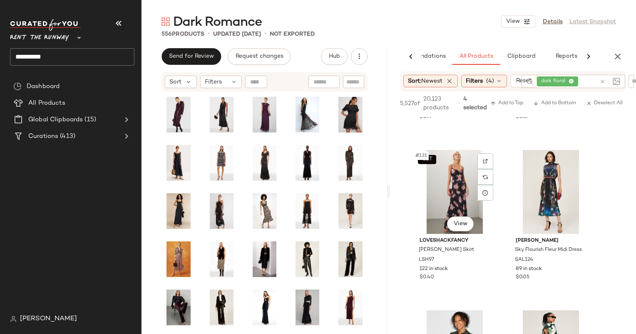
scroll to position [10426, 0]
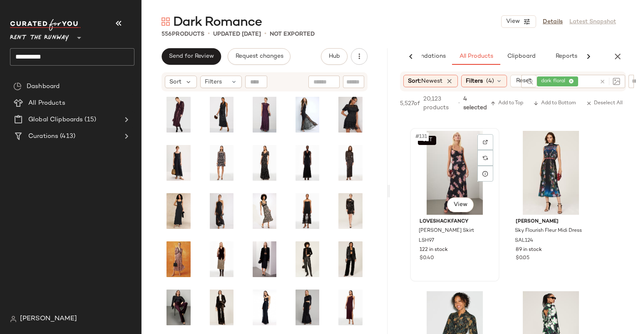
click at [453, 176] on div "SET #131 View" at bounding box center [455, 173] width 84 height 84
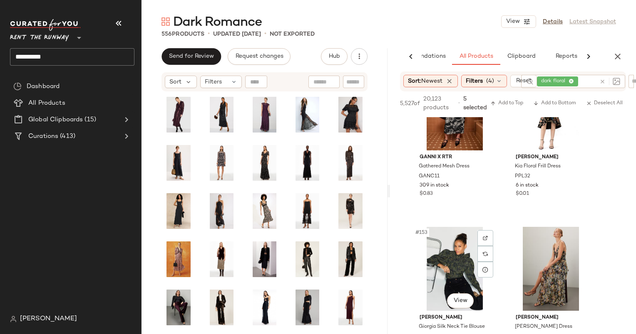
scroll to position [11910, 0]
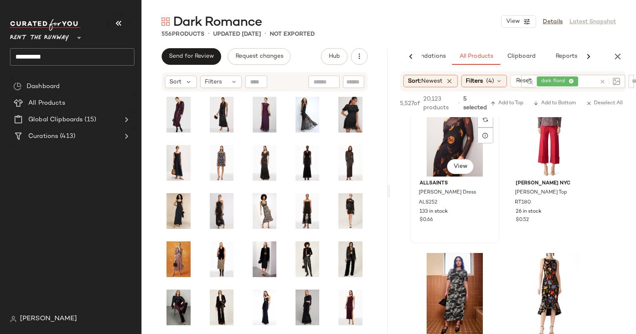
click at [441, 151] on div "#149 View" at bounding box center [455, 135] width 84 height 84
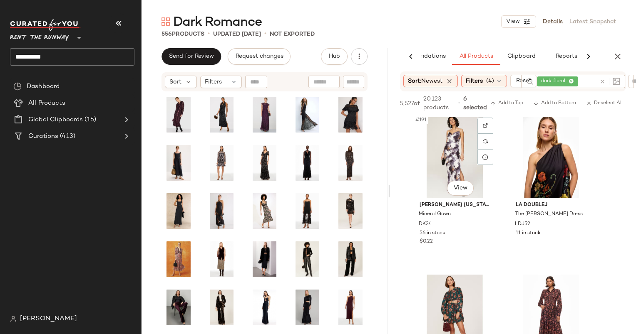
scroll to position [15268, 0]
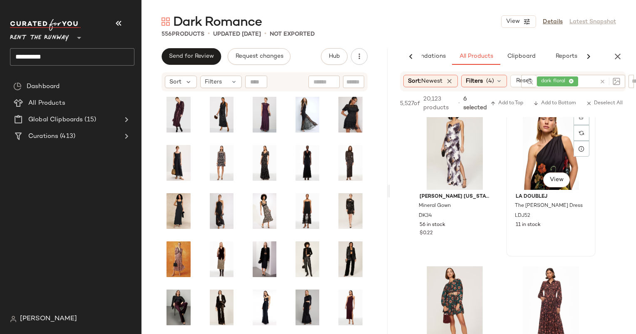
click at [536, 166] on div "#192 View" at bounding box center [551, 148] width 84 height 84
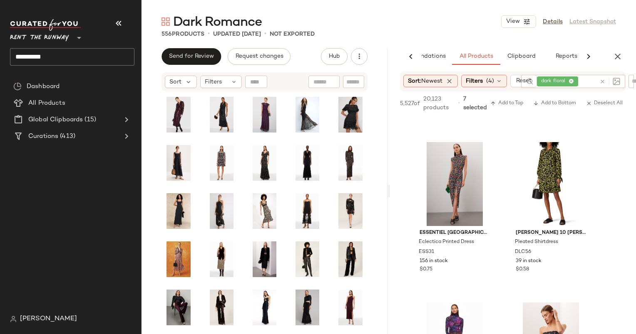
scroll to position [20198, 0]
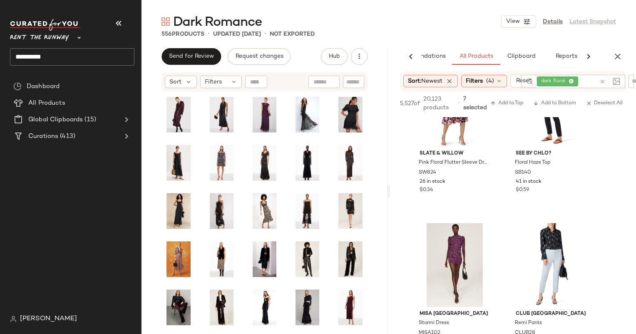
scroll to position [20347, 0]
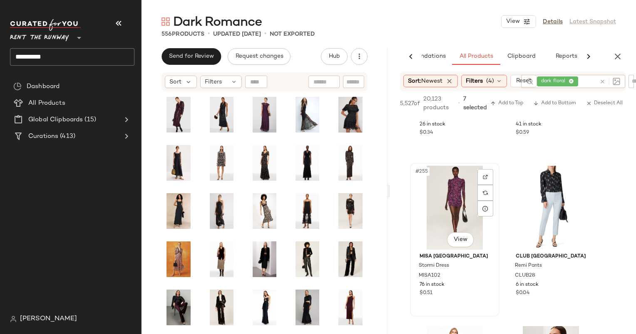
click at [449, 208] on div "#255 View" at bounding box center [455, 208] width 84 height 84
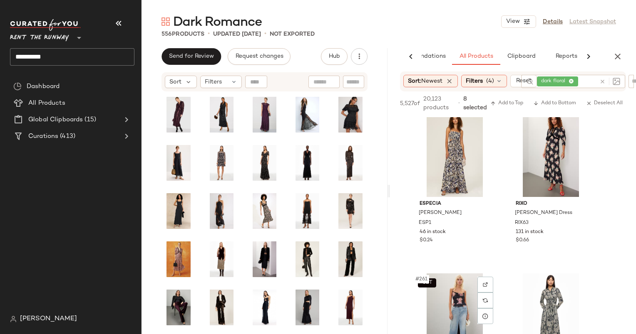
scroll to position [20741, 0]
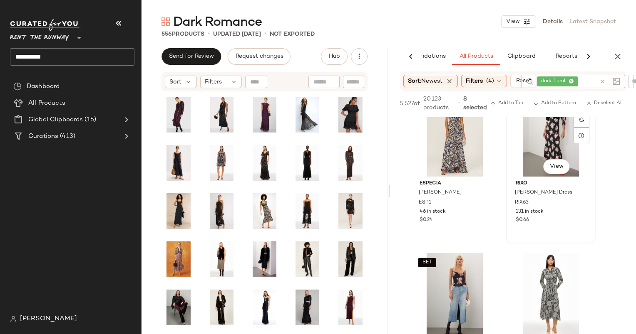
click at [526, 162] on div "#260 View" at bounding box center [551, 135] width 84 height 84
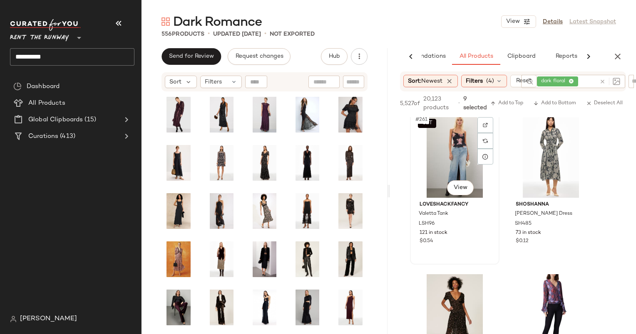
scroll to position [20881, 0]
click at [431, 156] on div "SET #261 View" at bounding box center [455, 156] width 84 height 84
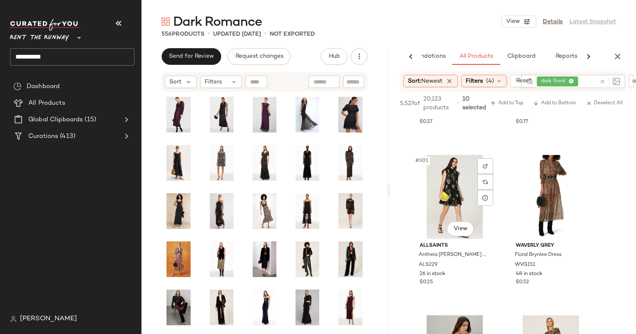
scroll to position [24075, 0]
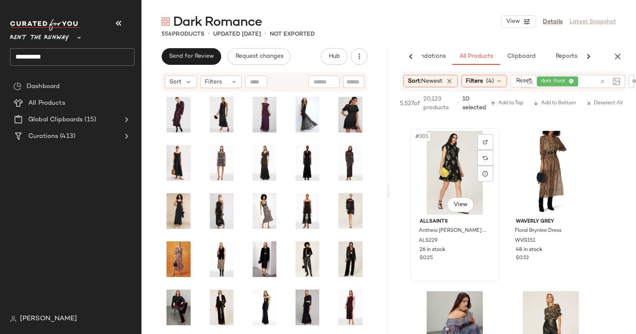
click at [447, 180] on div "#301 View" at bounding box center [455, 173] width 84 height 84
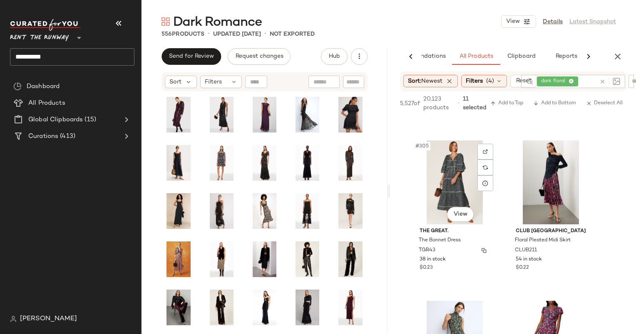
scroll to position [24387, 0]
click at [516, 192] on div "#306 View" at bounding box center [551, 182] width 84 height 84
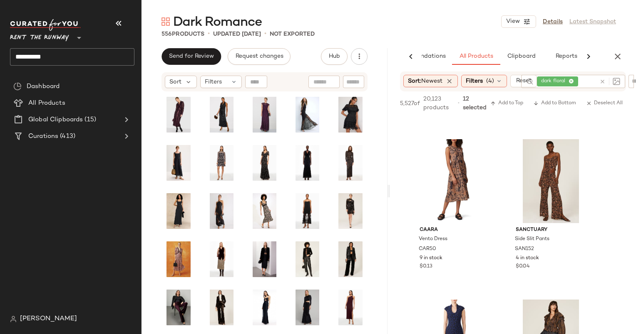
scroll to position [27117, 0]
click at [543, 163] on div "#340 View" at bounding box center [551, 181] width 84 height 84
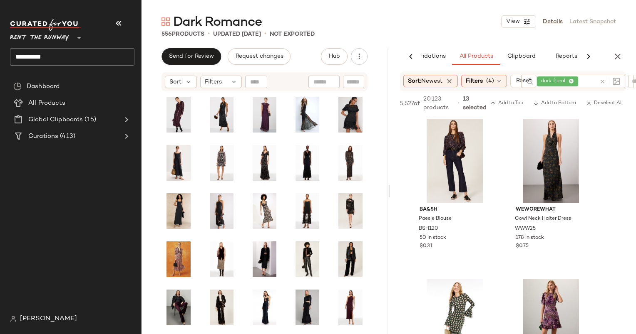
scroll to position [28023, 0]
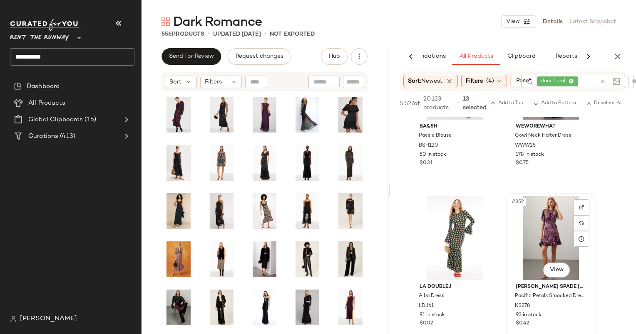
click at [531, 224] on div "#352 View" at bounding box center [551, 238] width 84 height 84
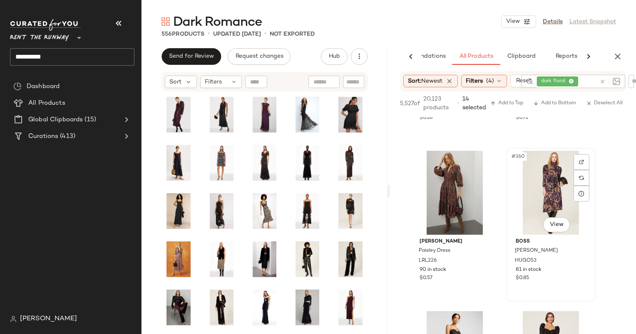
scroll to position [28711, 0]
click at [458, 194] on div "#359 View" at bounding box center [455, 193] width 84 height 84
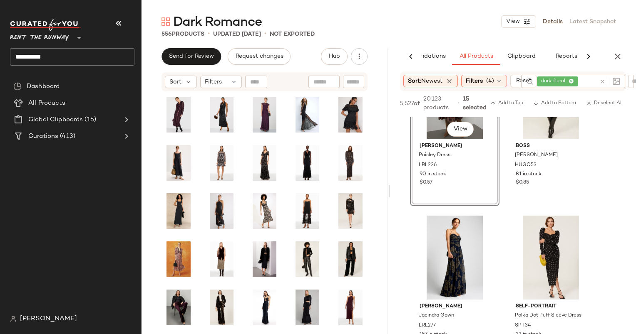
scroll to position [28744, 0]
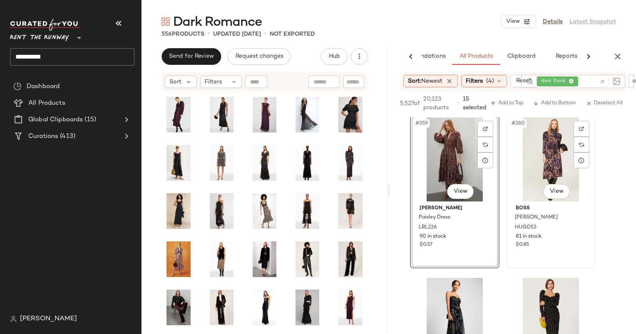
click at [540, 138] on div "#360 View" at bounding box center [551, 160] width 84 height 84
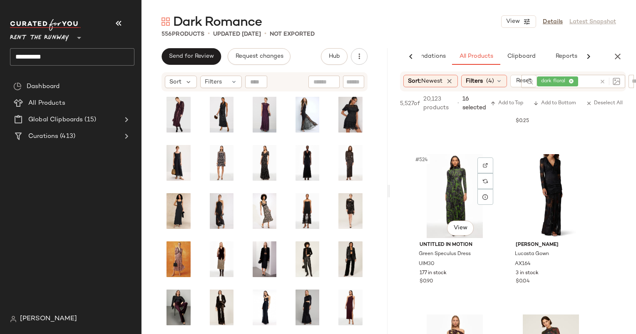
scroll to position [32204, 0]
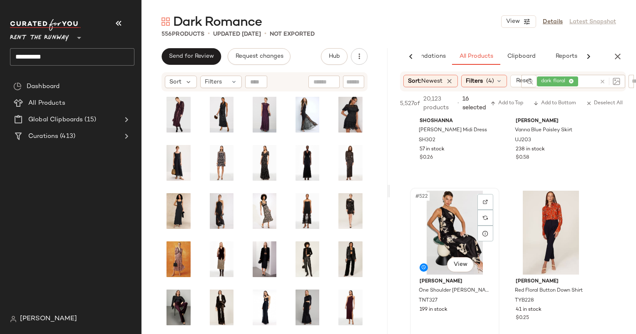
click at [456, 228] on div "#522 View" at bounding box center [455, 233] width 84 height 84
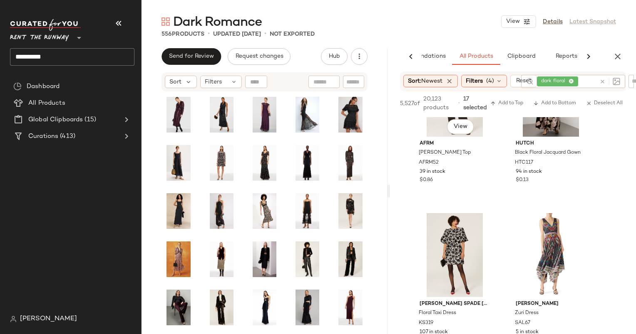
scroll to position [33553, 0]
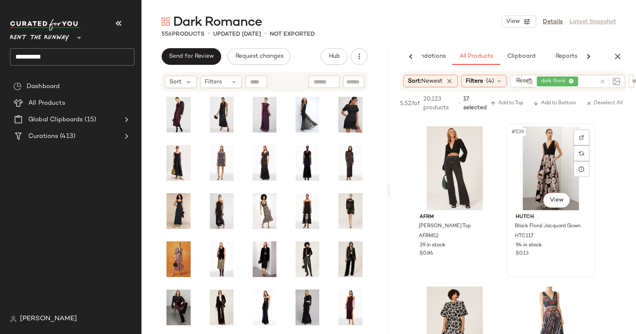
click at [539, 150] on div "#539 View" at bounding box center [551, 168] width 84 height 84
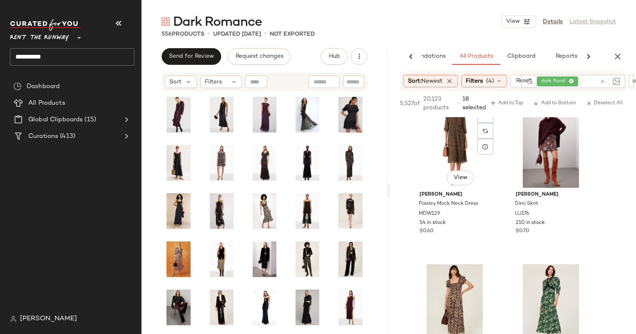
scroll to position [35021, 0]
click at [529, 136] on div "#557 View" at bounding box center [551, 146] width 84 height 84
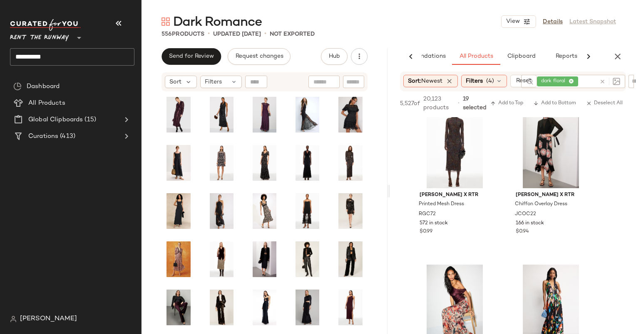
scroll to position [35507, 0]
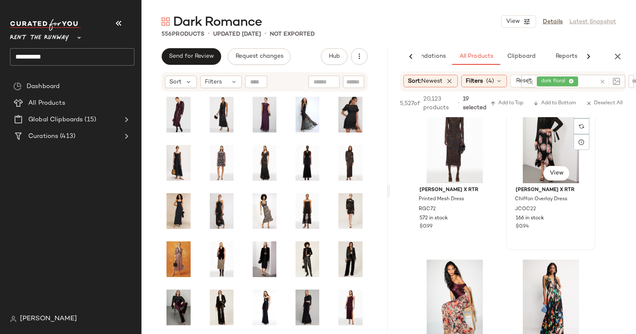
click at [541, 144] on div "#563 View" at bounding box center [551, 141] width 84 height 84
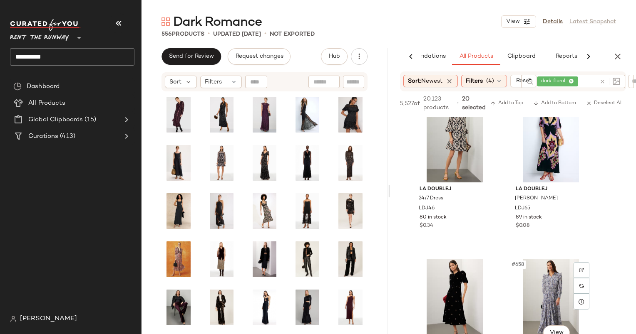
scroll to position [52527, 0]
click at [540, 136] on div "#656 View" at bounding box center [551, 141] width 84 height 84
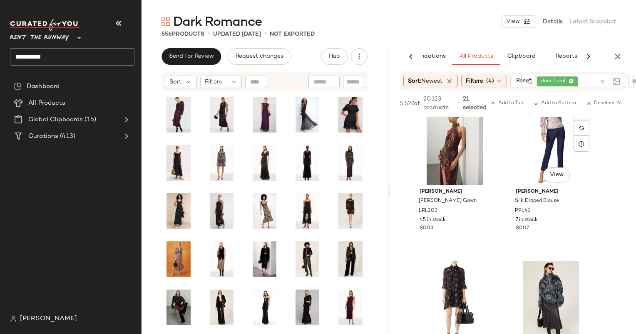
scroll to position [53489, 0]
click at [449, 145] on div "#667 View" at bounding box center [455, 143] width 84 height 84
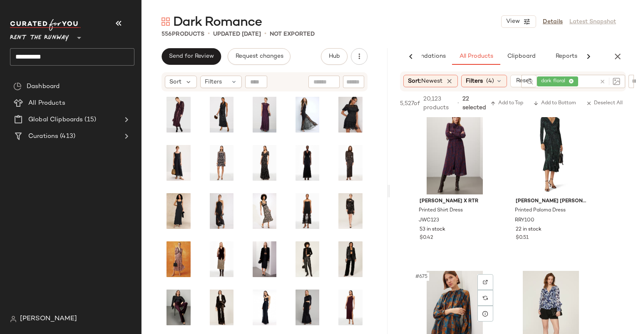
scroll to position [53957, 0]
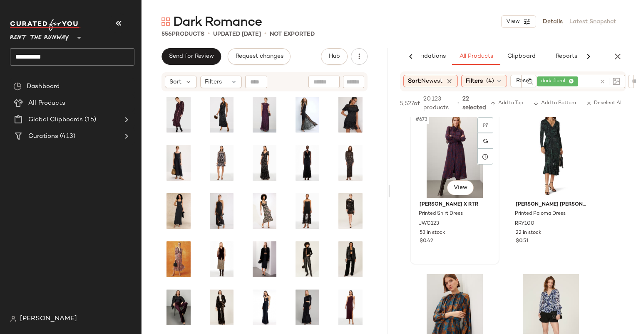
click at [459, 151] on div "#673 View" at bounding box center [455, 156] width 84 height 84
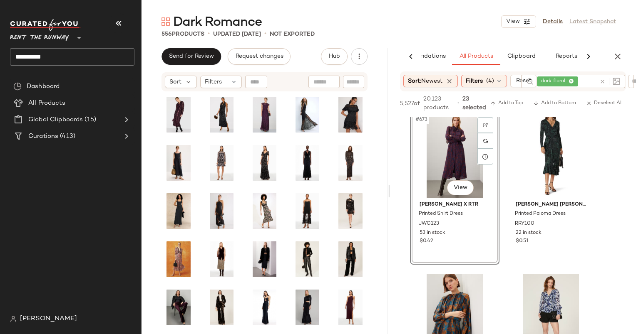
click at [459, 151] on div "#673 View" at bounding box center [455, 156] width 84 height 84
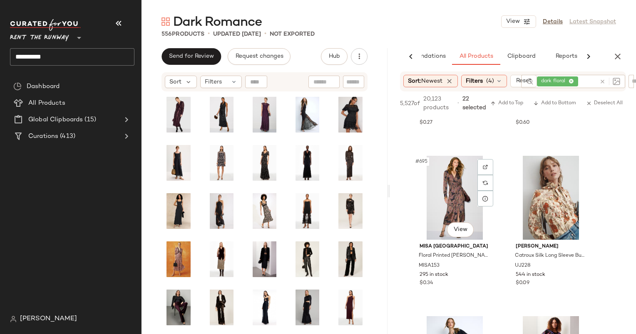
scroll to position [55698, 0]
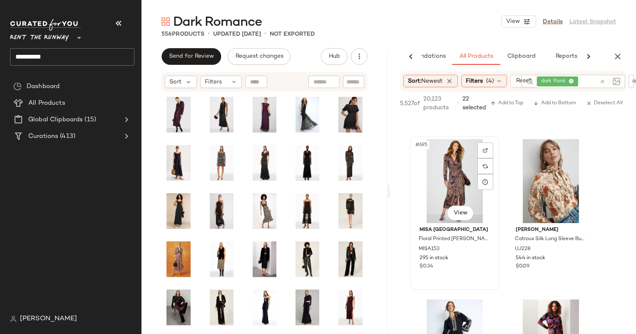
click at [449, 179] on div "#695 View" at bounding box center [455, 181] width 84 height 84
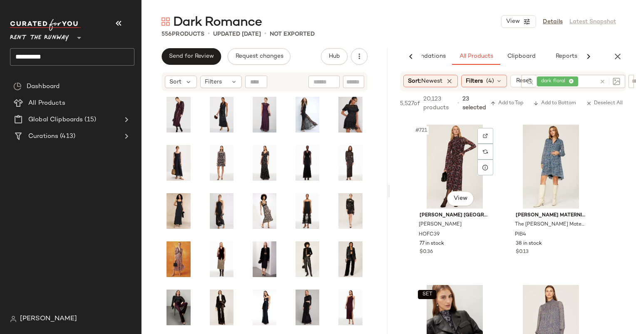
scroll to position [57800, 0]
click at [457, 151] on div "#721 View" at bounding box center [455, 167] width 84 height 84
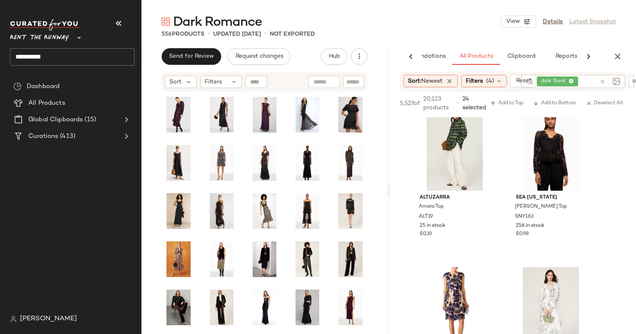
scroll to position [61993, 0]
click at [537, 144] on div "#774 View" at bounding box center [551, 149] width 84 height 84
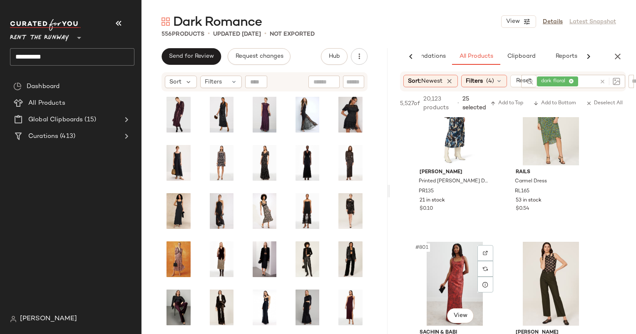
scroll to position [64234, 0]
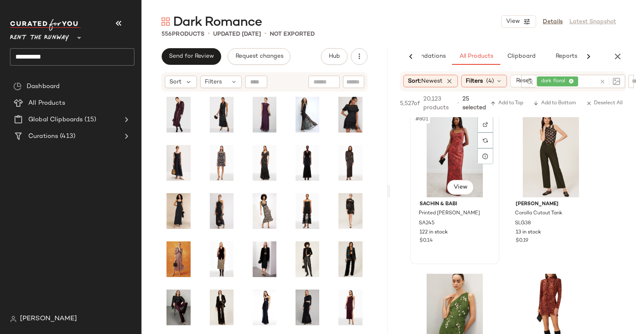
click at [448, 164] on div "#801 View" at bounding box center [455, 156] width 84 height 84
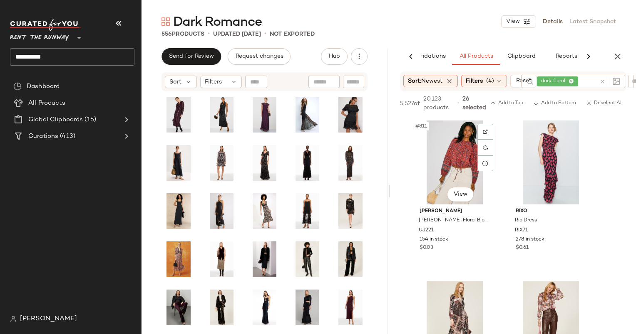
scroll to position [65033, 0]
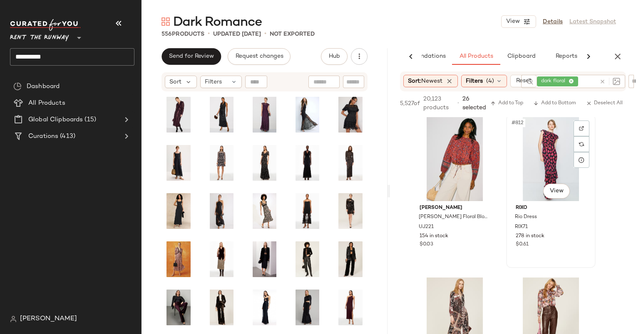
click at [539, 171] on div "#812 View" at bounding box center [551, 159] width 84 height 84
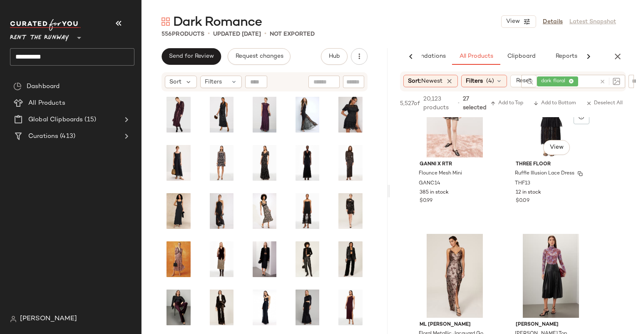
scroll to position [67896, 0]
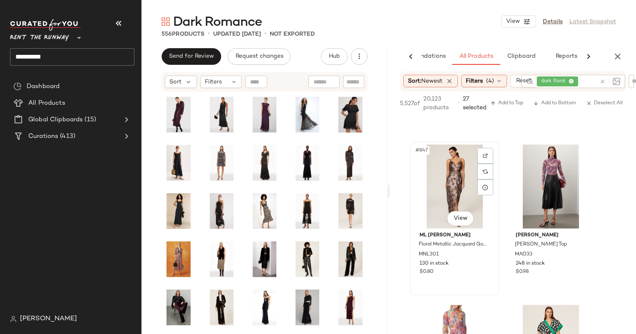
click at [455, 181] on div "#847 View" at bounding box center [455, 187] width 84 height 84
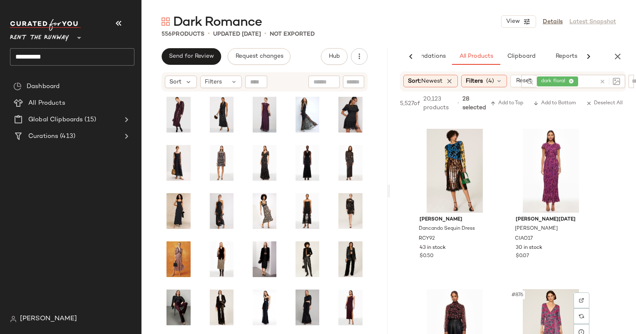
scroll to position [70025, 0]
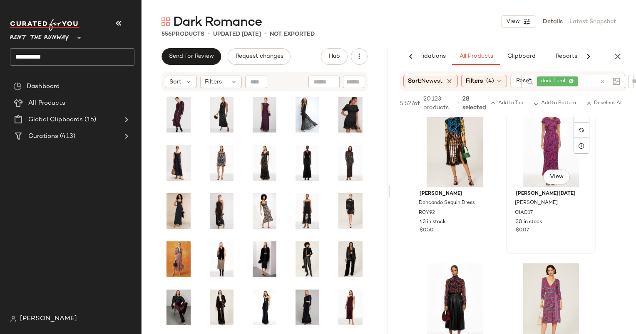
click at [532, 154] on div "#874 View" at bounding box center [551, 145] width 84 height 84
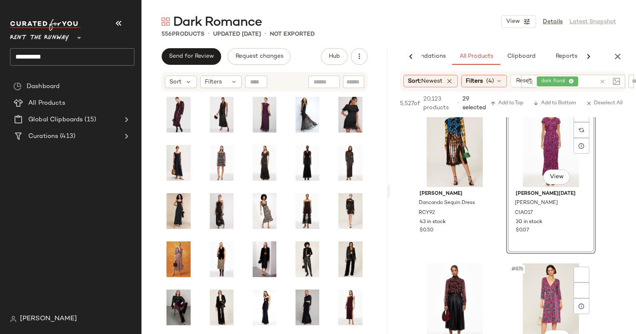
scroll to position [70173, 0]
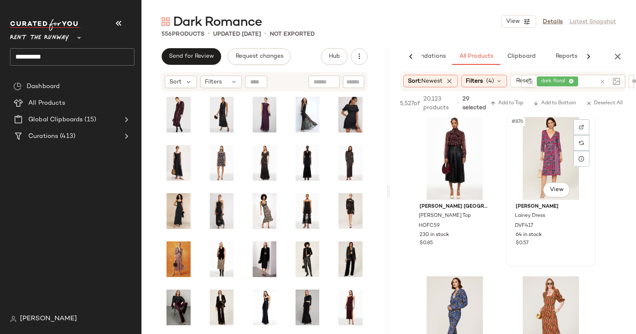
click at [535, 149] on div "#876 View" at bounding box center [551, 158] width 84 height 84
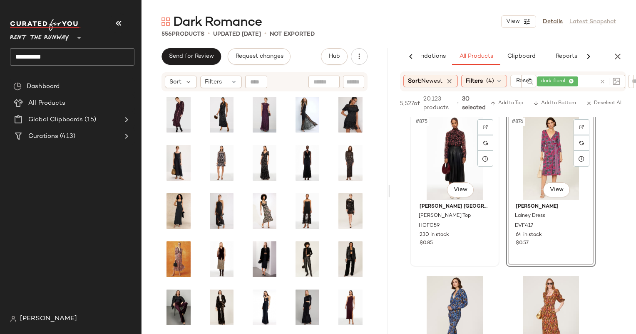
click at [448, 153] on div "#875 View" at bounding box center [455, 158] width 84 height 84
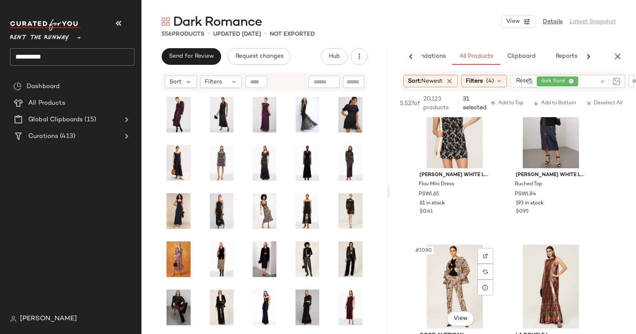
scroll to position [81220, 0]
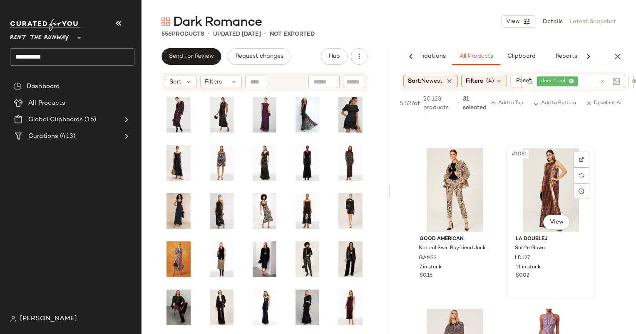
click at [548, 197] on div "#1081 View" at bounding box center [551, 191] width 84 height 84
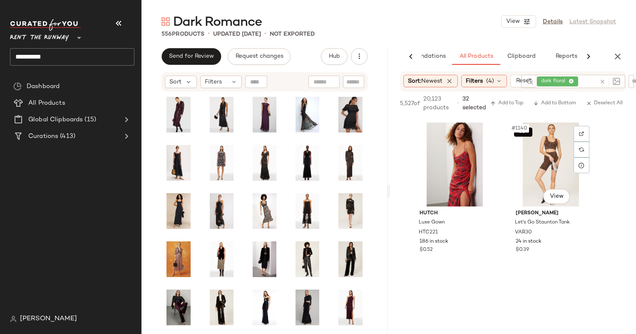
scroll to position [91361, 0]
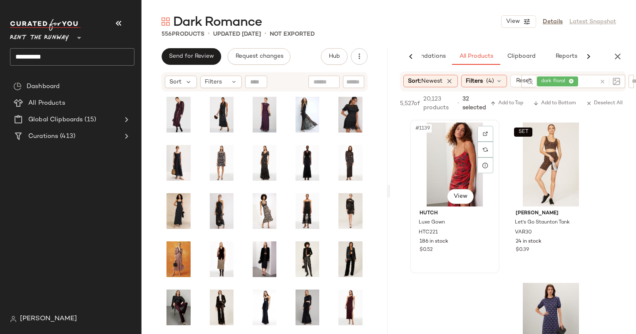
click at [449, 158] on div "#1139 View" at bounding box center [455, 165] width 84 height 84
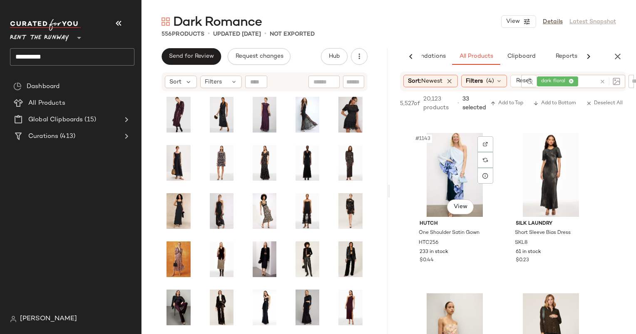
scroll to position [91672, 0]
click at [521, 158] on div "#1144 View" at bounding box center [551, 176] width 84 height 84
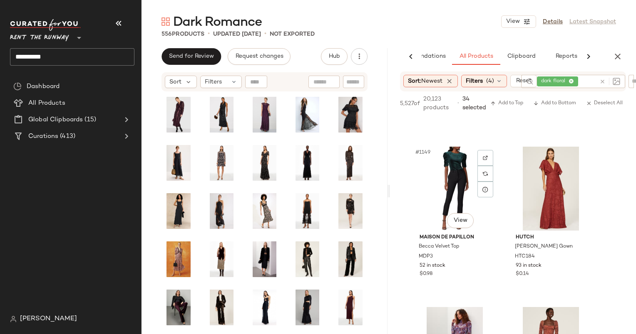
scroll to position [92156, 0]
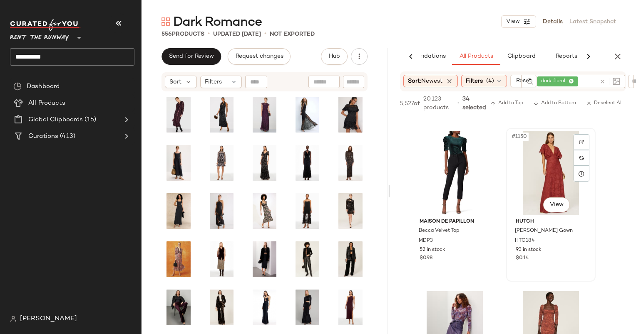
click at [538, 174] on div "#1150 View" at bounding box center [551, 173] width 84 height 84
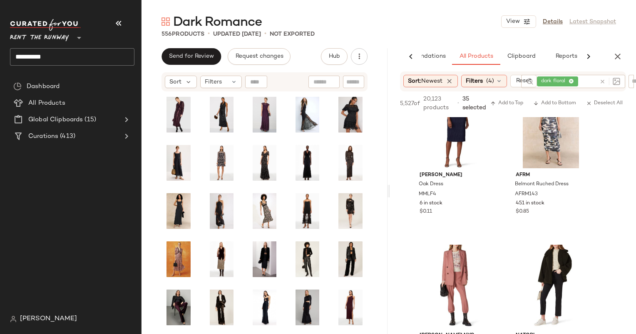
scroll to position [99874, 0]
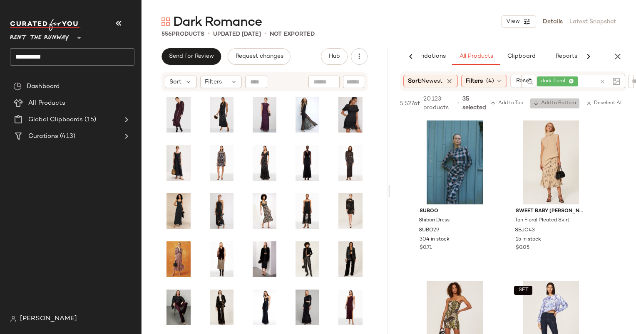
click at [547, 103] on span "Add to Bottom" at bounding box center [554, 104] width 43 height 6
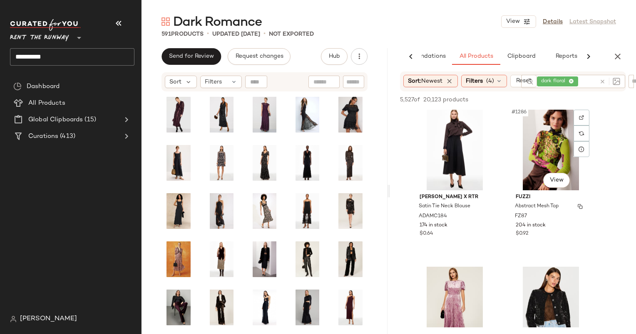
scroll to position [102928, 0]
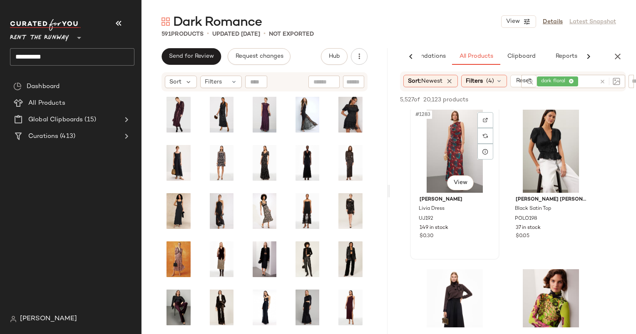
click at [454, 153] on div "#1283 View" at bounding box center [455, 151] width 84 height 84
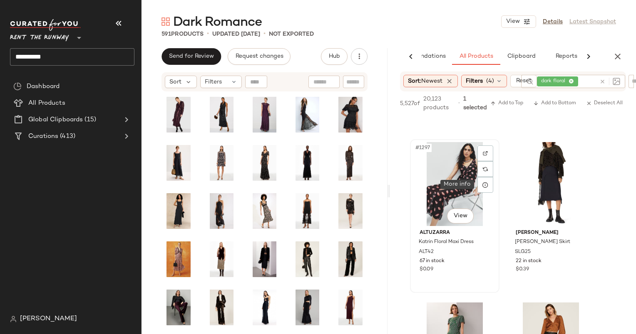
click at [451, 175] on div "#1297 View" at bounding box center [455, 184] width 84 height 84
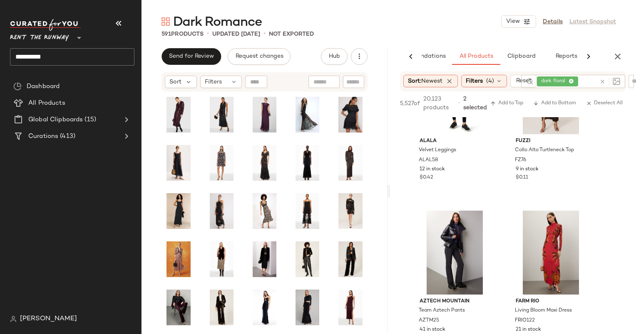
scroll to position [107169, 0]
click at [537, 265] on div "#1338 View" at bounding box center [551, 253] width 84 height 84
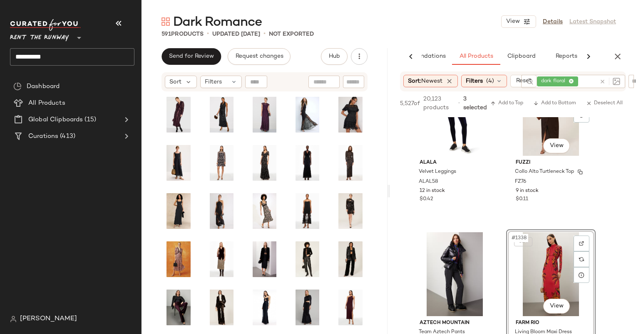
scroll to position [107217, 0]
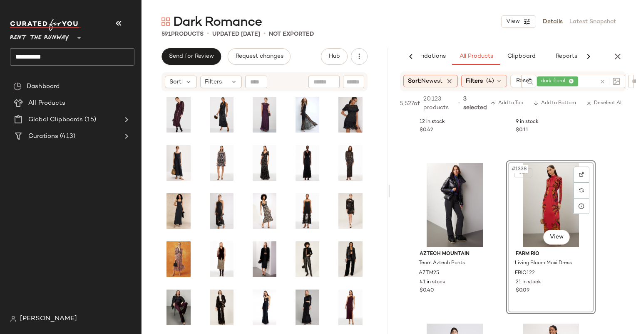
click at [530, 201] on div "SET #1338 View" at bounding box center [551, 205] width 84 height 84
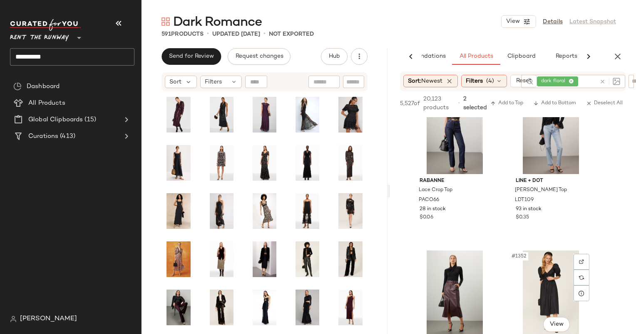
scroll to position [108212, 0]
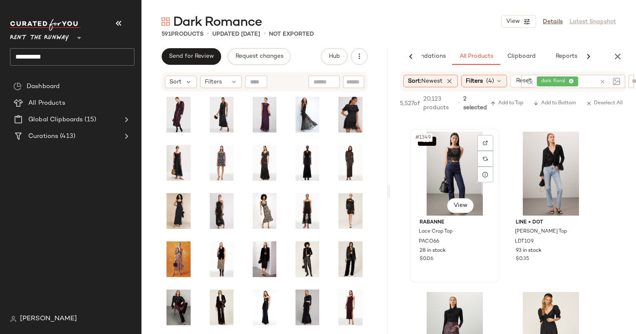
click at [447, 160] on div "SET #1349 View" at bounding box center [455, 174] width 84 height 84
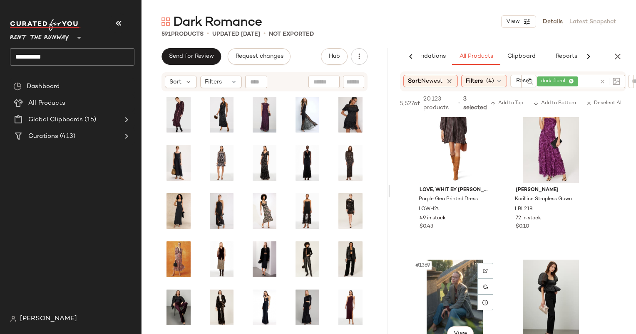
scroll to position [109689, 0]
click at [547, 148] on div "#1368 View" at bounding box center [551, 142] width 84 height 84
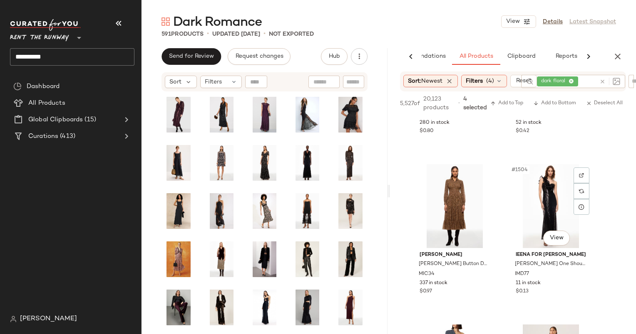
scroll to position [112607, 0]
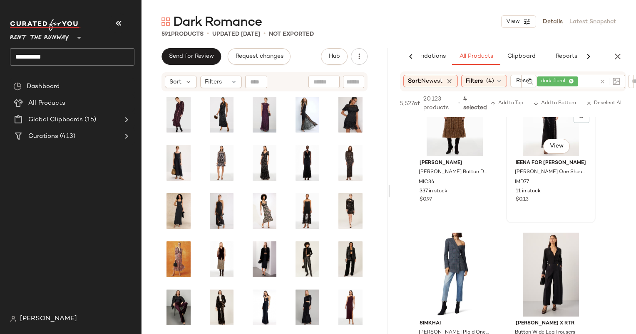
click at [529, 148] on div "#1504 View" at bounding box center [551, 114] width 84 height 84
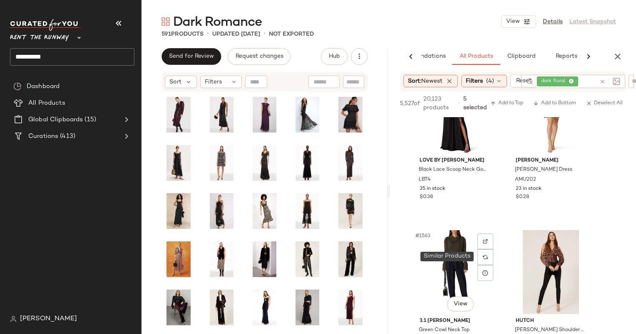
scroll to position [117266, 0]
click at [561, 105] on span "Add to Bottom" at bounding box center [554, 104] width 43 height 6
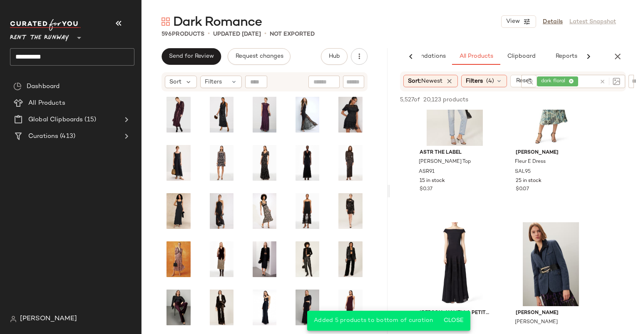
click at [603, 80] on div at bounding box center [608, 81] width 24 height 13
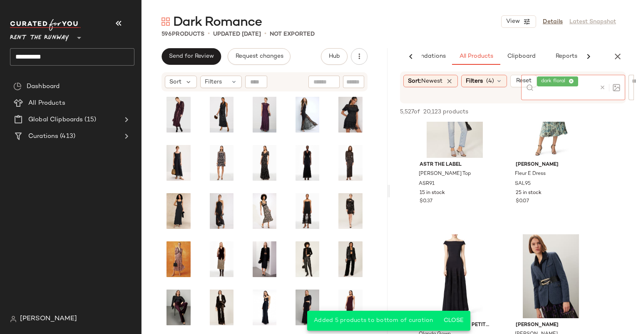
click at [601, 84] on div at bounding box center [609, 87] width 21 height 7
click at [601, 87] on icon at bounding box center [602, 87] width 6 height 6
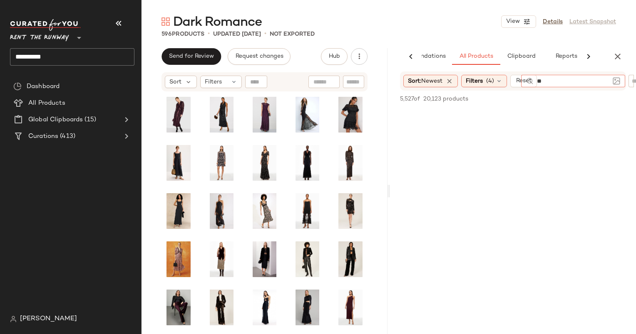
type input "*"
click at [619, 75] on div at bounding box center [611, 81] width 21 height 12
type input "*******"
click at [611, 60] on button "button" at bounding box center [617, 56] width 17 height 17
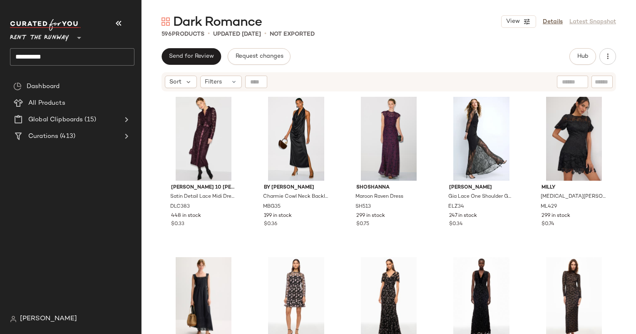
click at [598, 60] on div "Hub" at bounding box center [592, 56] width 47 height 17
click at [587, 57] on span "Hub" at bounding box center [583, 56] width 12 height 7
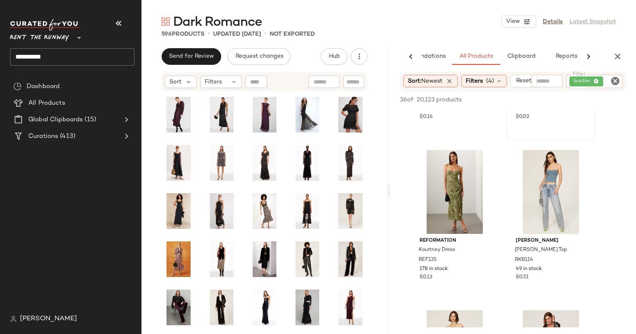
scroll to position [1007, 0]
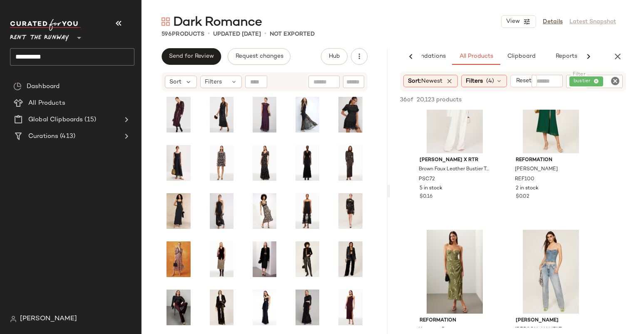
click at [614, 82] on icon "Clear Filter" at bounding box center [615, 81] width 10 height 10
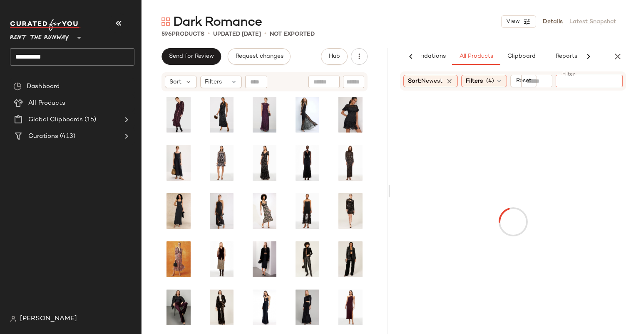
click at [550, 84] on div at bounding box center [536, 81] width 31 height 12
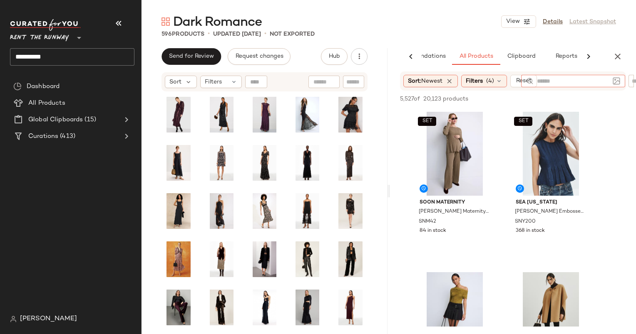
scroll to position [191, 0]
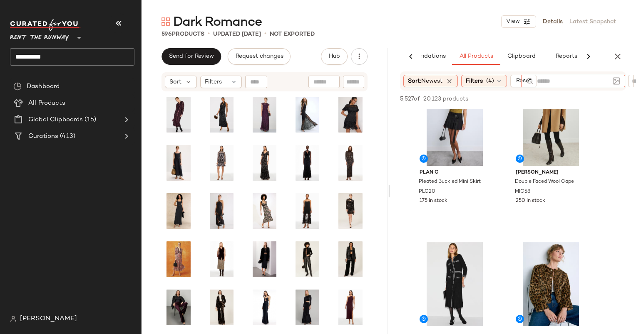
click at [615, 82] on input "text" at bounding box center [611, 81] width 15 height 9
type input "*******"
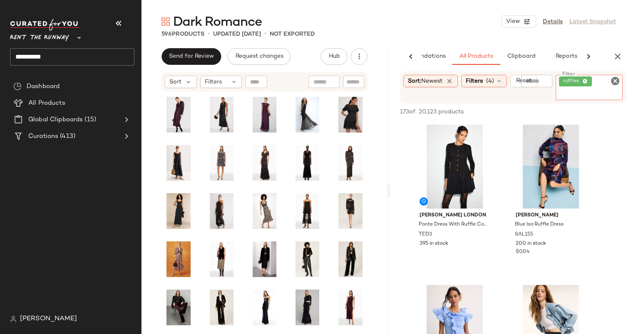
click at [615, 82] on icon "Clear Filter" at bounding box center [615, 81] width 10 height 10
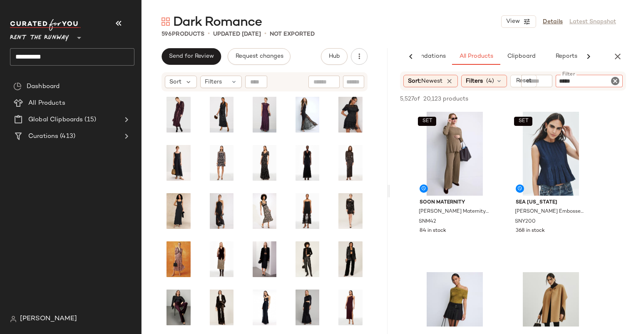
type input "******"
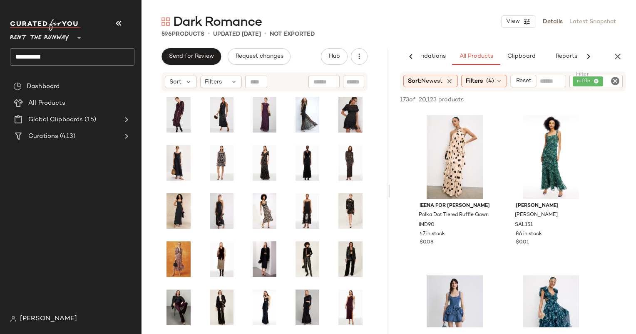
scroll to position [800, 0]
click at [541, 68] on div "AI Recommendations All Products Clipboard Reports Sort: Newest Filters (4) Rese…" at bounding box center [513, 191] width 246 height 286
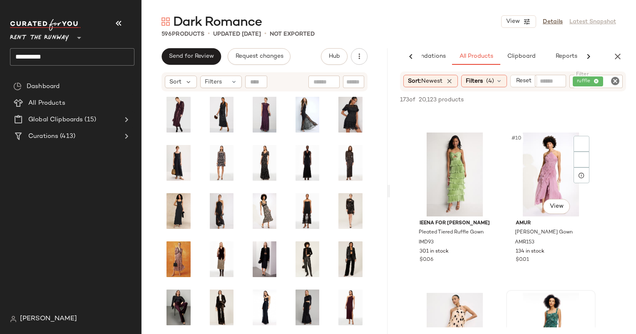
scroll to position [619, 0]
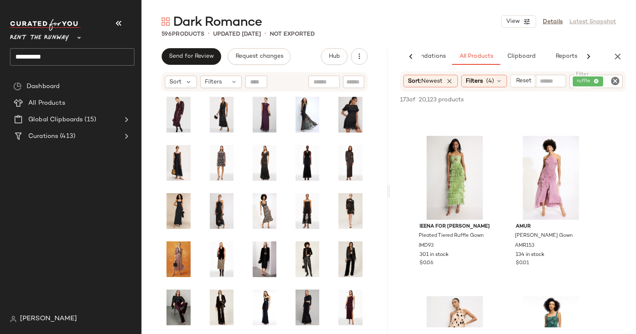
click at [542, 82] on input "text" at bounding box center [550, 81] width 21 height 9
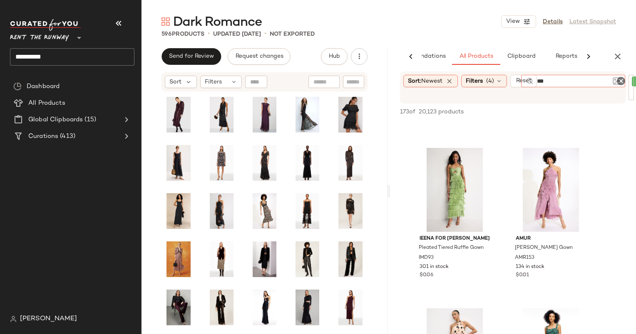
type input "****"
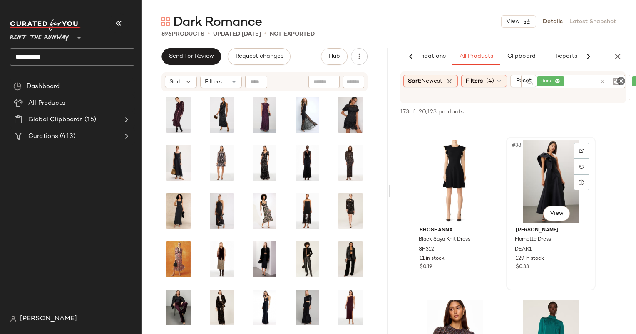
click at [552, 161] on div "#38 View" at bounding box center [551, 182] width 84 height 84
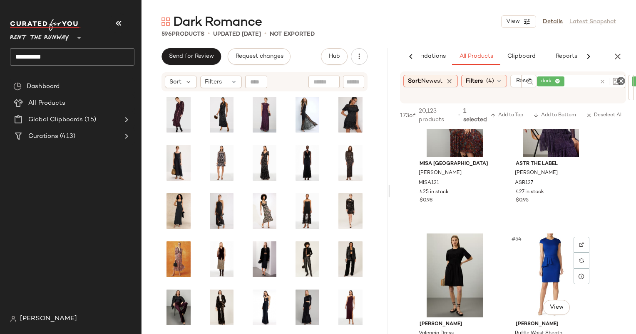
scroll to position [3979, 0]
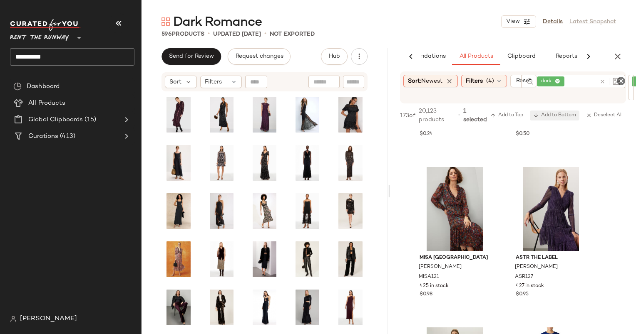
click at [554, 118] on span "Add to Bottom" at bounding box center [554, 116] width 43 height 6
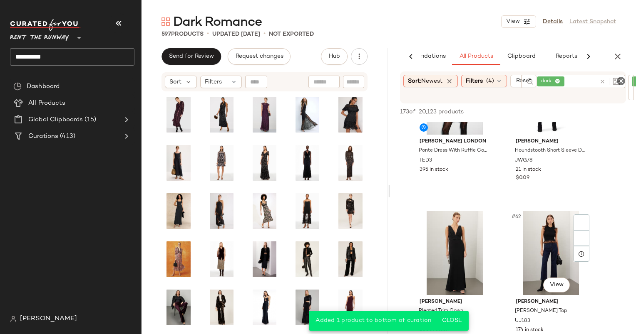
scroll to position [4732, 0]
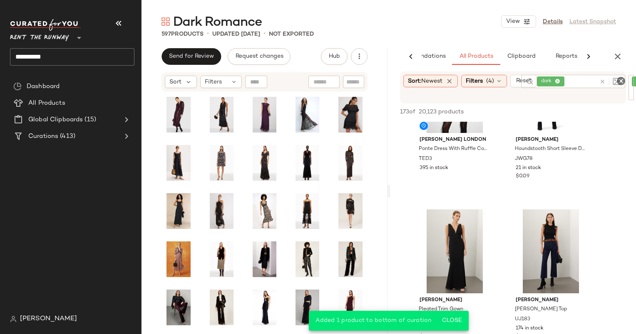
click at [602, 82] on icon at bounding box center [602, 82] width 6 height 6
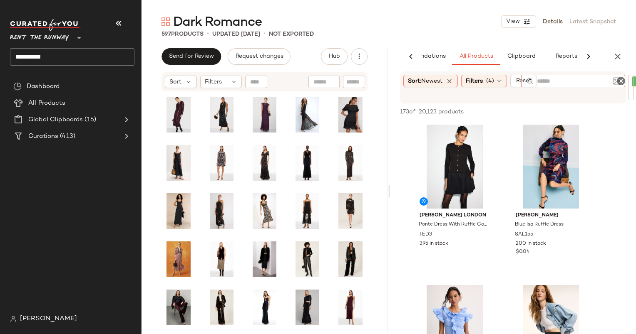
click at [605, 98] on div "Sort: Newest Filters (4) Reset Filter ruffle Filter 173 of 20,123 products • 0 …" at bounding box center [513, 203] width 246 height 263
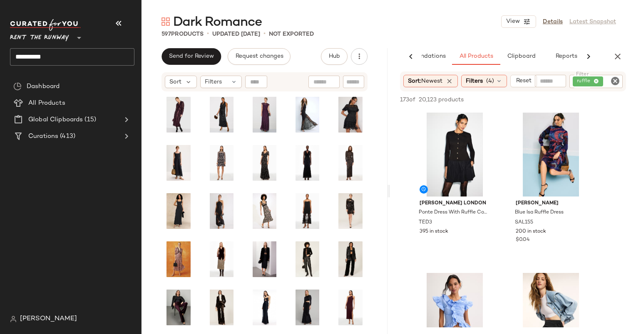
click at [616, 81] on icon "Clear Filter" at bounding box center [615, 81] width 10 height 10
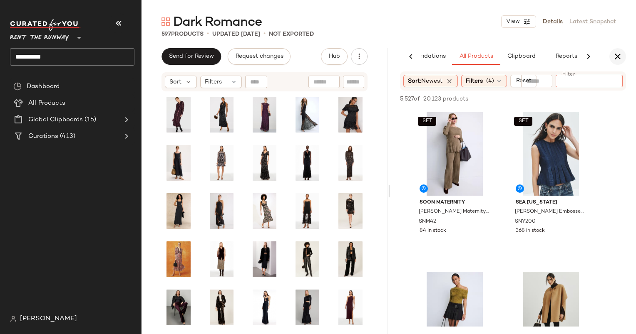
click at [619, 57] on icon "button" at bounding box center [617, 57] width 10 height 10
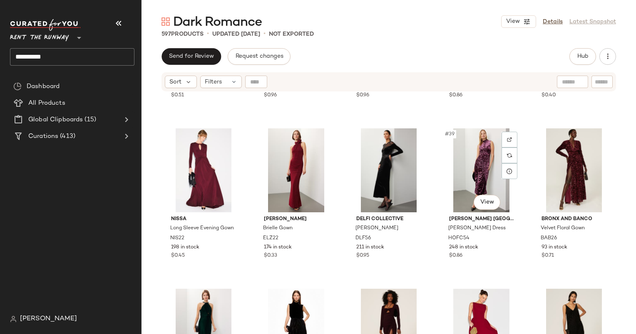
scroll to position [1097, 0]
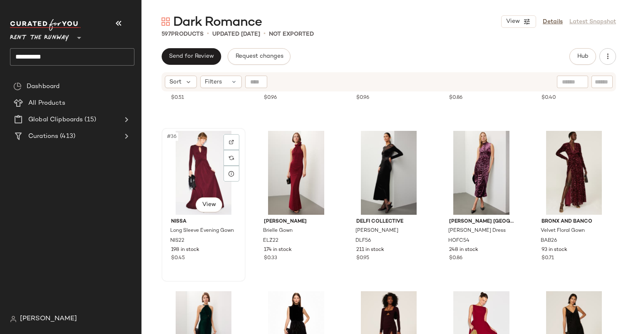
click at [194, 179] on div "#36 View" at bounding box center [203, 173] width 78 height 84
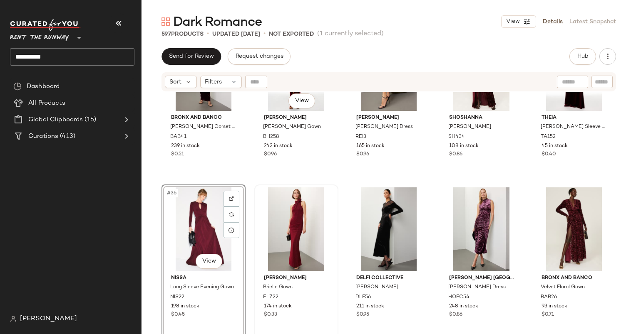
scroll to position [1065, 0]
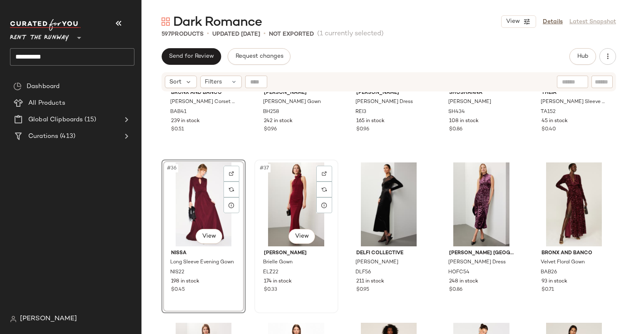
click at [299, 181] on div "#37 View" at bounding box center [296, 205] width 78 height 84
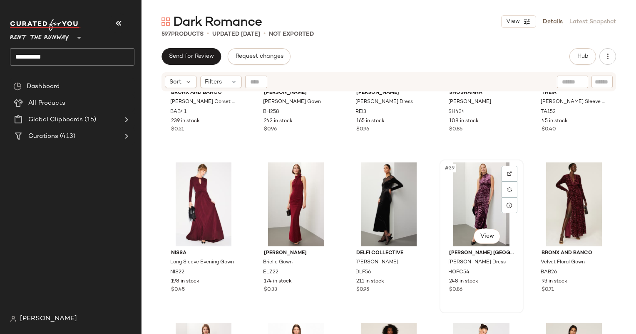
click at [478, 193] on div "#39 View" at bounding box center [481, 205] width 78 height 84
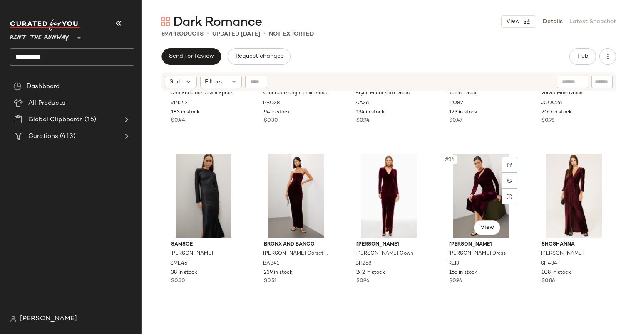
scroll to position [914, 0]
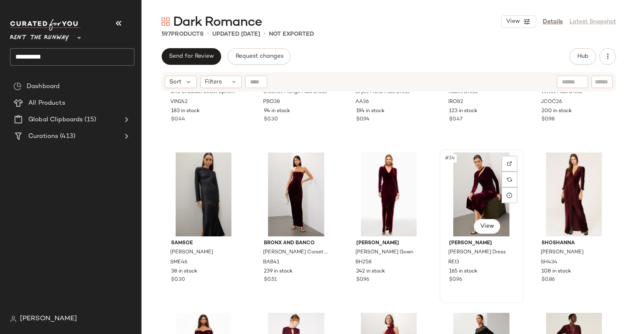
click at [468, 180] on div "#34 View" at bounding box center [481, 195] width 78 height 84
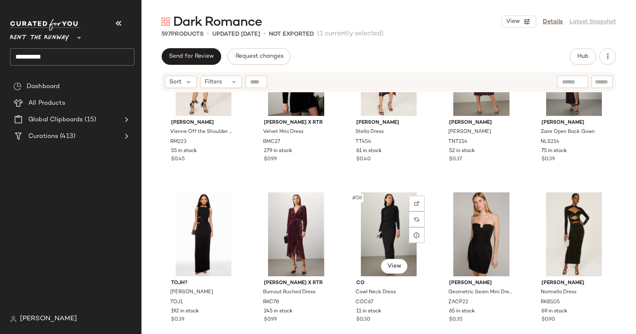
scroll to position [1678, 0]
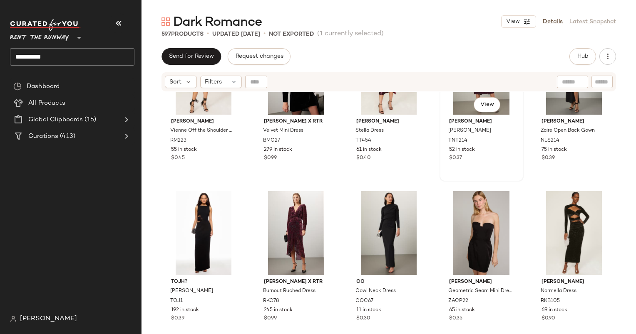
click at [450, 100] on div "#54 View" at bounding box center [481, 73] width 78 height 84
click at [293, 215] on div "#57 View" at bounding box center [296, 233] width 78 height 84
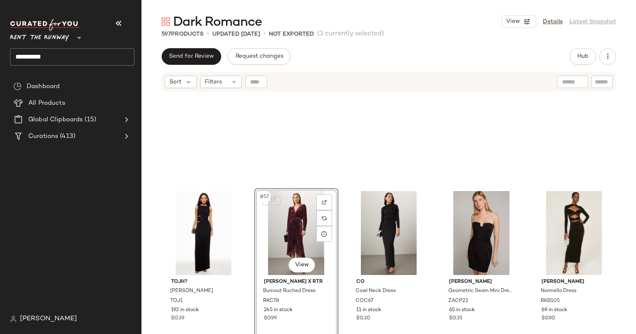
scroll to position [1901, 0]
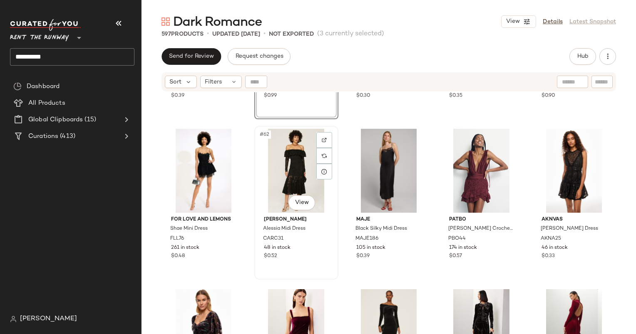
click at [288, 167] on div "#62 View" at bounding box center [296, 171] width 78 height 84
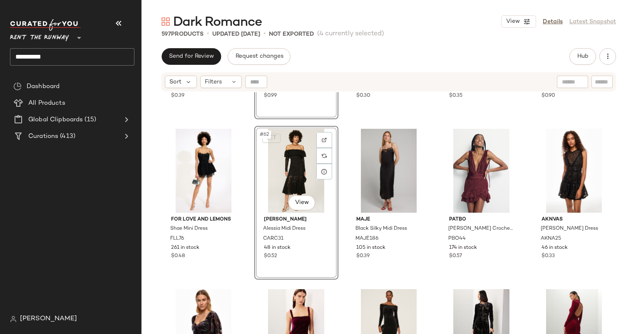
scroll to position [1970, 0]
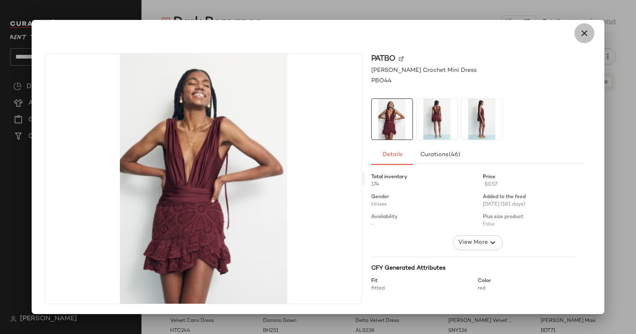
click at [582, 35] on icon "button" at bounding box center [584, 33] width 10 height 10
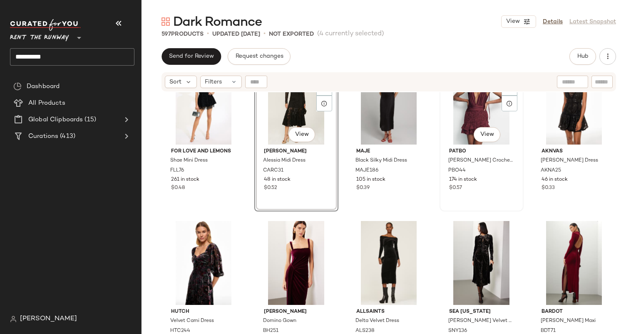
click at [473, 109] on div "#64 View" at bounding box center [481, 103] width 78 height 84
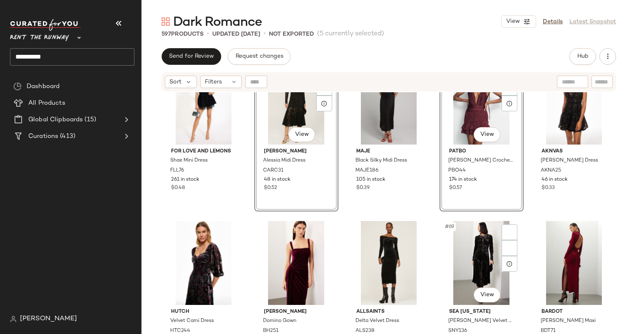
scroll to position [2104, 0]
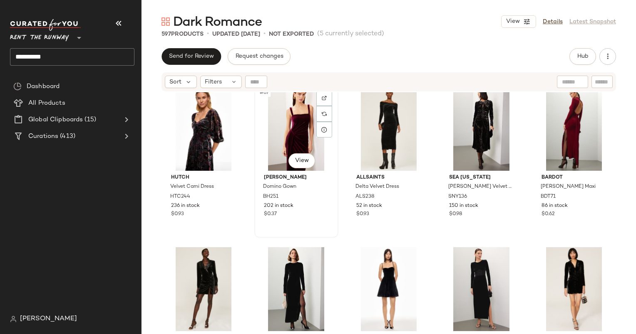
click at [299, 128] on div "#67 View" at bounding box center [296, 129] width 78 height 84
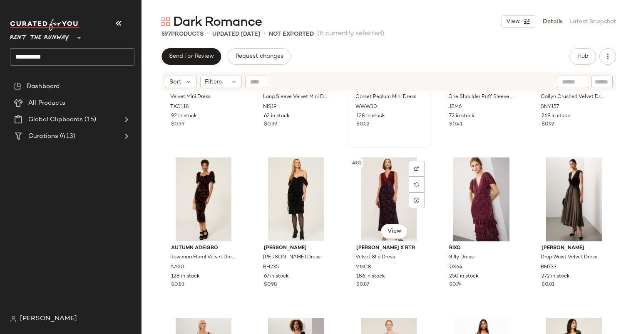
scroll to position [2520, 0]
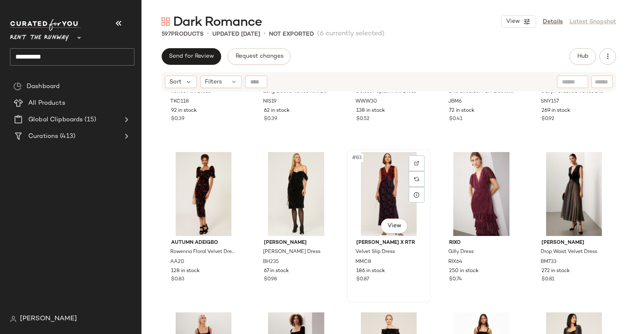
click at [369, 185] on div "#83 View" at bounding box center [388, 194] width 78 height 84
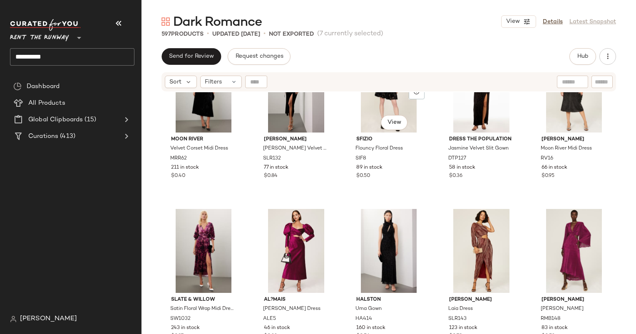
scroll to position [2785, 0]
click at [366, 121] on div "#88 View" at bounding box center [388, 90] width 78 height 84
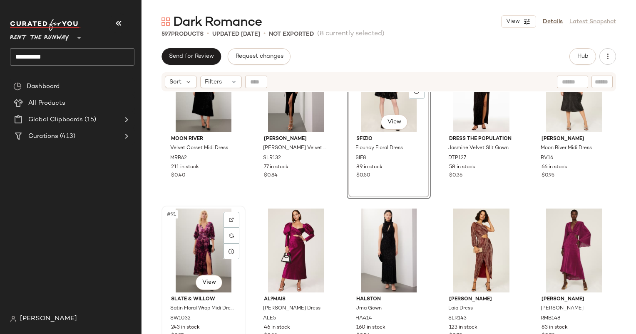
click at [198, 238] on div "#91 View" at bounding box center [203, 251] width 78 height 84
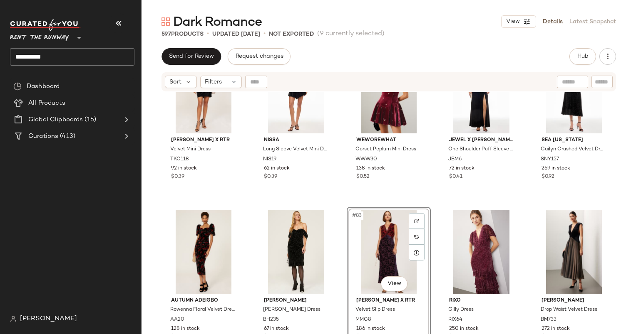
scroll to position [2463, 0]
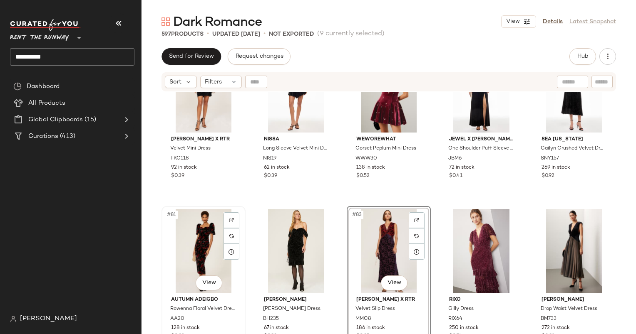
click at [201, 238] on div "#81 View" at bounding box center [203, 251] width 78 height 84
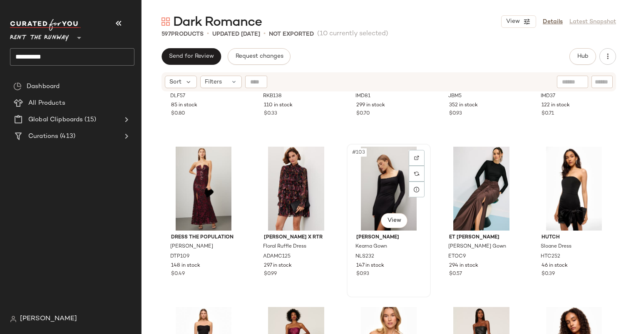
scroll to position [3184, 0]
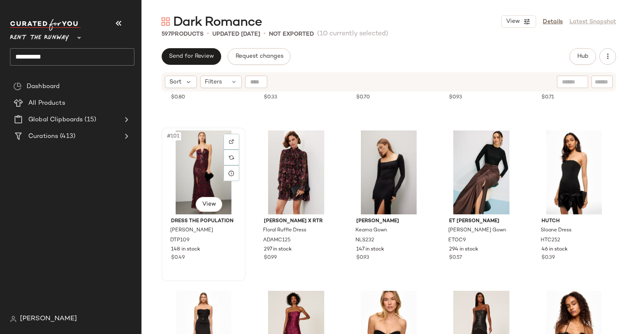
click at [196, 159] on div "#101 View" at bounding box center [203, 173] width 78 height 84
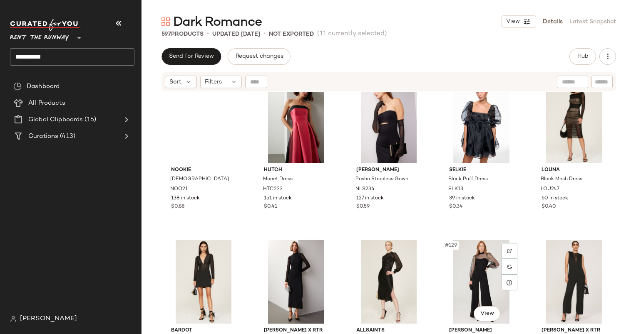
scroll to position [3879, 0]
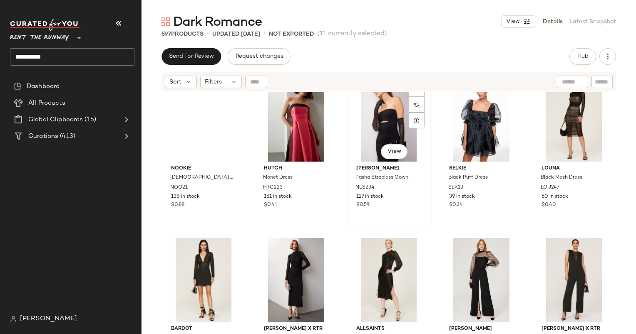
click at [374, 121] on div "#123 View" at bounding box center [388, 120] width 78 height 84
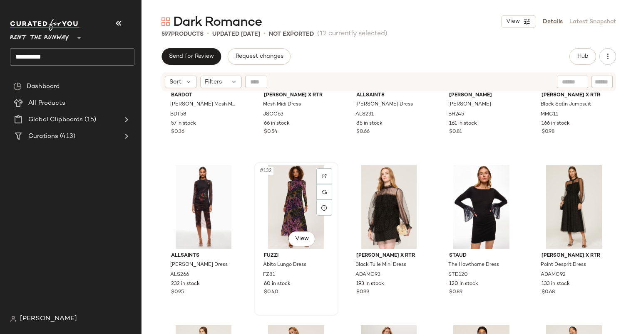
scroll to position [4155, 0]
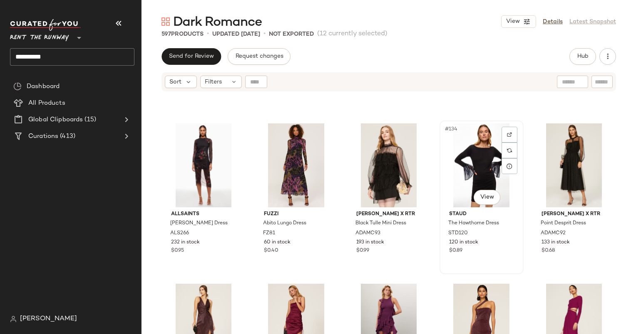
click at [456, 161] on div "#134 View" at bounding box center [481, 166] width 78 height 84
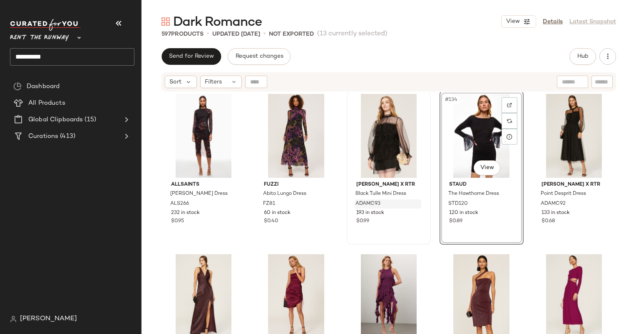
scroll to position [4166, 0]
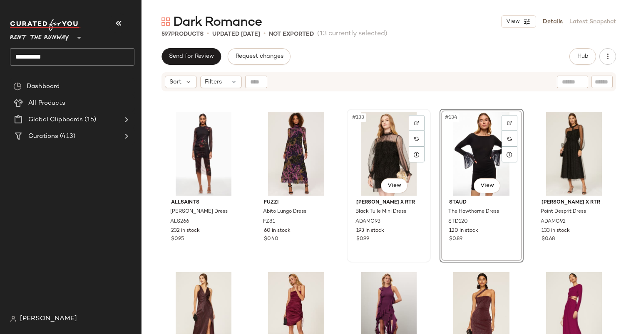
click at [376, 153] on div "#133 View" at bounding box center [388, 154] width 78 height 84
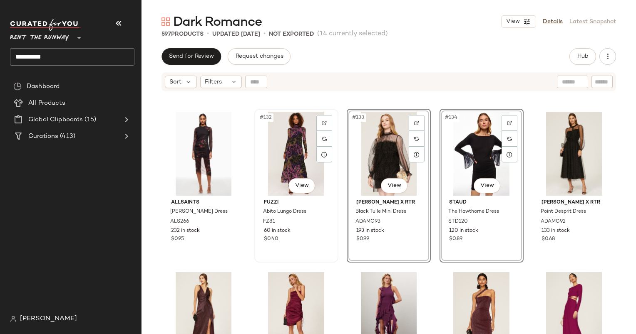
click at [300, 141] on div "#132 View" at bounding box center [296, 154] width 78 height 84
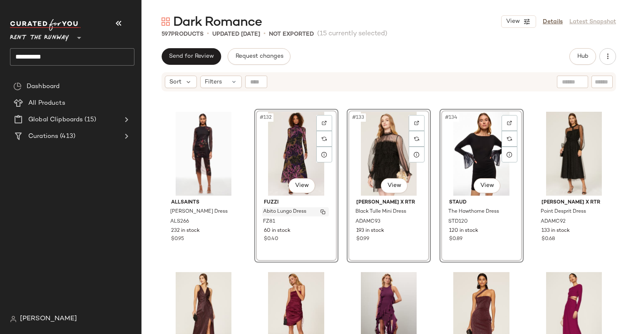
scroll to position [4305, 0]
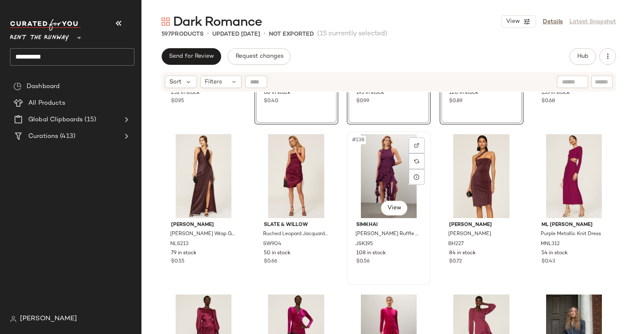
click at [373, 178] on div "#138 View" at bounding box center [388, 176] width 78 height 84
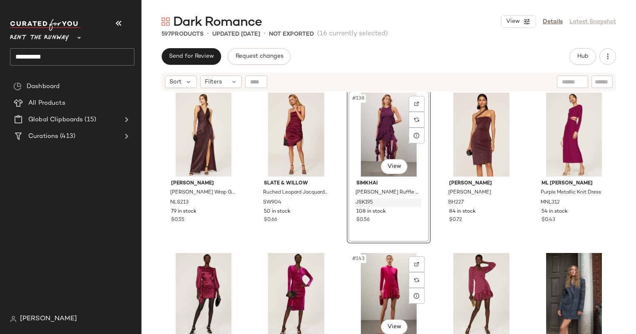
scroll to position [4339, 0]
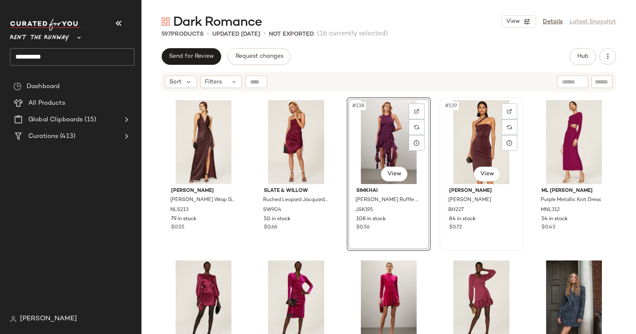
click at [469, 139] on div "#139 View" at bounding box center [481, 142] width 78 height 84
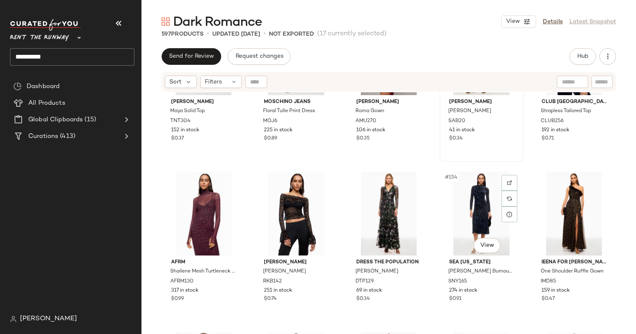
scroll to position [4797, 0]
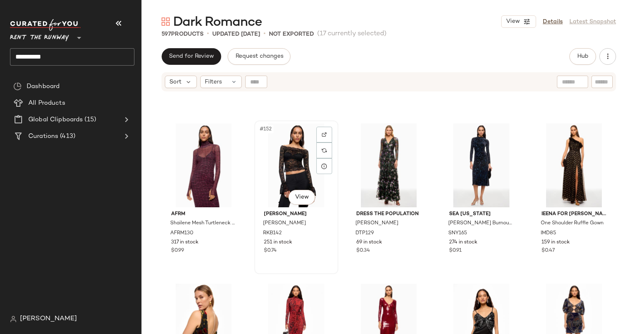
click at [296, 139] on div "#152 View" at bounding box center [296, 166] width 78 height 84
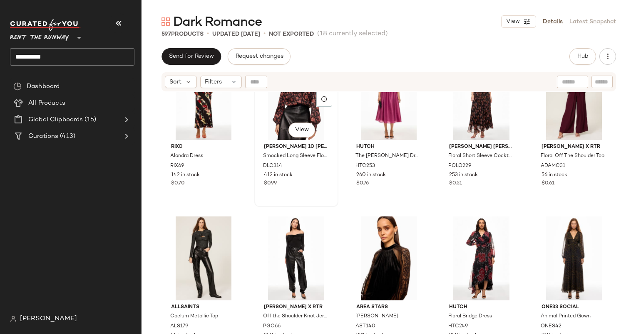
scroll to position [5311, 0]
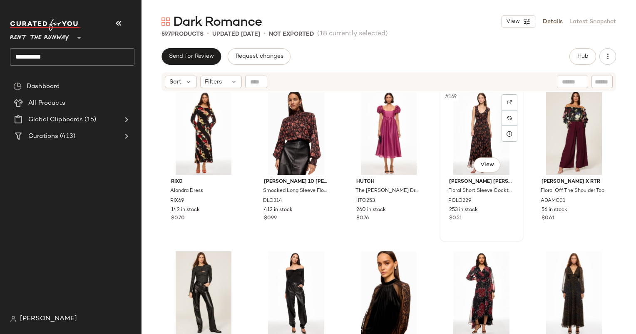
click at [481, 115] on div "#169 View" at bounding box center [481, 133] width 78 height 84
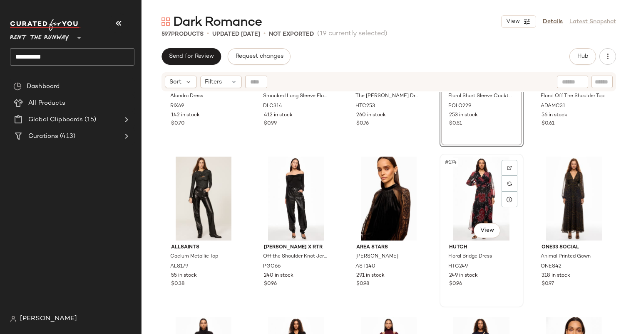
scroll to position [5406, 0]
click at [472, 194] on div "#174 View" at bounding box center [481, 199] width 78 height 84
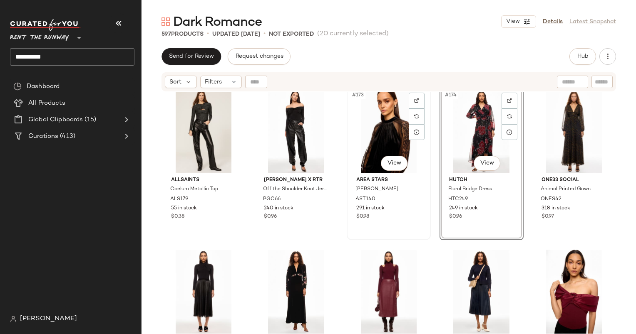
scroll to position [5474, 0]
click at [385, 136] on div "#173 View" at bounding box center [388, 131] width 78 height 84
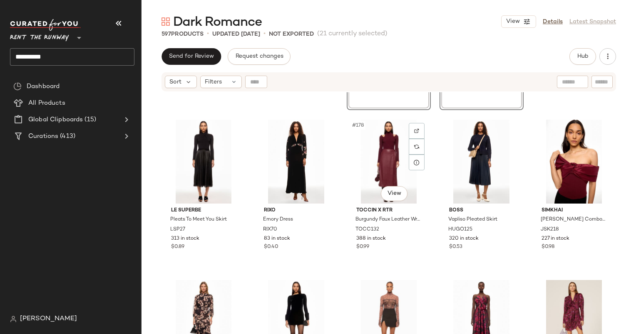
scroll to position [5647, 0]
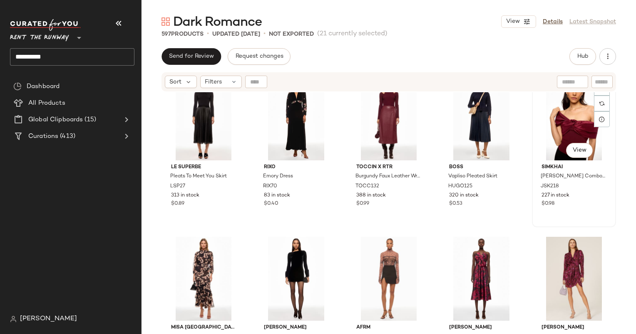
click at [548, 111] on div "#180 View" at bounding box center [574, 119] width 78 height 84
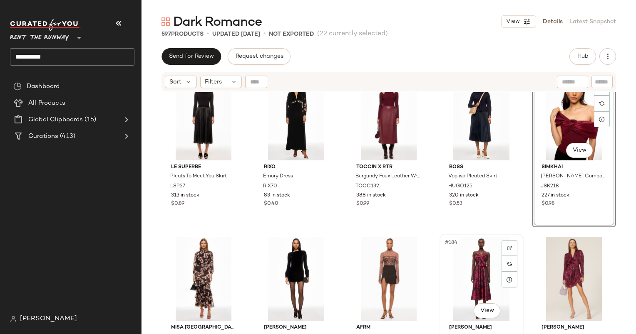
click at [483, 271] on div "#184 View" at bounding box center [481, 279] width 78 height 84
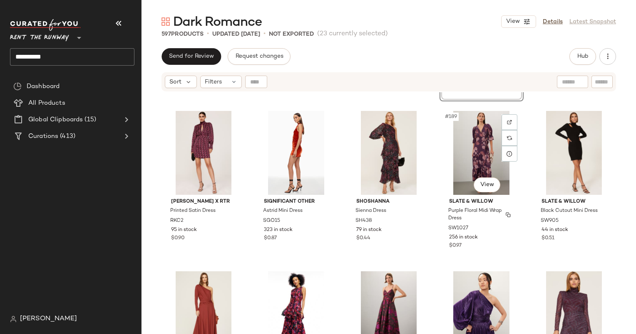
scroll to position [5934, 0]
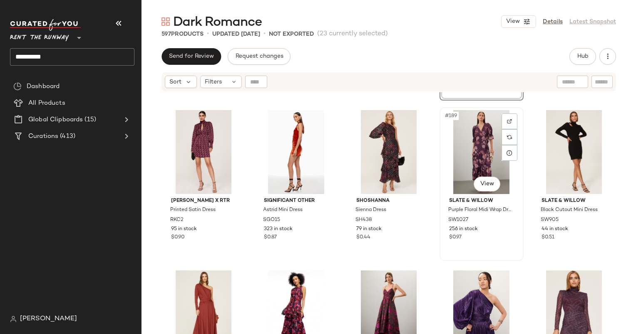
click at [482, 145] on div "#189 View" at bounding box center [481, 152] width 78 height 84
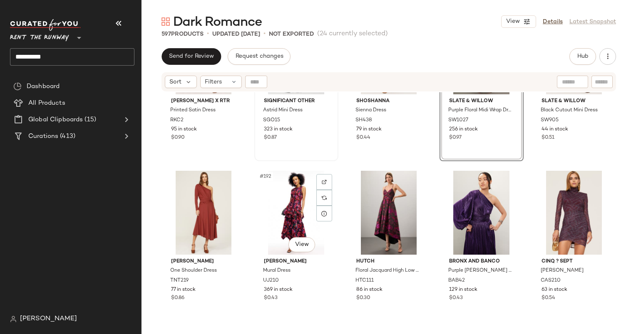
scroll to position [6040, 0]
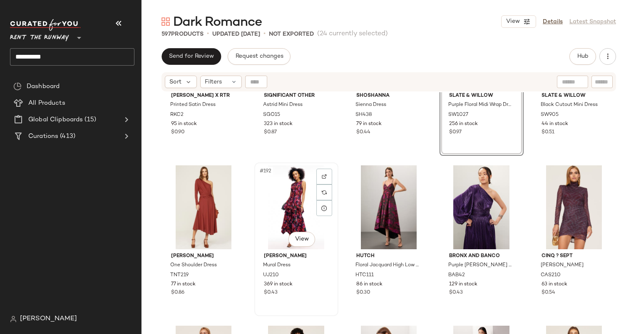
click at [292, 191] on div "#192 View" at bounding box center [296, 208] width 78 height 84
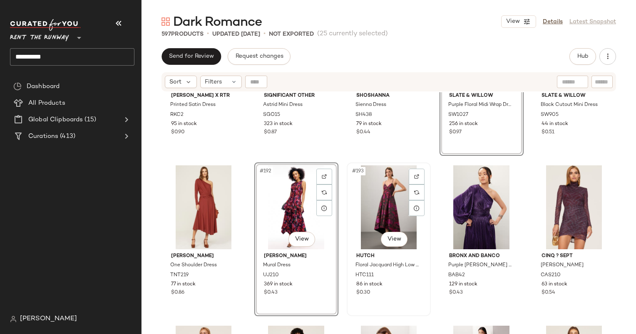
click at [385, 202] on div "#193 View" at bounding box center [388, 208] width 78 height 84
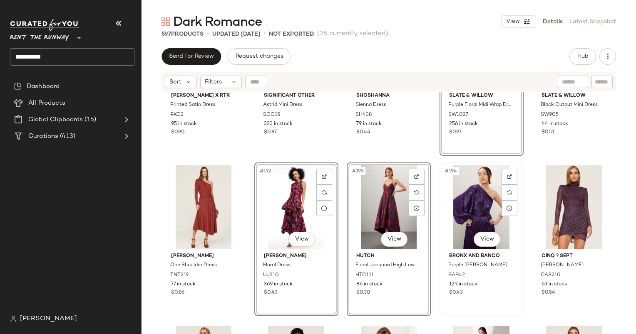
click at [471, 188] on div "#194 View" at bounding box center [481, 208] width 78 height 84
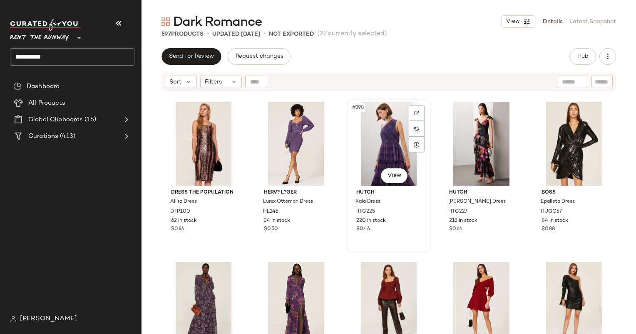
scroll to position [6265, 0]
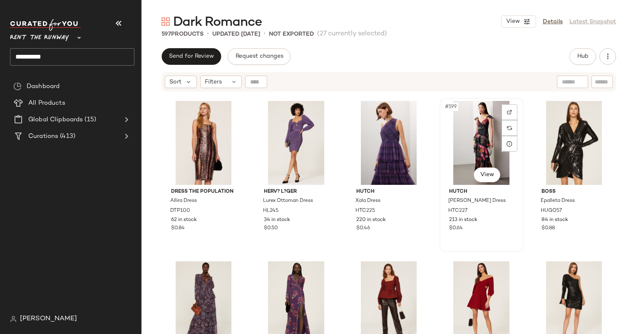
click at [470, 143] on div "#199 View" at bounding box center [481, 143] width 78 height 84
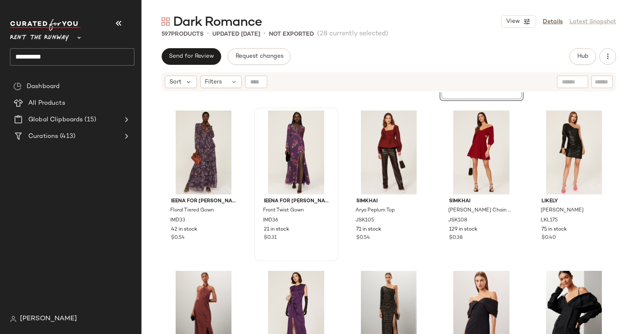
scroll to position [6416, 0]
click at [284, 131] on div "#202 View" at bounding box center [296, 153] width 78 height 84
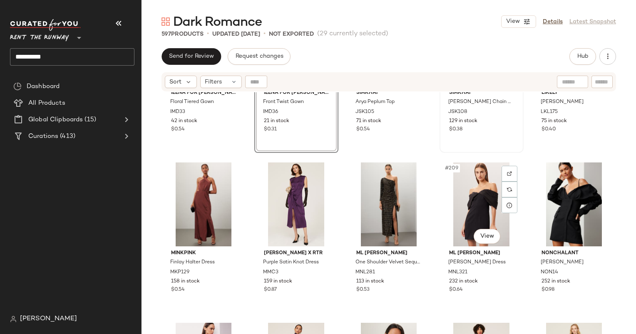
scroll to position [6527, 0]
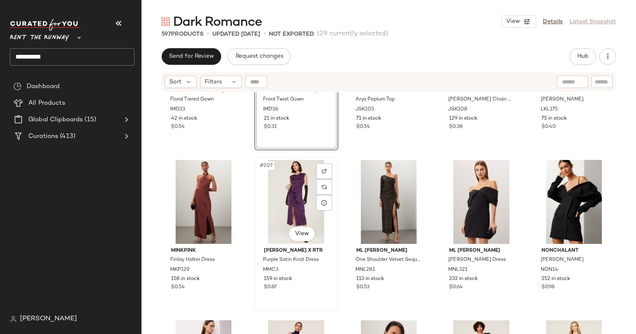
click at [291, 183] on div "#207 View" at bounding box center [296, 202] width 78 height 84
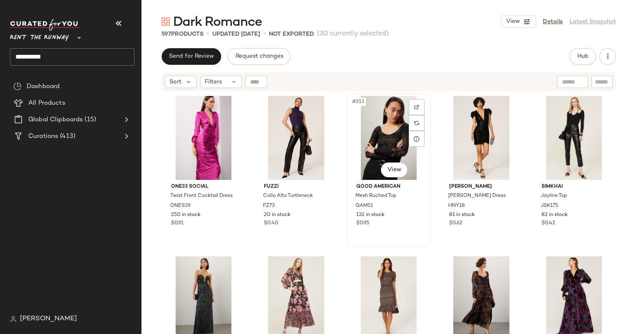
scroll to position [6753, 0]
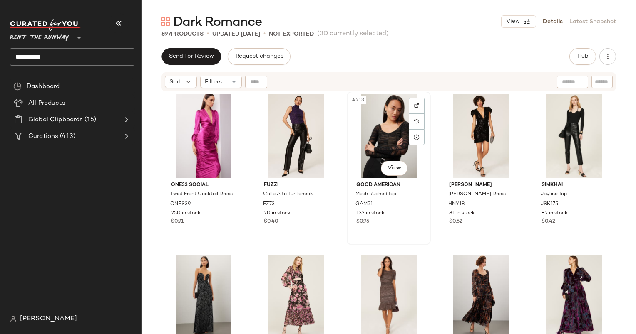
click at [386, 140] on div "#213 View" at bounding box center [388, 136] width 78 height 84
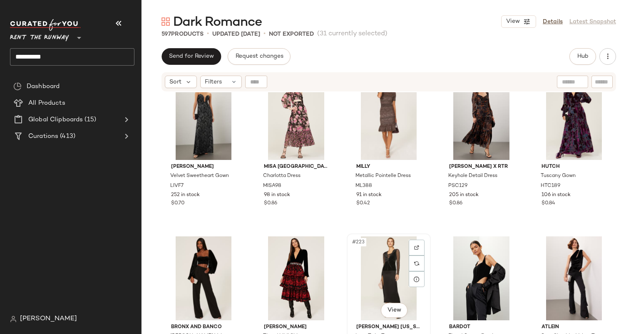
scroll to position [6932, 0]
click at [292, 255] on div "#222 View" at bounding box center [296, 279] width 78 height 84
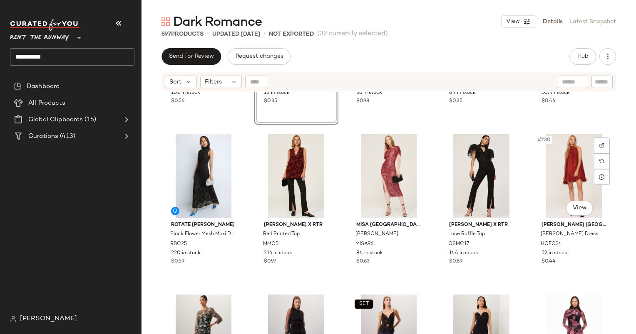
scroll to position [7196, 0]
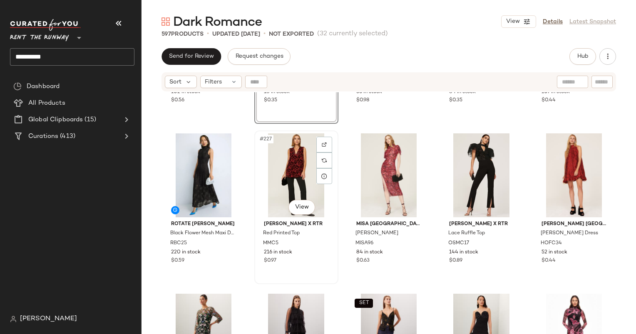
click at [277, 158] on div "#227 View" at bounding box center [296, 176] width 78 height 84
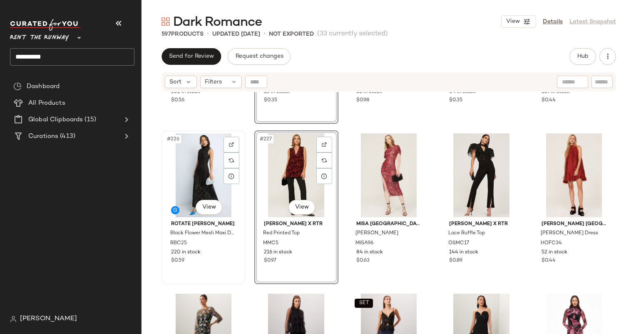
click at [195, 174] on div "#226 View" at bounding box center [203, 176] width 78 height 84
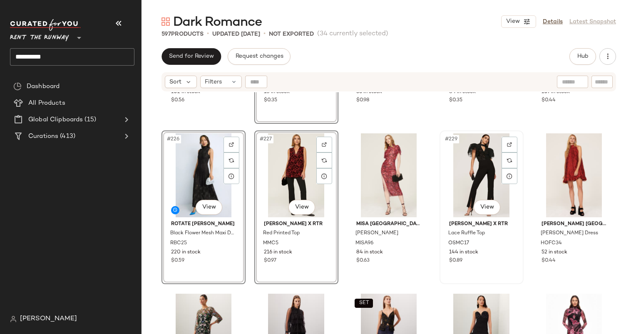
click at [479, 165] on div "#229 View" at bounding box center [481, 176] width 78 height 84
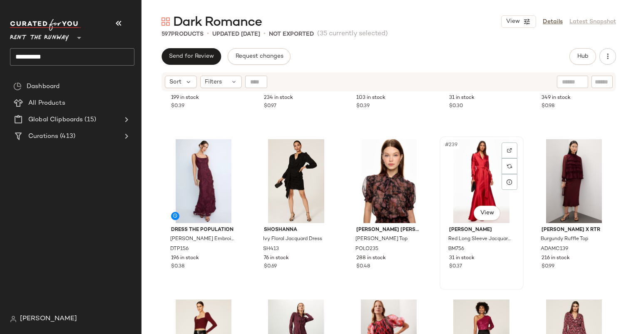
scroll to position [7511, 0]
click at [200, 183] on div "#236 View" at bounding box center [203, 181] width 78 height 84
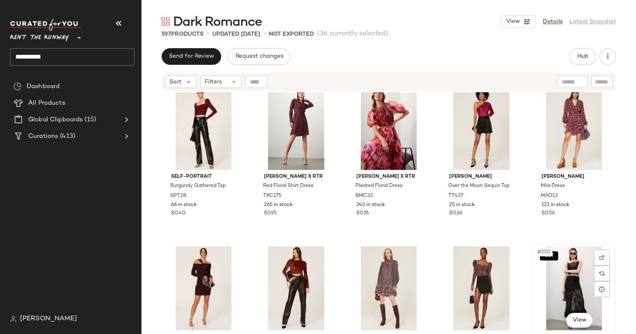
scroll to position [7721, 0]
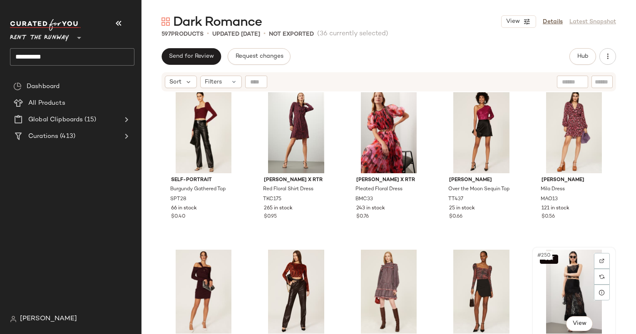
click at [569, 270] on div "SET #250 View" at bounding box center [574, 292] width 78 height 84
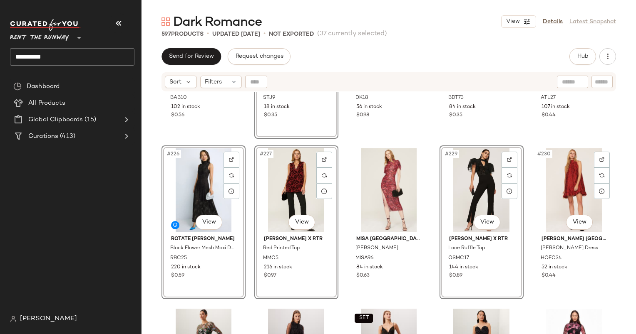
scroll to position [7146, 0]
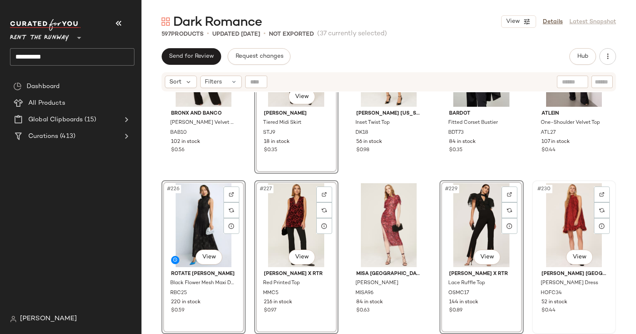
click at [563, 215] on div "#230 View" at bounding box center [574, 225] width 78 height 84
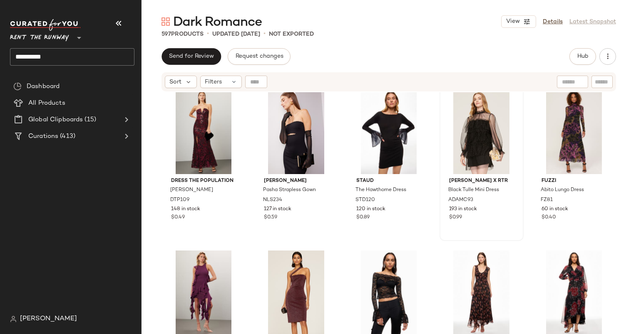
scroll to position [181, 0]
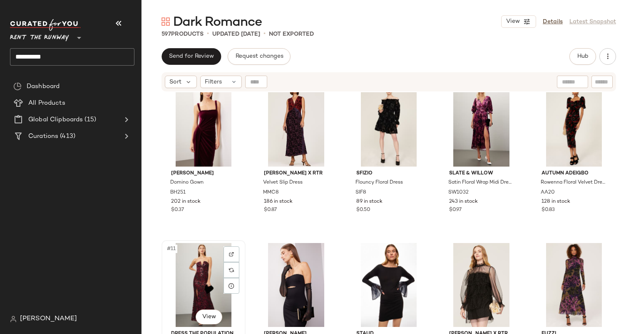
click at [191, 266] on div "#11 View" at bounding box center [203, 285] width 78 height 84
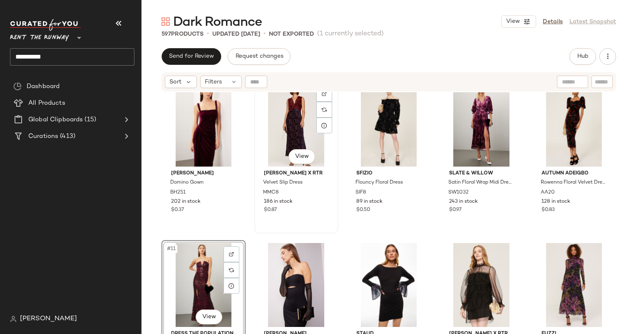
click at [294, 130] on div "#7 View" at bounding box center [296, 125] width 78 height 84
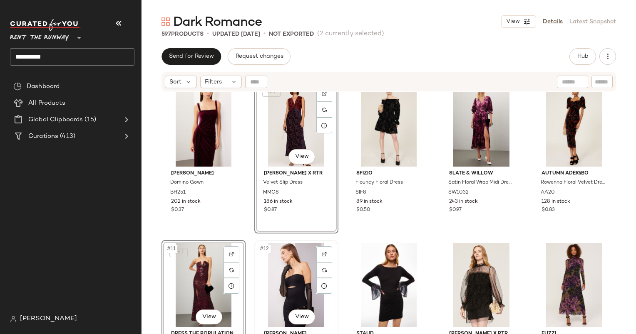
click at [291, 279] on div "#12 View" at bounding box center [296, 285] width 78 height 84
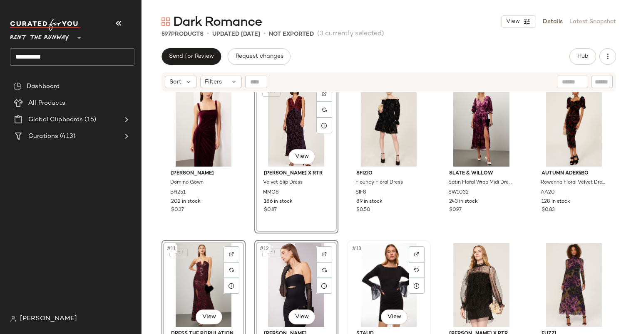
click at [373, 263] on div "#13 View" at bounding box center [388, 285] width 78 height 84
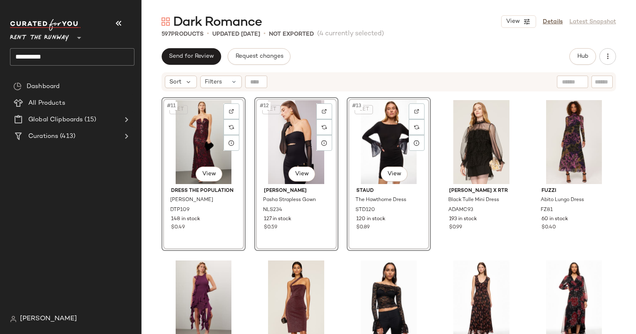
scroll to position [324, 0]
click at [478, 130] on div "#14 View" at bounding box center [481, 142] width 78 height 84
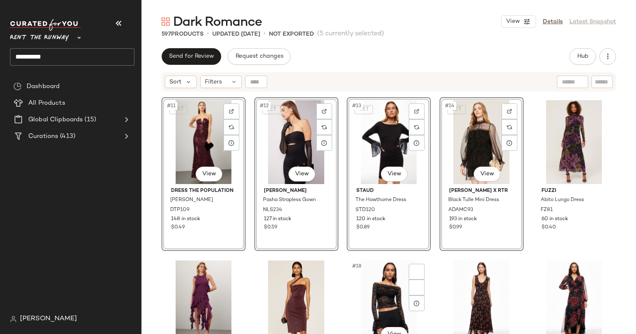
scroll to position [509, 0]
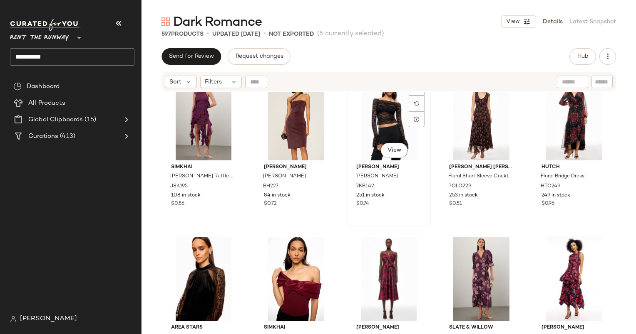
click at [372, 117] on div "#18 View" at bounding box center [388, 119] width 78 height 84
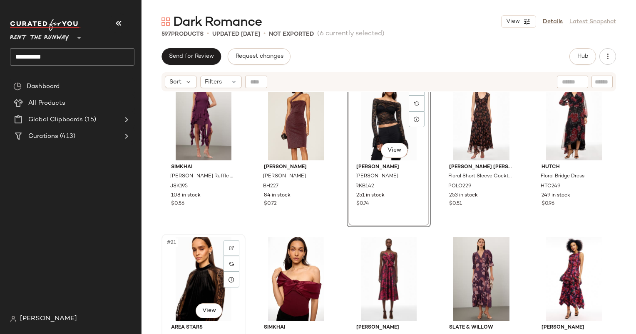
click at [183, 271] on div "#21 View" at bounding box center [203, 279] width 78 height 84
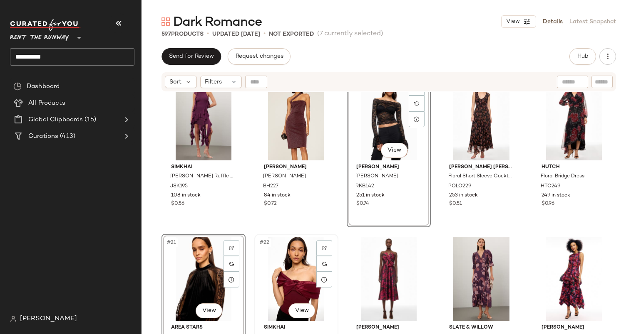
click at [307, 267] on div "#22 View" at bounding box center [296, 279] width 78 height 84
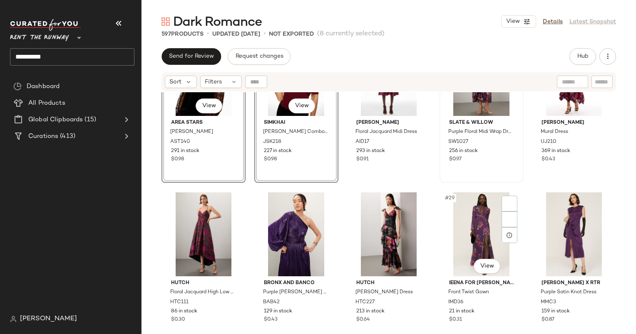
scroll to position [714, 0]
click at [191, 229] on div "#26 View" at bounding box center [203, 235] width 78 height 84
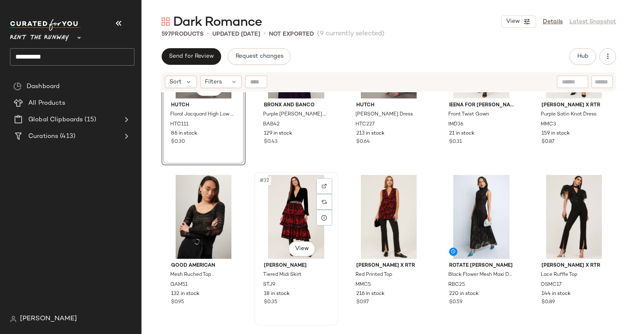
scroll to position [943, 0]
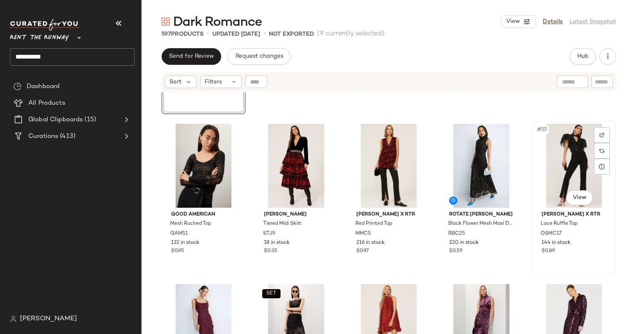
click at [555, 155] on div "#35 View" at bounding box center [574, 166] width 78 height 84
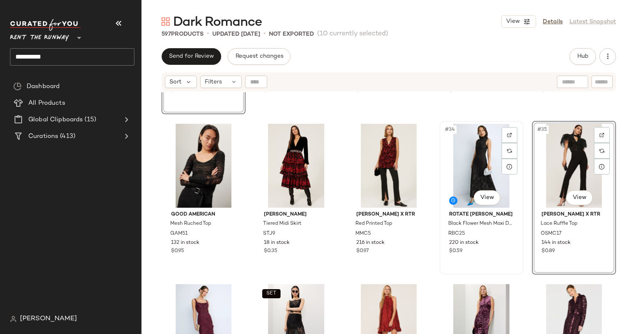
click at [460, 143] on div "#34 View" at bounding box center [481, 166] width 78 height 84
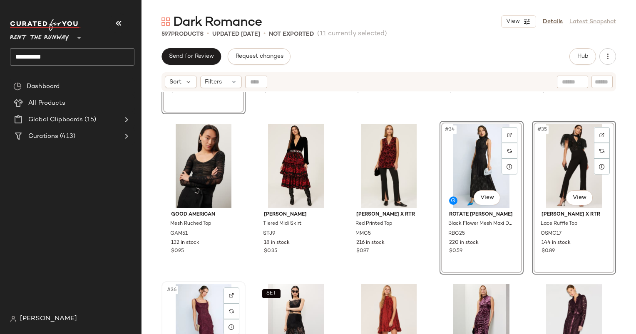
click at [199, 301] on div "#36 View" at bounding box center [203, 327] width 78 height 84
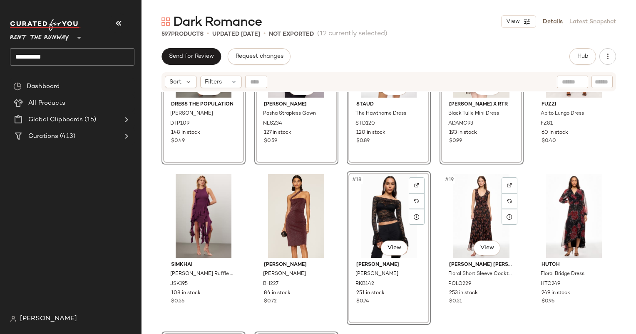
scroll to position [307, 0]
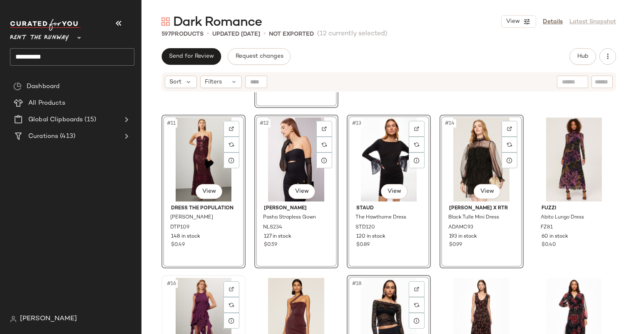
click at [196, 285] on div "#16 View" at bounding box center [203, 320] width 78 height 84
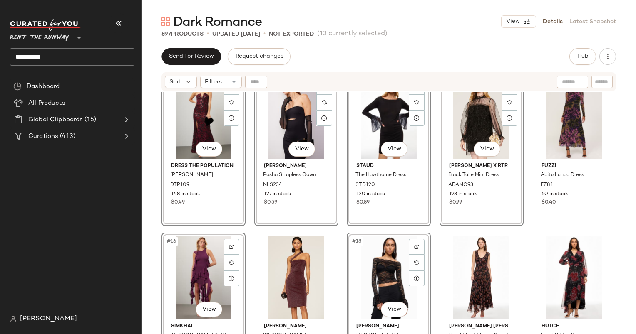
scroll to position [350, 0]
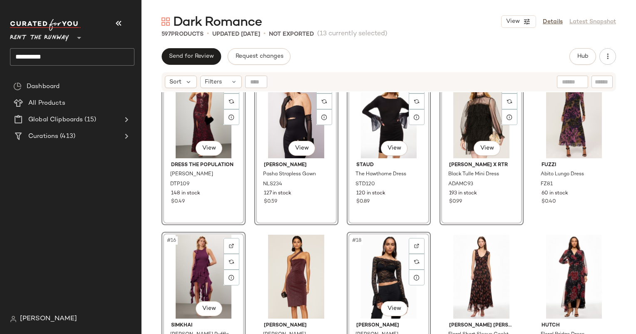
click at [192, 270] on div "#16 View" at bounding box center [203, 277] width 78 height 84
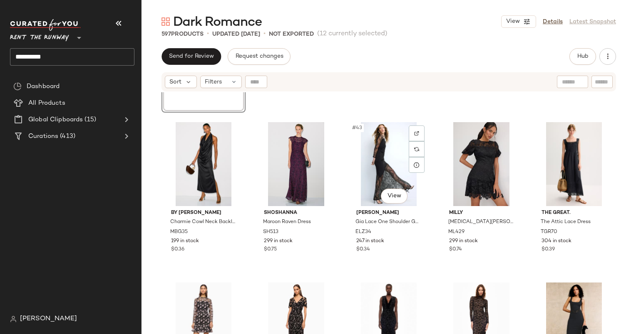
scroll to position [1285, 0]
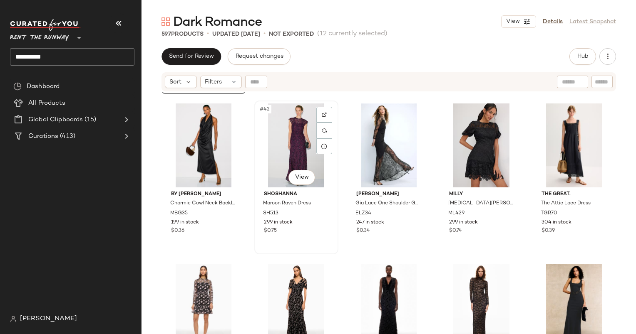
click at [306, 151] on div "#42 View" at bounding box center [296, 146] width 78 height 84
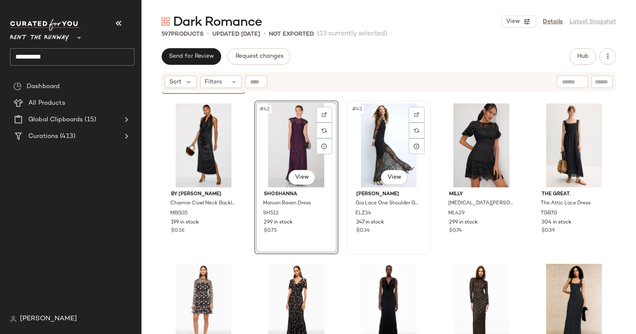
click at [385, 156] on div "#43 View" at bounding box center [388, 146] width 78 height 84
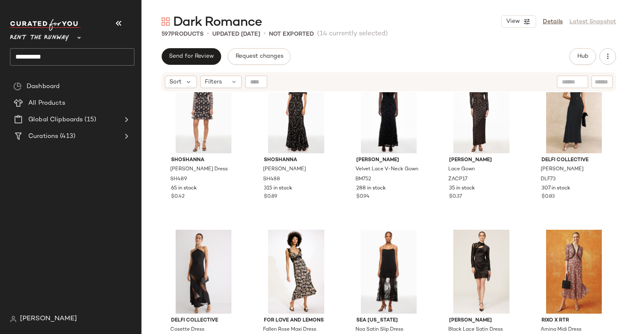
scroll to position [1479, 0]
click at [295, 250] on div "#52 View" at bounding box center [296, 272] width 78 height 84
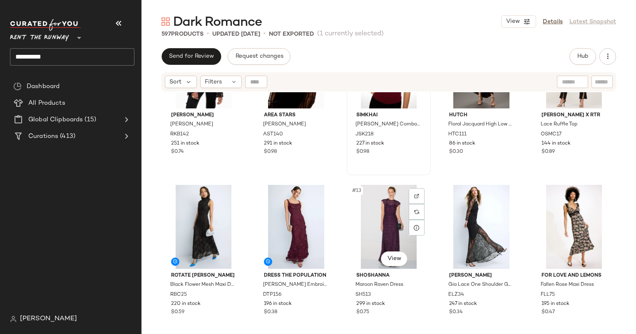
scroll to position [246, 0]
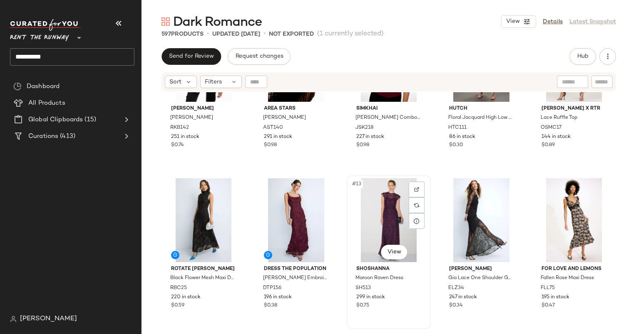
click at [393, 214] on div "#13 View" at bounding box center [388, 220] width 78 height 84
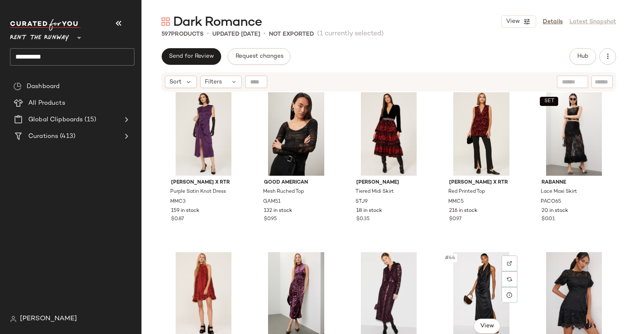
scroll to position [1135, 0]
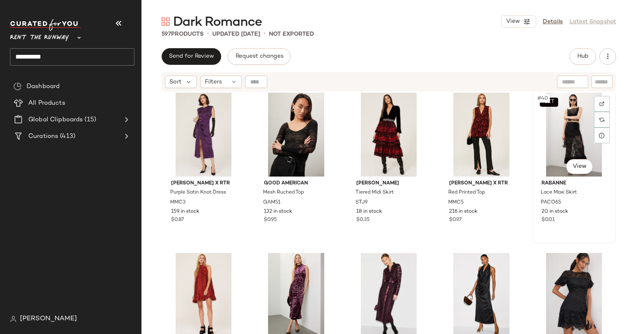
click at [578, 126] on div "SET #40 View" at bounding box center [574, 135] width 78 height 84
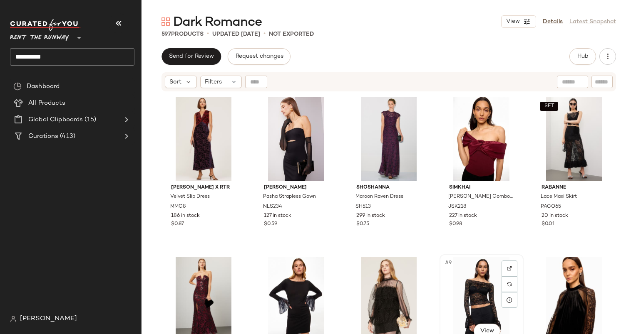
drag, startPoint x: 552, startPoint y: 137, endPoint x: 438, endPoint y: 264, distance: 170.2
click at [446, 265] on span "#9" at bounding box center [448, 263] width 9 height 8
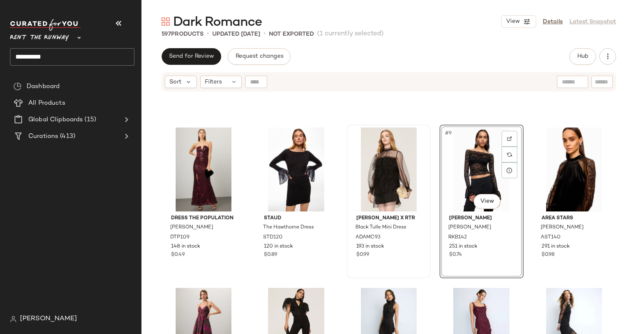
scroll to position [136, 0]
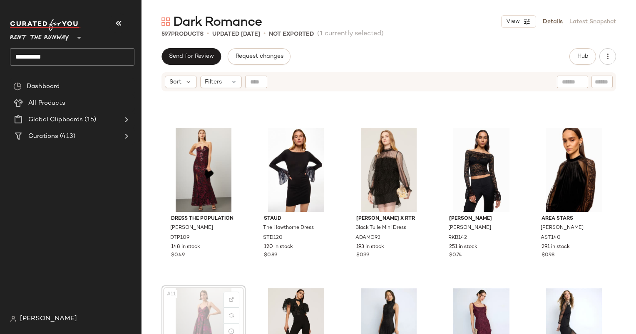
scroll to position [136, 0]
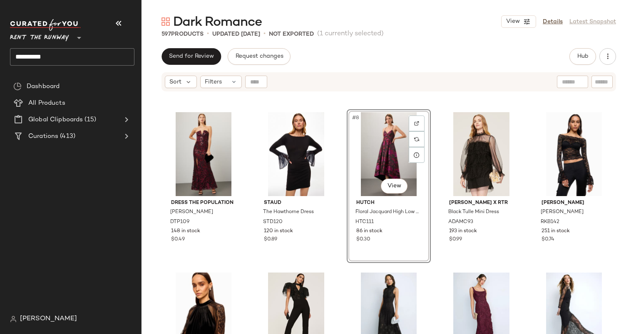
scroll to position [173, 0]
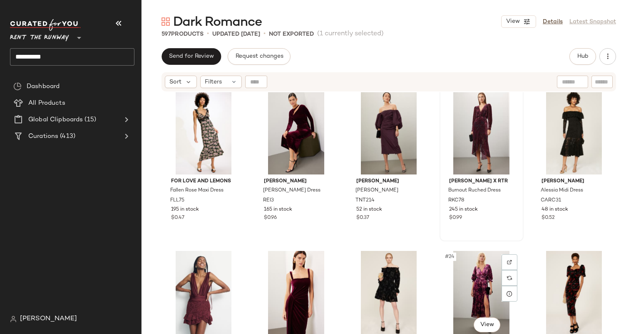
scroll to position [495, 0]
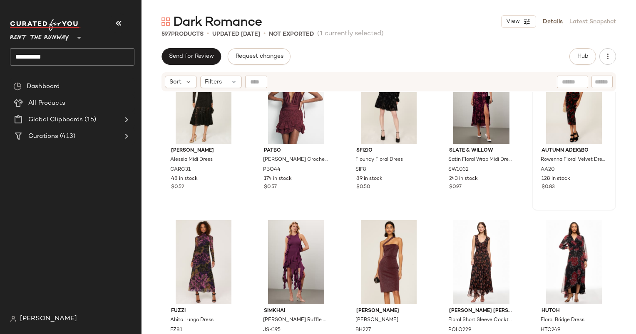
scroll to position [701, 0]
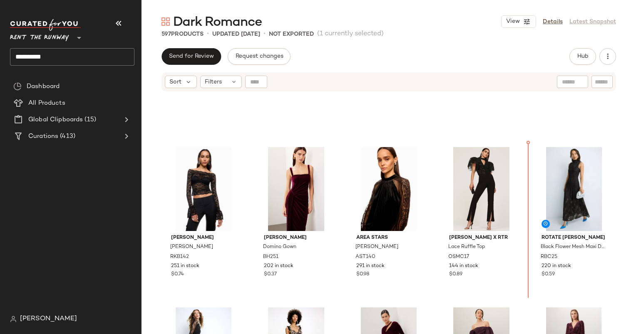
scroll to position [246, 0]
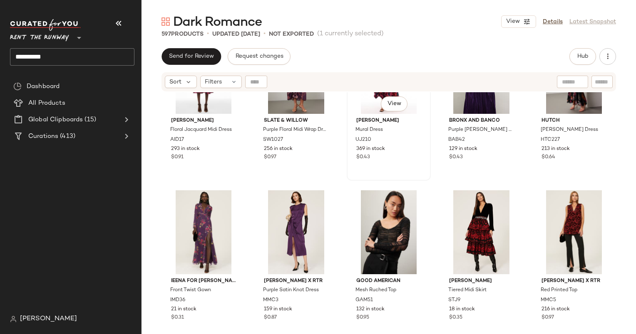
scroll to position [1037, 0]
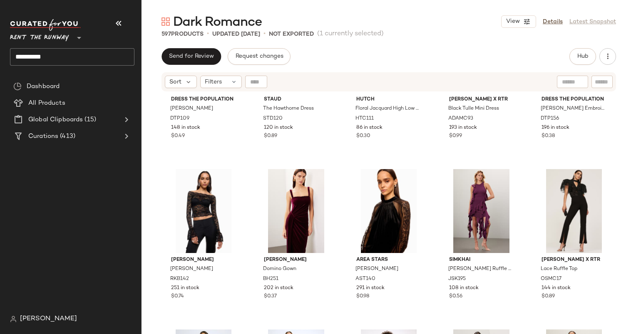
scroll to position [220, 0]
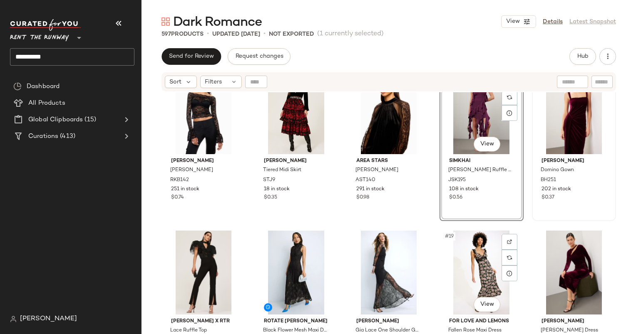
scroll to position [355, 0]
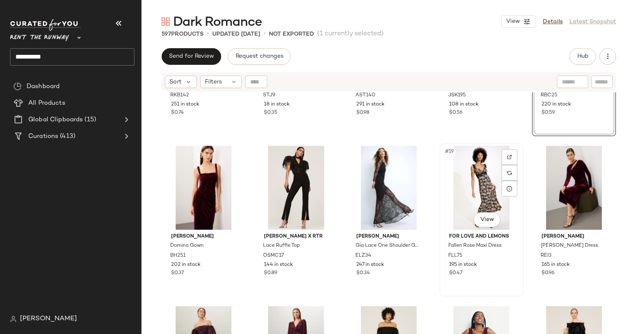
scroll to position [450, 0]
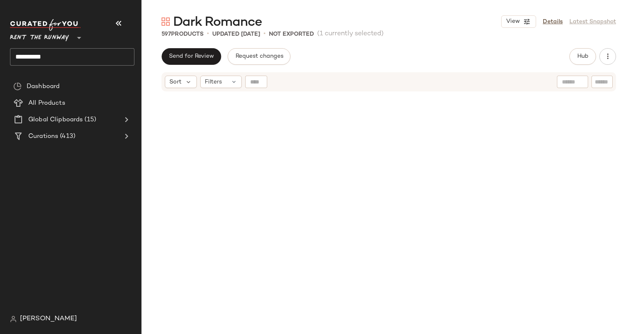
scroll to position [450, 0]
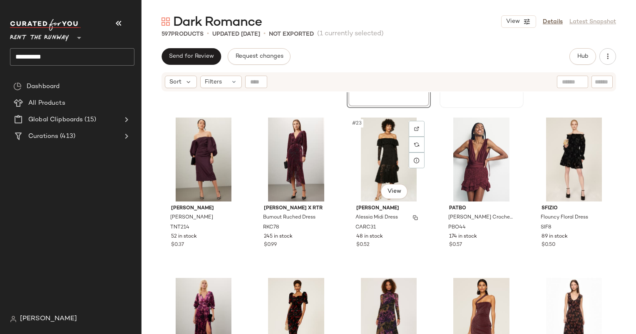
scroll to position [628, 0]
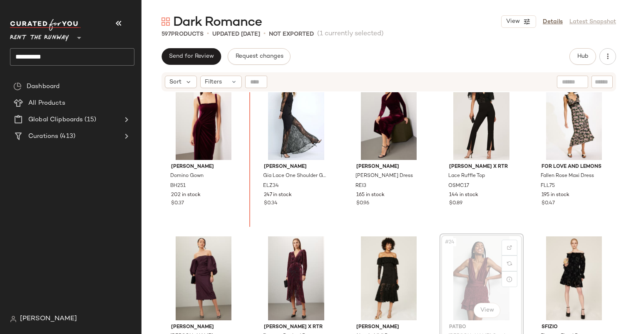
scroll to position [456, 0]
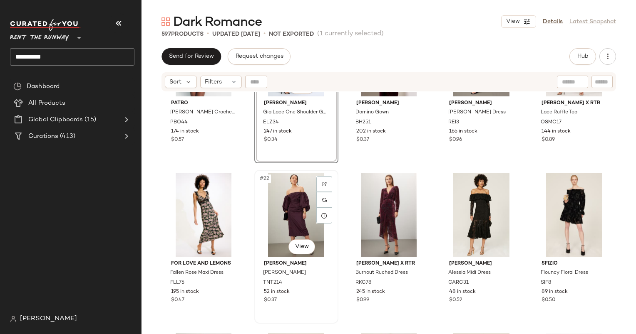
scroll to position [498, 0]
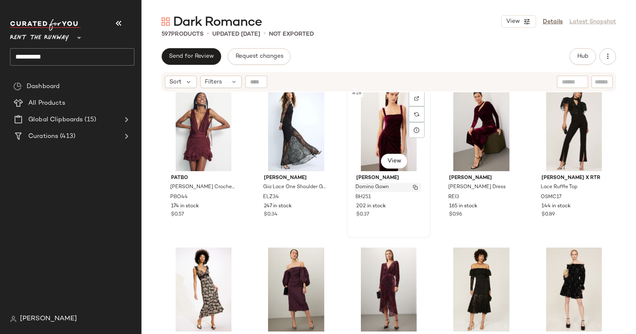
click at [354, 183] on div "Domino Gown" at bounding box center [387, 187] width 67 height 9
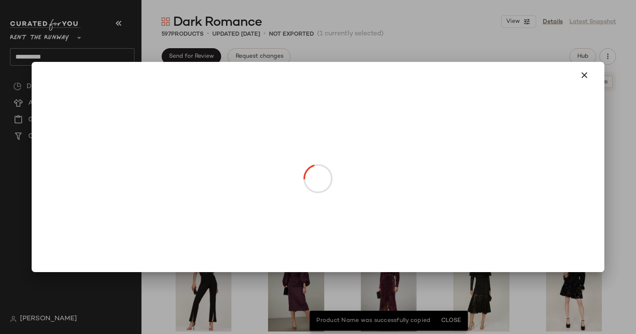
click at [242, 170] on body "**********" at bounding box center [318, 167] width 636 height 334
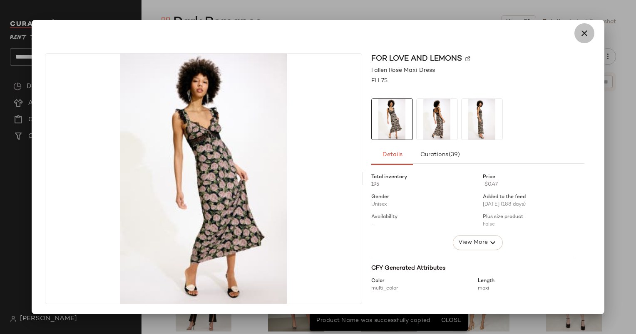
click at [583, 35] on icon "button" at bounding box center [584, 33] width 10 height 10
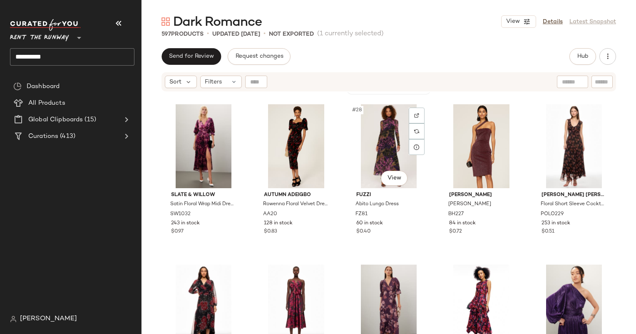
scroll to position [809, 0]
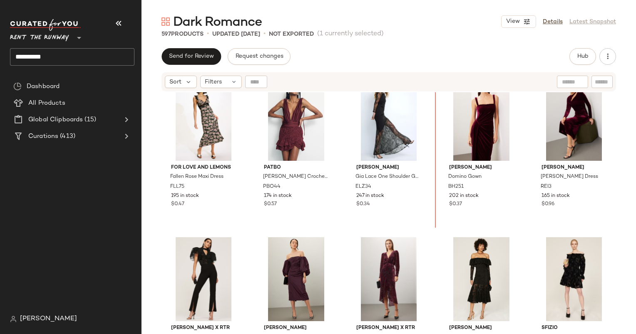
scroll to position [503, 0]
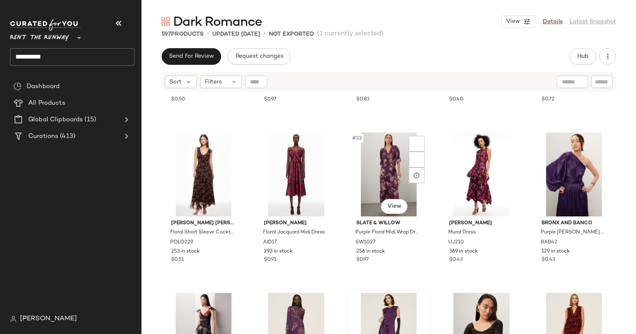
scroll to position [933, 0]
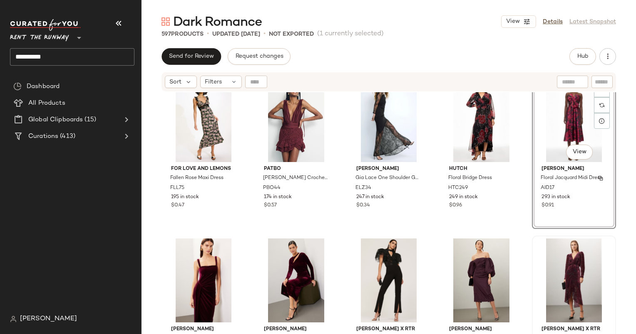
scroll to position [507, 0]
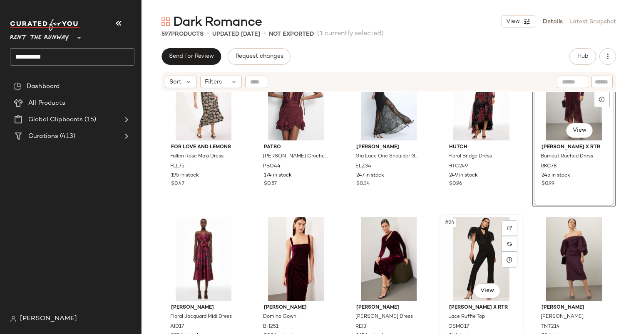
scroll to position [528, 0]
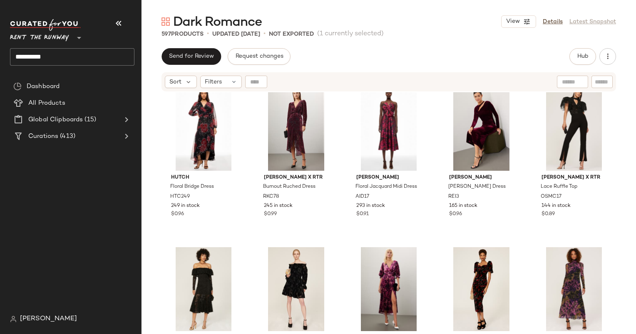
scroll to position [658, 0]
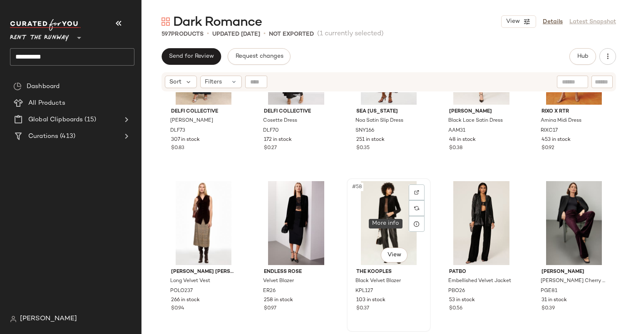
scroll to position [1688, 0]
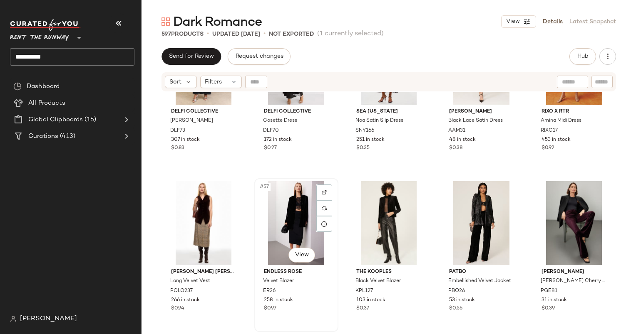
click at [298, 214] on div "#57 View" at bounding box center [296, 223] width 78 height 84
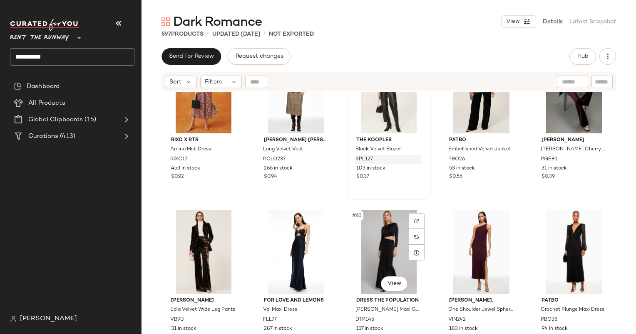
scroll to position [1821, 0]
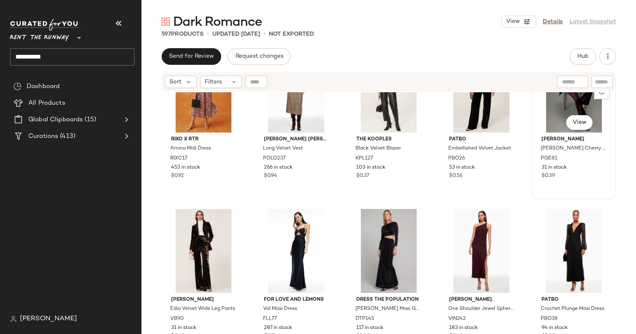
click at [543, 133] on div "PAIGE Lou Lou Black Cherry Velvet Pants PGE81 31 in stock $0.39" at bounding box center [574, 157] width 78 height 48
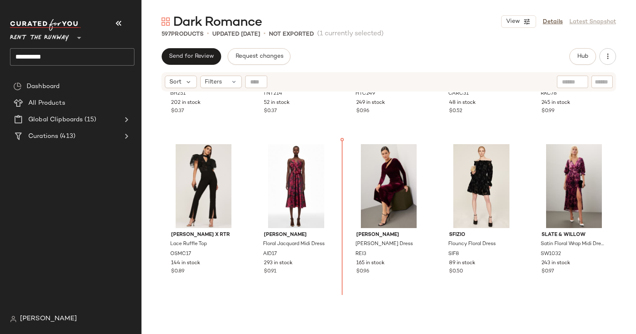
scroll to position [778, 0]
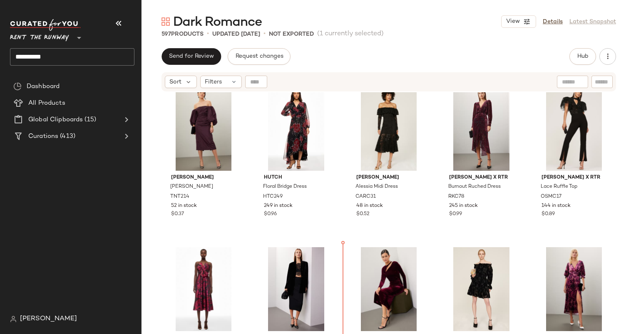
scroll to position [675, 0]
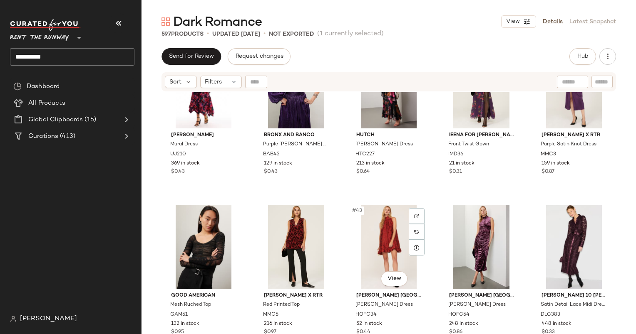
scroll to position [1171, 0]
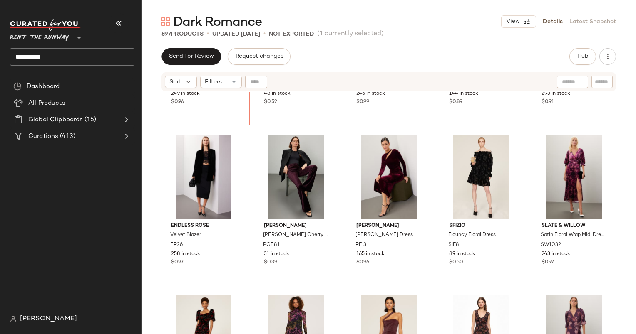
scroll to position [712, 0]
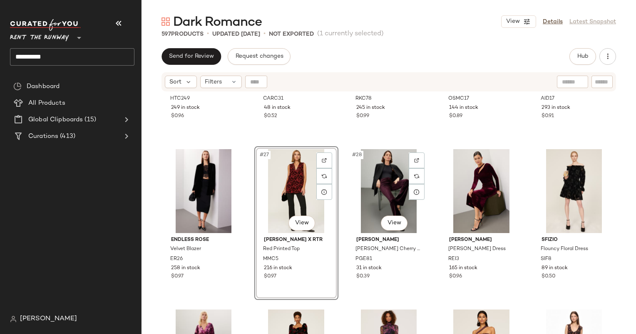
scroll to position [775, 0]
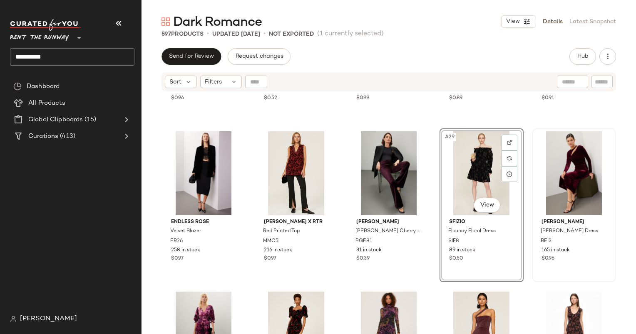
scroll to position [814, 0]
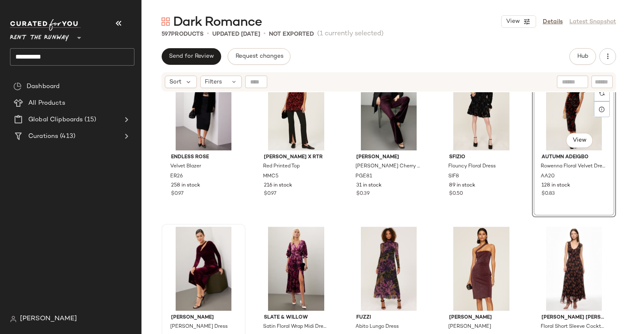
scroll to position [842, 0]
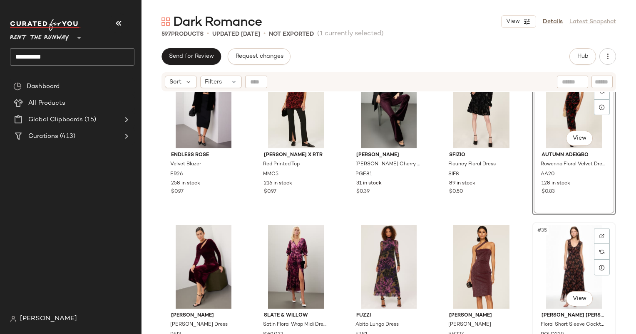
click at [537, 257] on div "#35 View" at bounding box center [574, 267] width 78 height 84
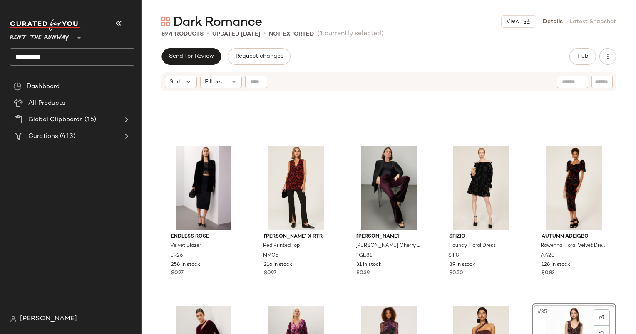
scroll to position [804, 0]
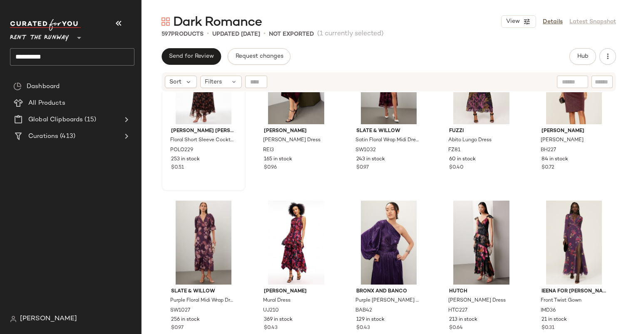
scroll to position [972, 0]
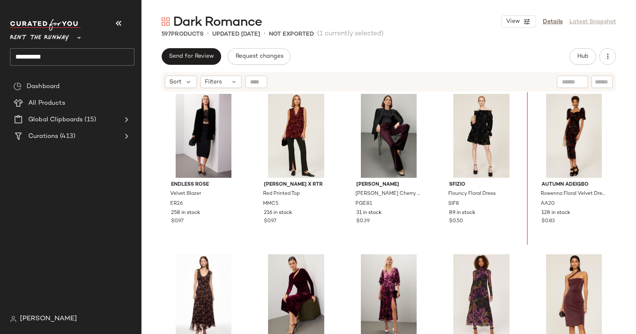
scroll to position [808, 0]
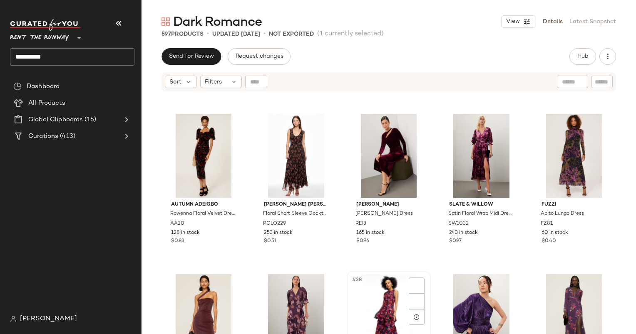
scroll to position [952, 0]
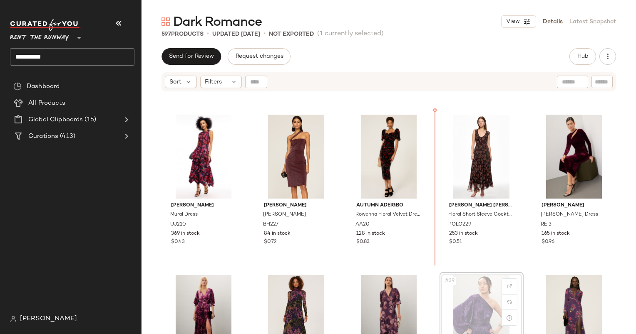
scroll to position [953, 0]
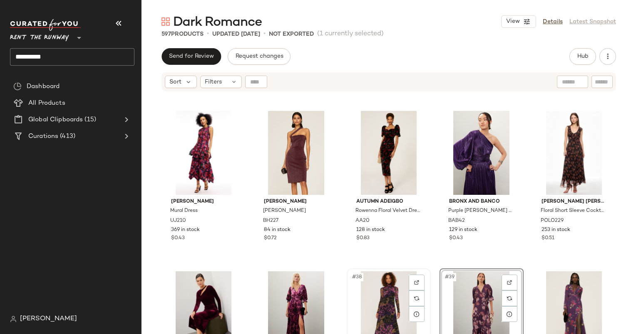
scroll to position [955, 0]
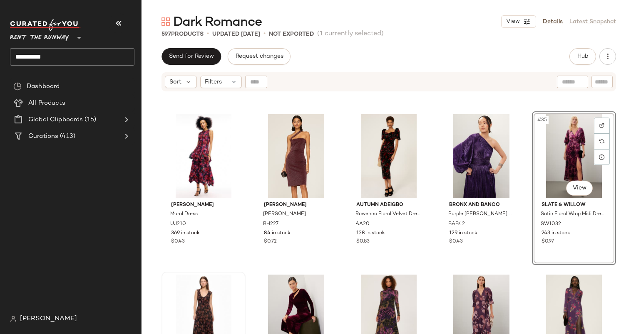
scroll to position [951, 0]
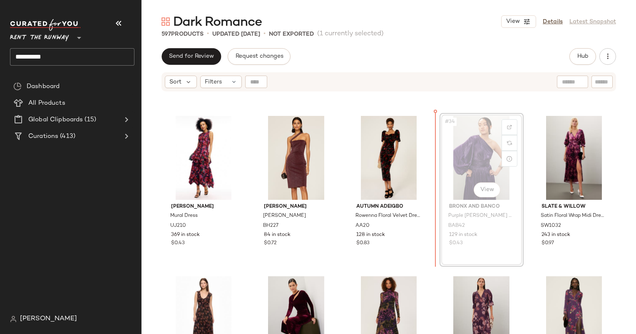
scroll to position [951, 0]
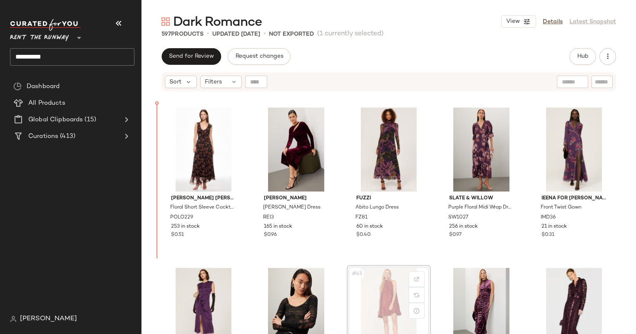
scroll to position [1120, 0]
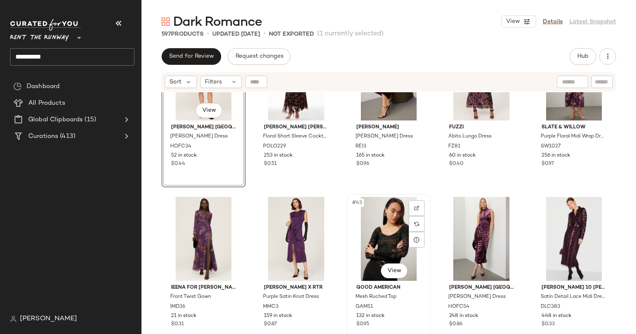
scroll to position [1159, 0]
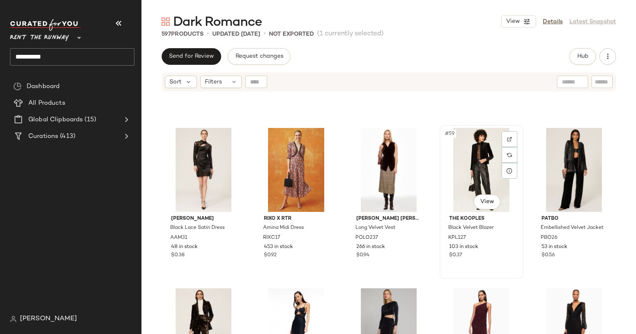
scroll to position [1740, 0]
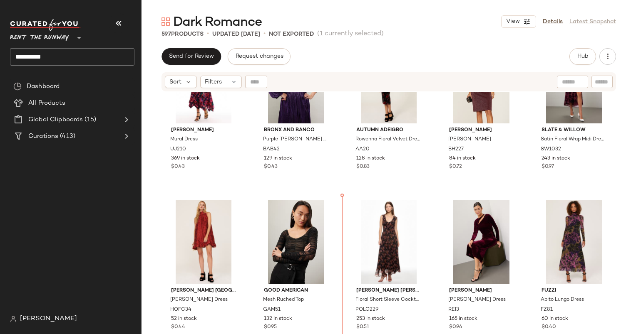
scroll to position [1035, 0]
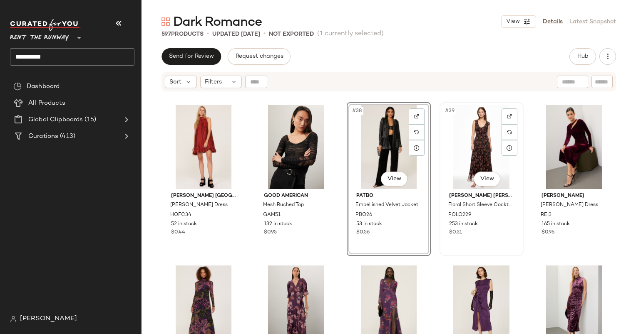
scroll to position [1142, 0]
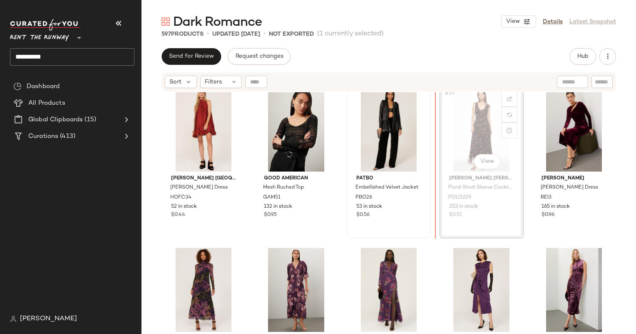
scroll to position [1139, 0]
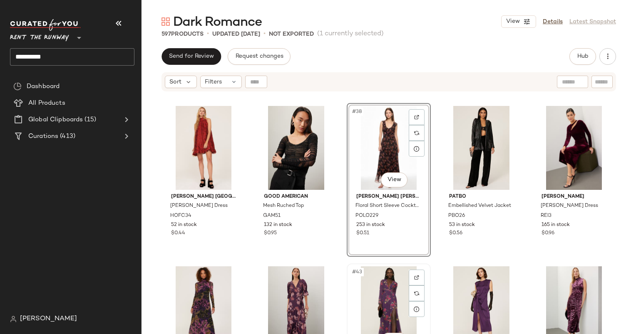
scroll to position [1121, 0]
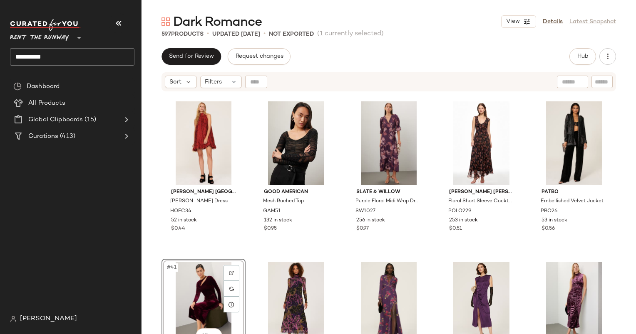
scroll to position [1127, 0]
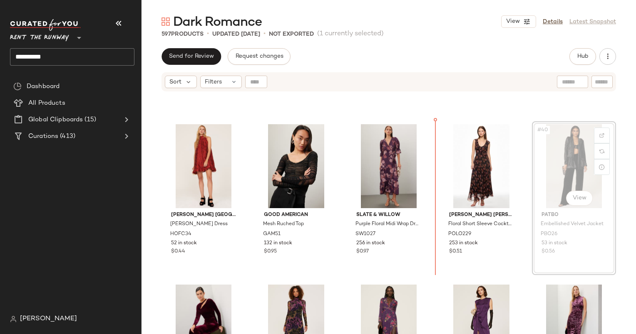
scroll to position [1087, 0]
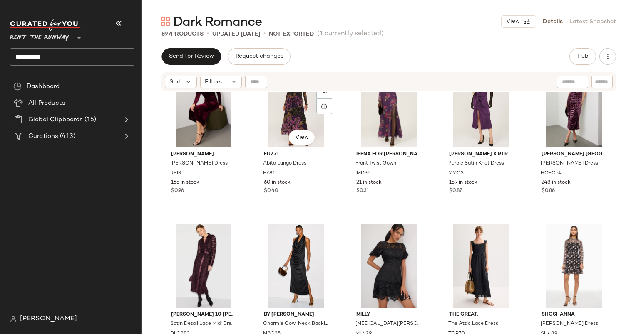
scroll to position [1259, 0]
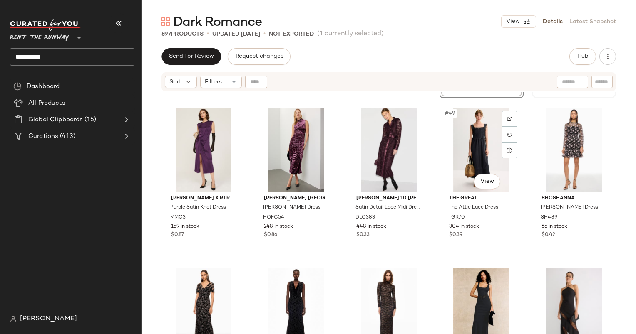
scroll to position [1448, 0]
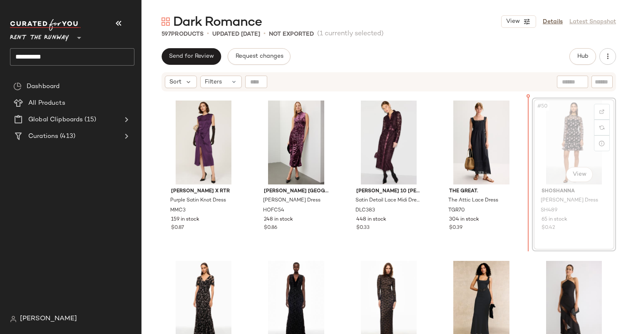
scroll to position [1445, 0]
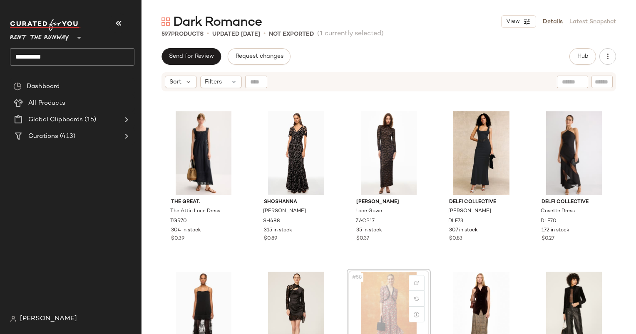
scroll to position [1598, 0]
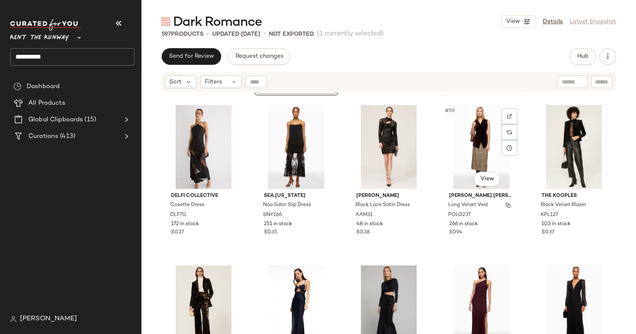
scroll to position [1766, 0]
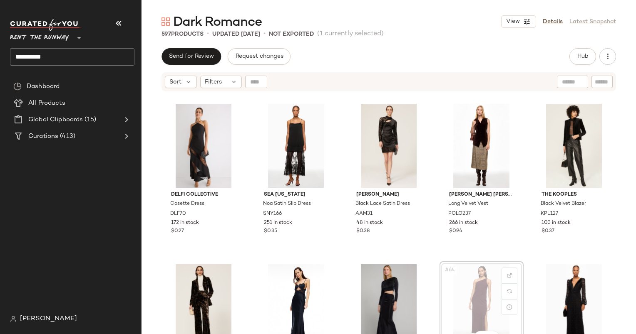
scroll to position [1766, 0]
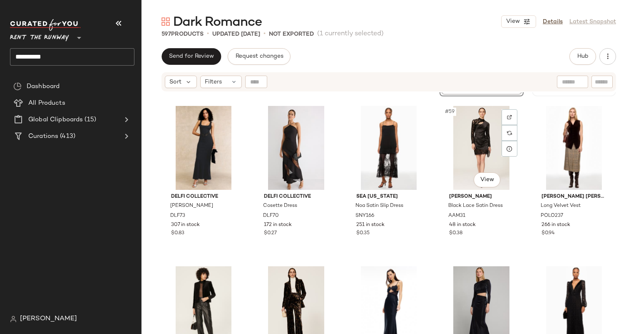
scroll to position [1629, 0]
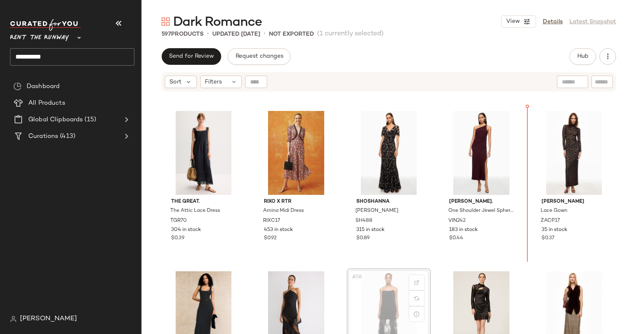
scroll to position [1581, 0]
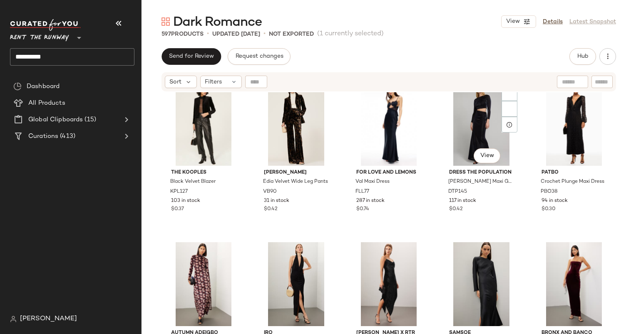
scroll to position [1948, 0]
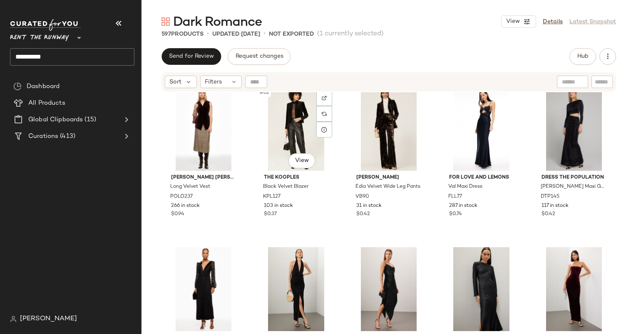
scroll to position [1944, 0]
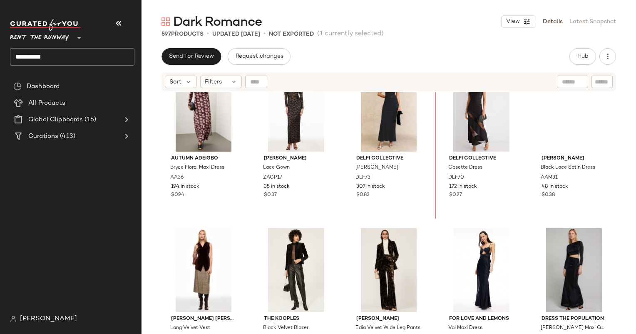
scroll to position [1768, 0]
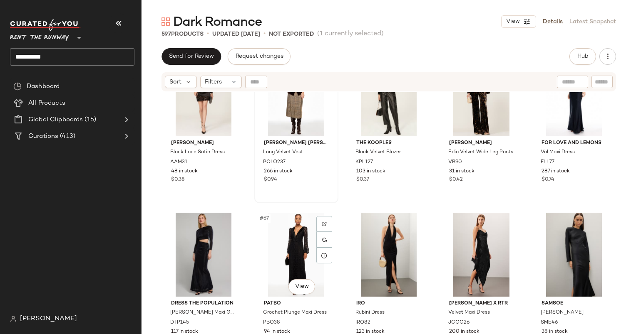
scroll to position [1917, 0]
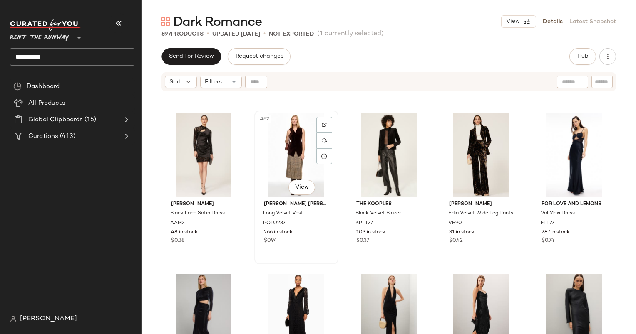
click at [287, 151] on div "#62 View" at bounding box center [296, 156] width 78 height 84
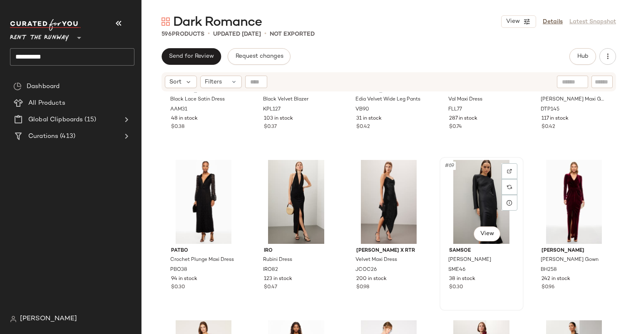
scroll to position [2108, 0]
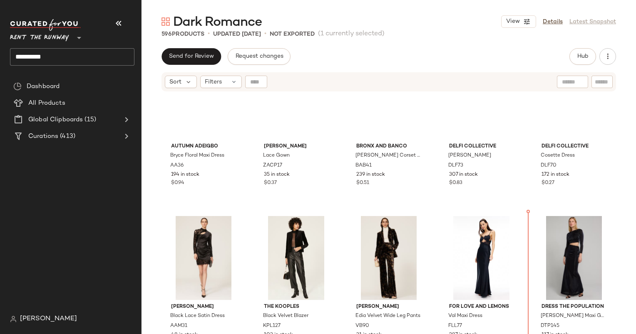
scroll to position [1746, 0]
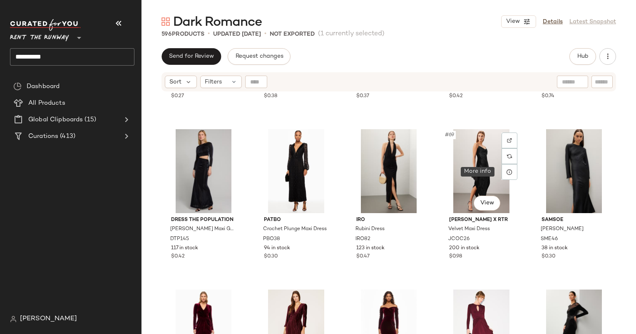
scroll to position [2183, 0]
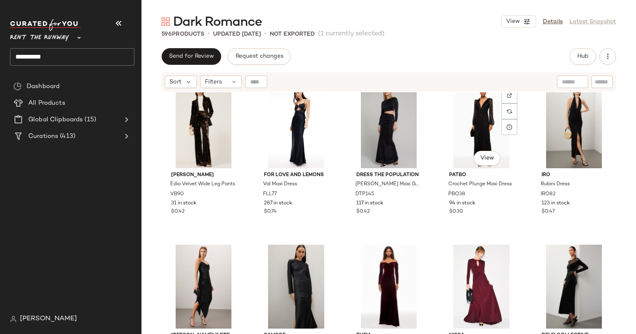
scroll to position [2155, 0]
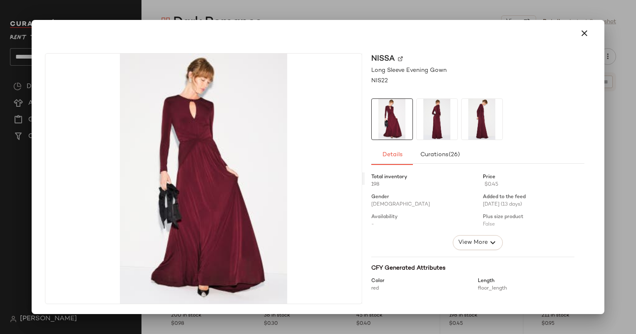
drag, startPoint x: 473, startPoint y: 261, endPoint x: 321, endPoint y: 121, distance: 207.0
click at [581, 32] on icon "button" at bounding box center [584, 33] width 10 height 10
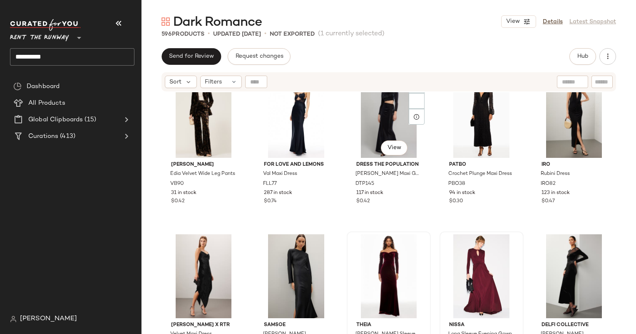
scroll to position [2117, 0]
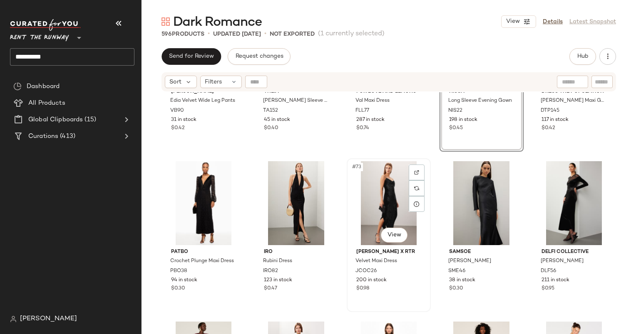
scroll to position [2287, 0]
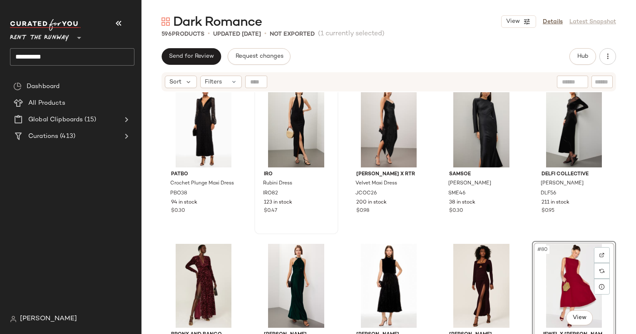
scroll to position [2250, 0]
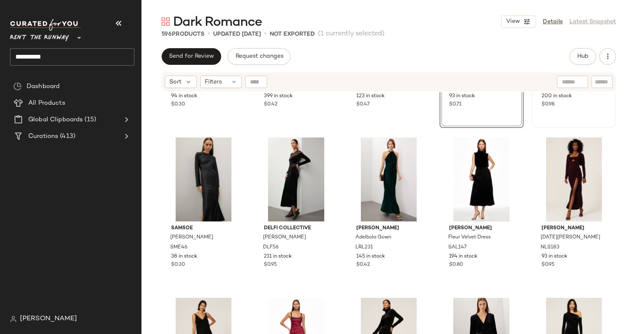
scroll to position [2407, 0]
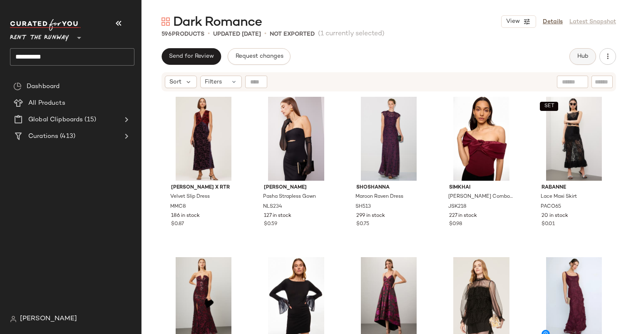
click at [577, 61] on button "Hub" at bounding box center [582, 56] width 27 height 17
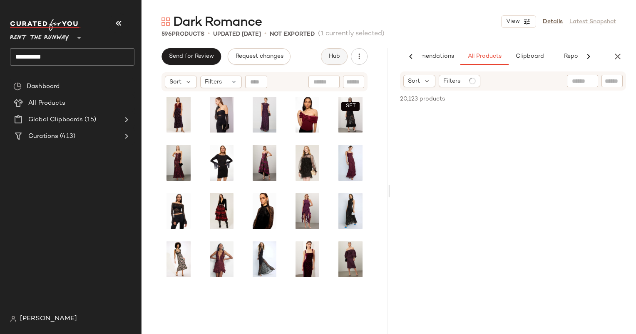
scroll to position [0, 35]
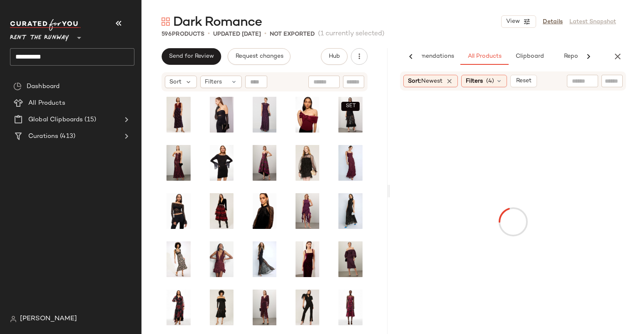
click at [576, 81] on input "text" at bounding box center [582, 81] width 21 height 9
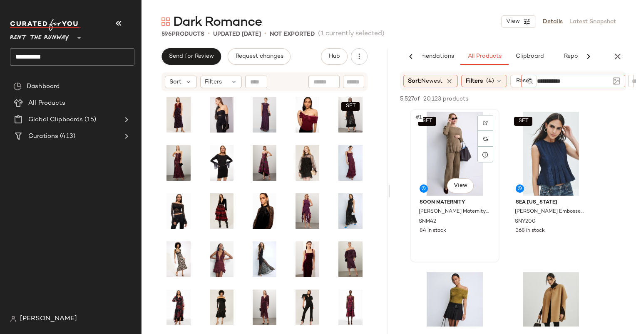
type input "**********"
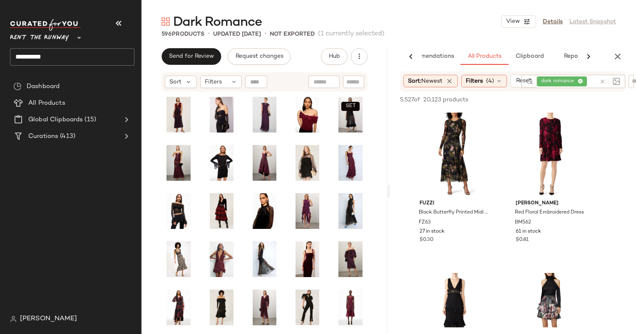
click at [490, 17] on div "Dark Romance View Details Latest Snapshot" at bounding box center [388, 21] width 494 height 17
